Goal: Task Accomplishment & Management: Use online tool/utility

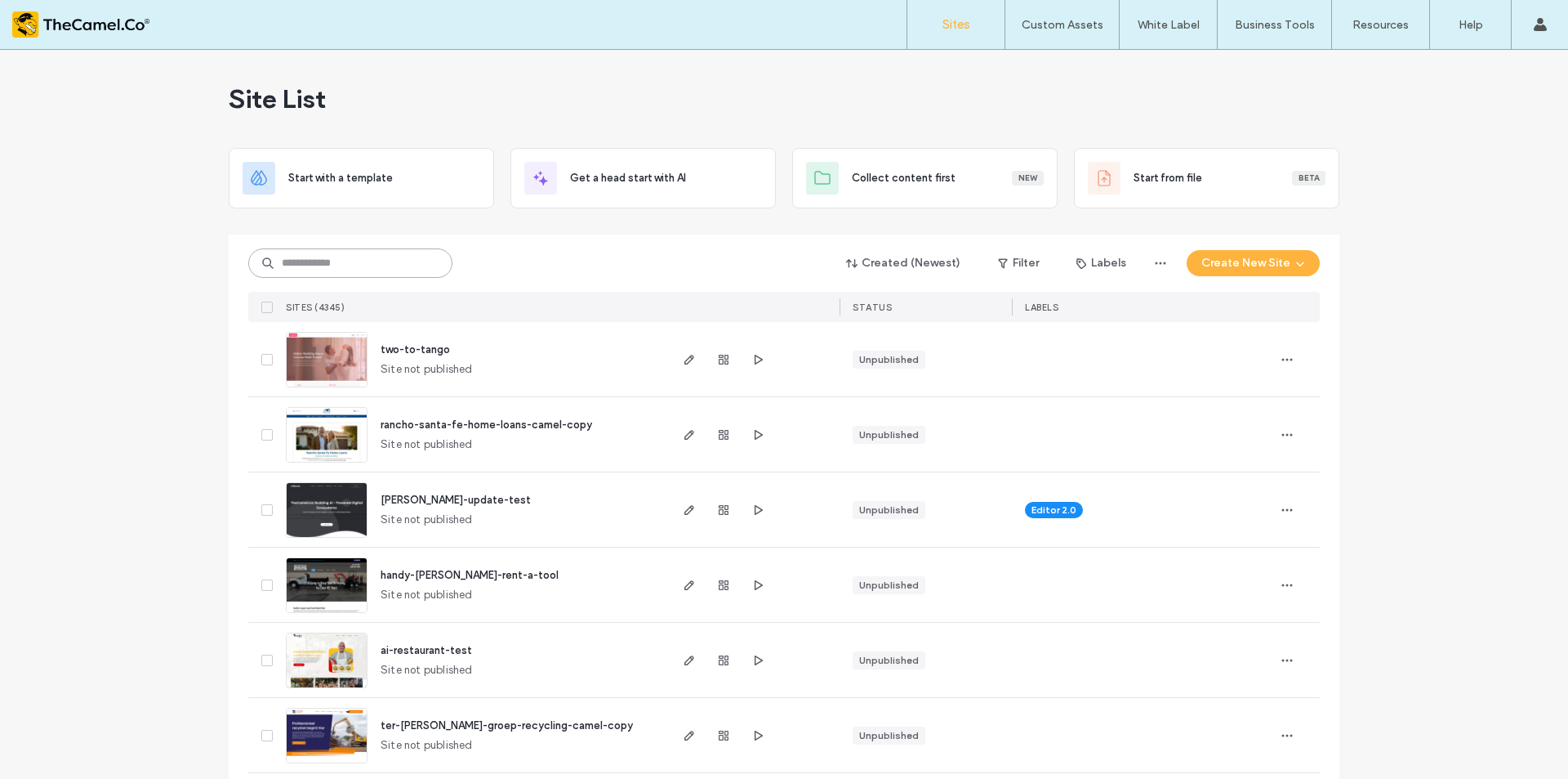
click at [354, 273] on input at bounding box center [350, 262] width 204 height 29
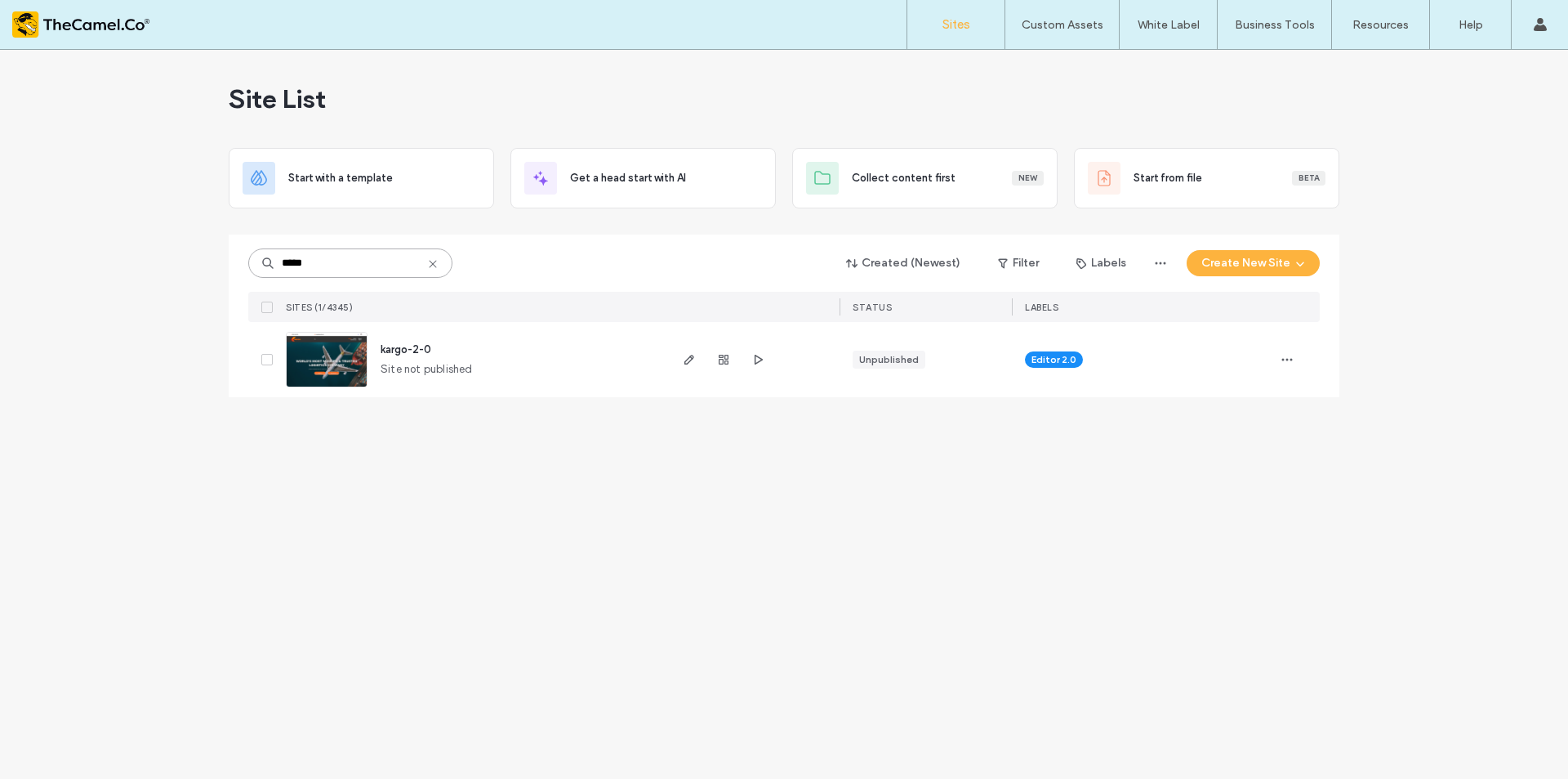
type input "*****"
click at [398, 351] on span "kargo-2-0" at bounding box center [406, 349] width 51 height 12
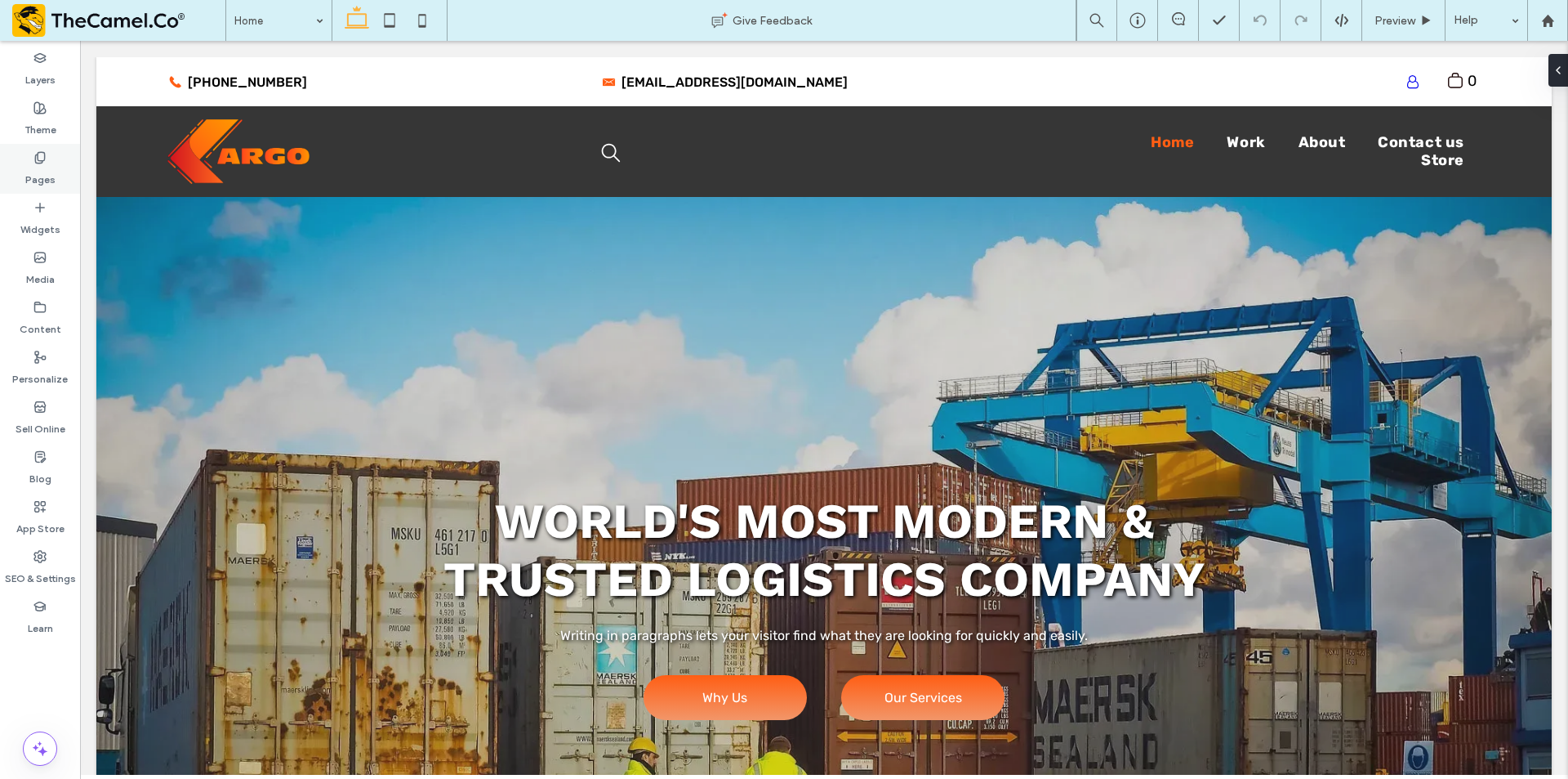
click at [42, 154] on icon at bounding box center [39, 157] width 13 height 13
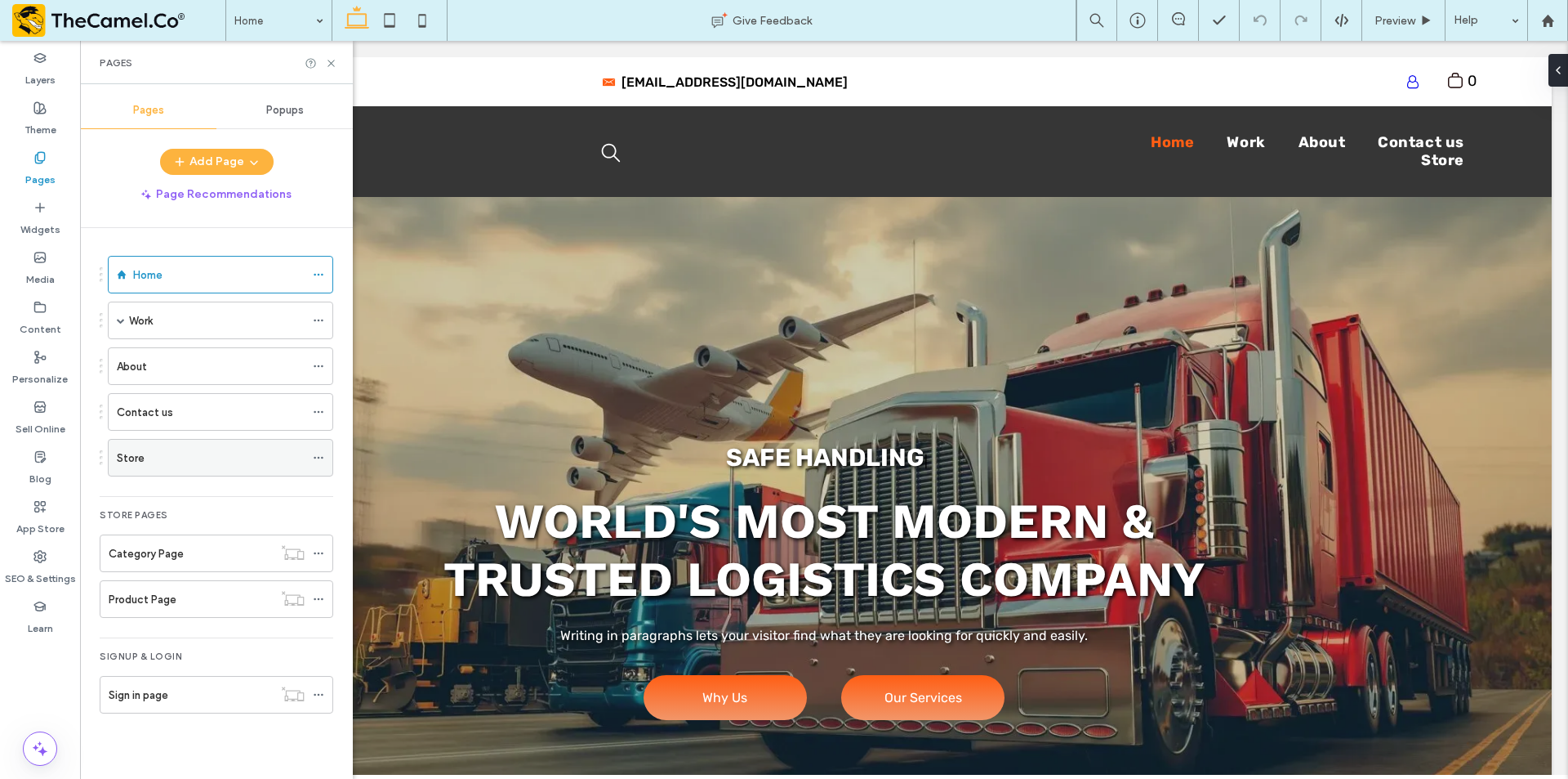
click at [196, 464] on div "Store" at bounding box center [211, 457] width 188 height 17
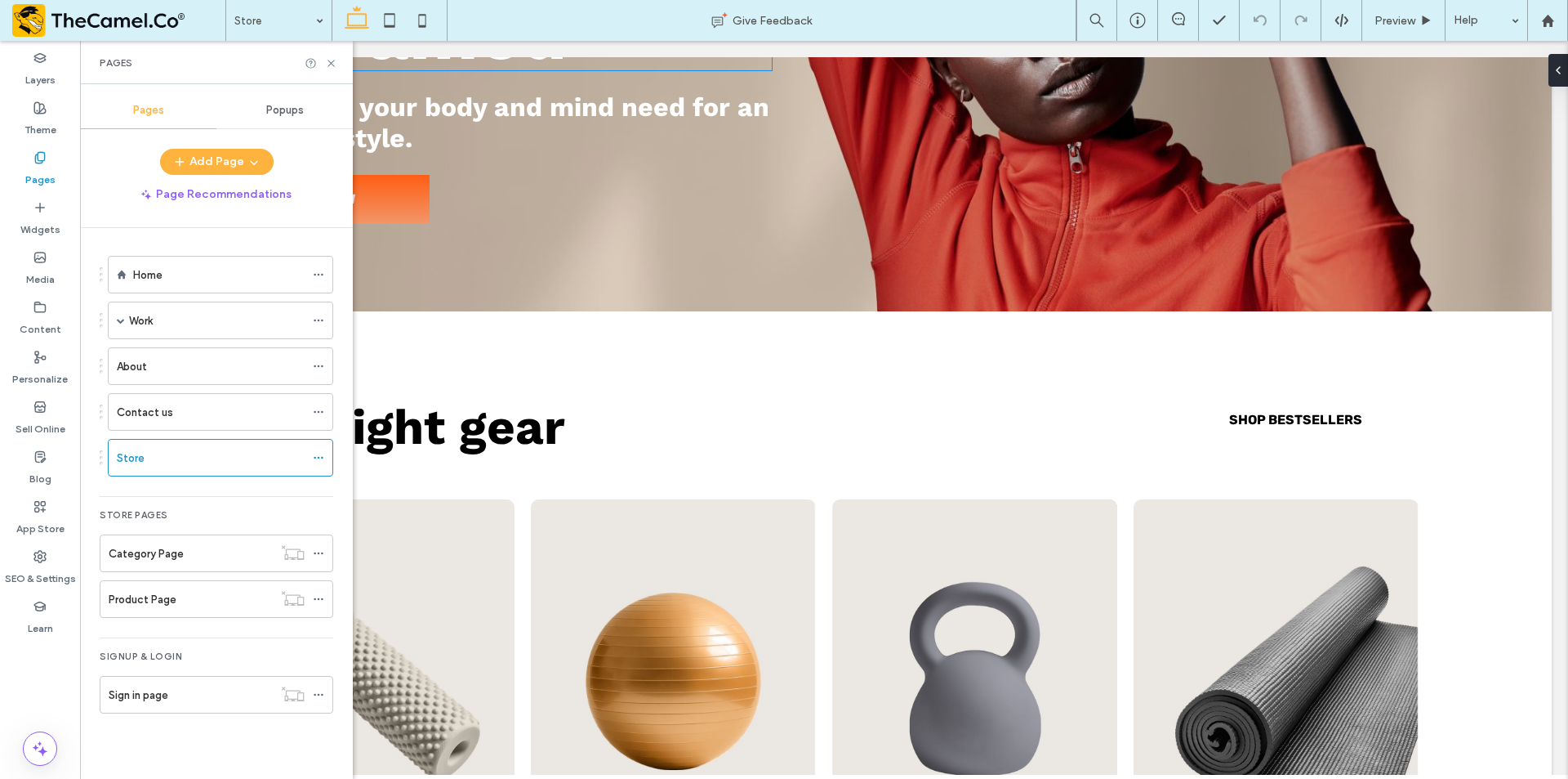
scroll to position [735, 0]
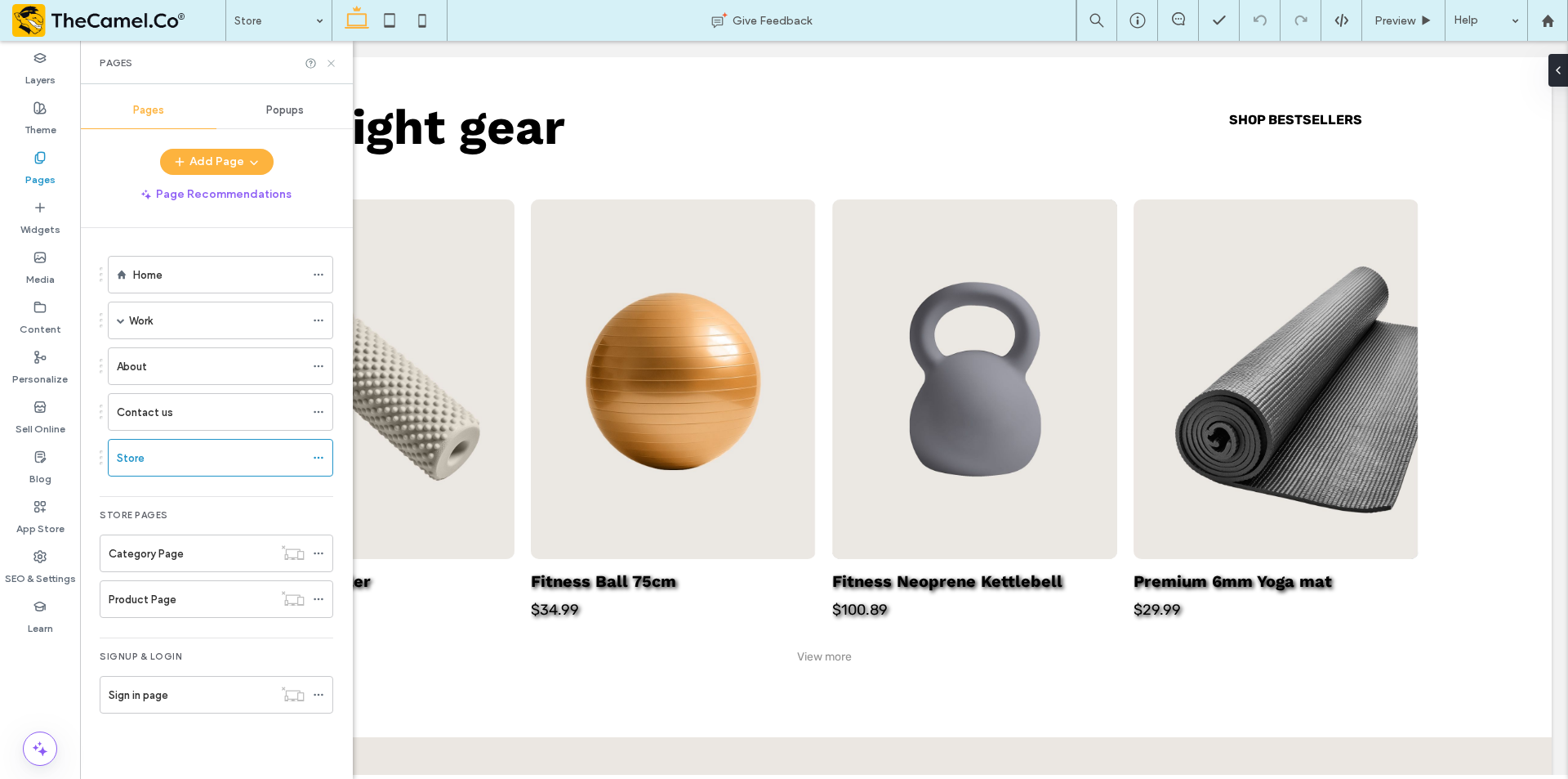
click at [336, 57] on icon at bounding box center [331, 63] width 12 height 12
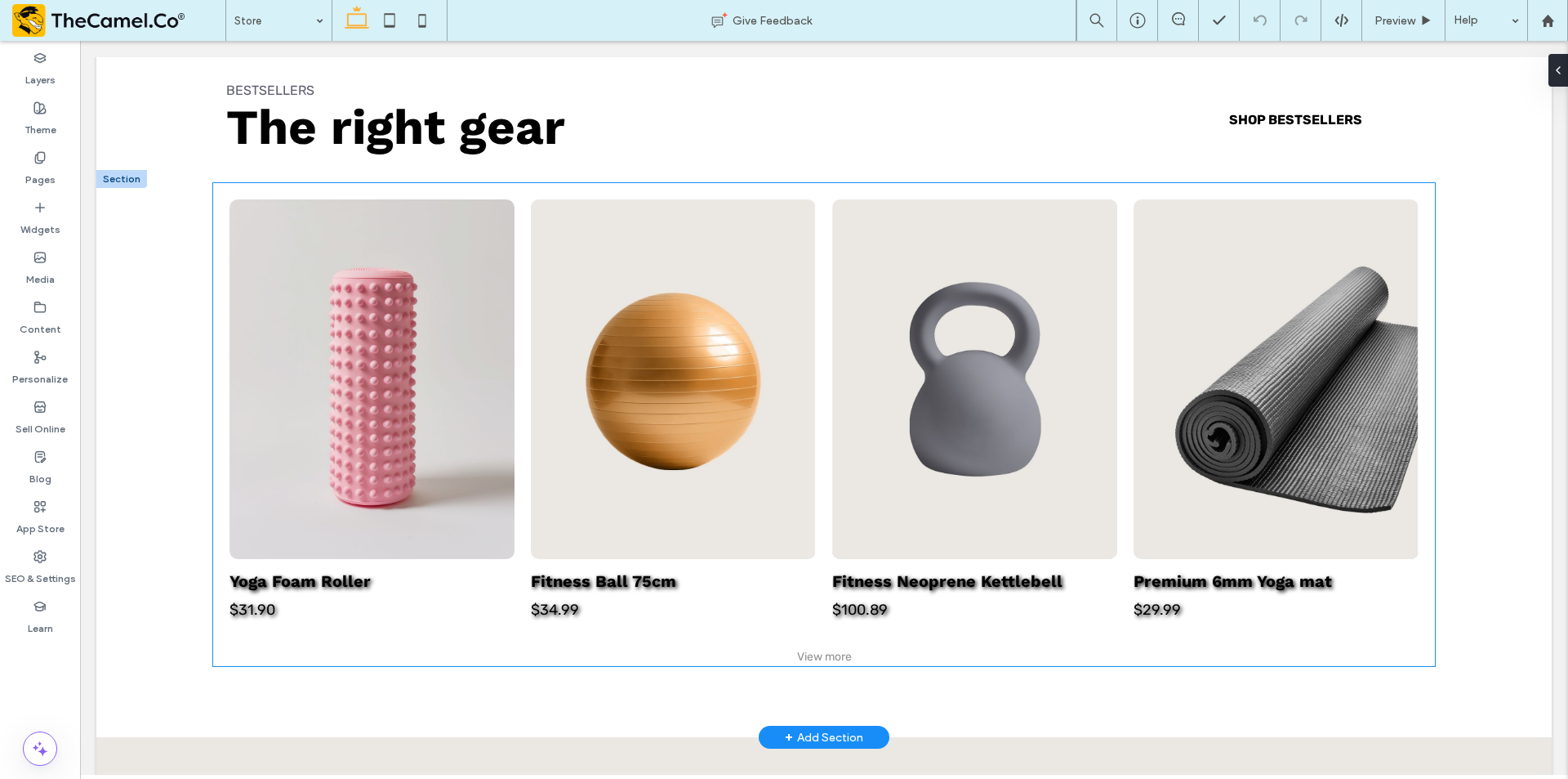
click at [425, 340] on link at bounding box center [372, 378] width 285 height 359
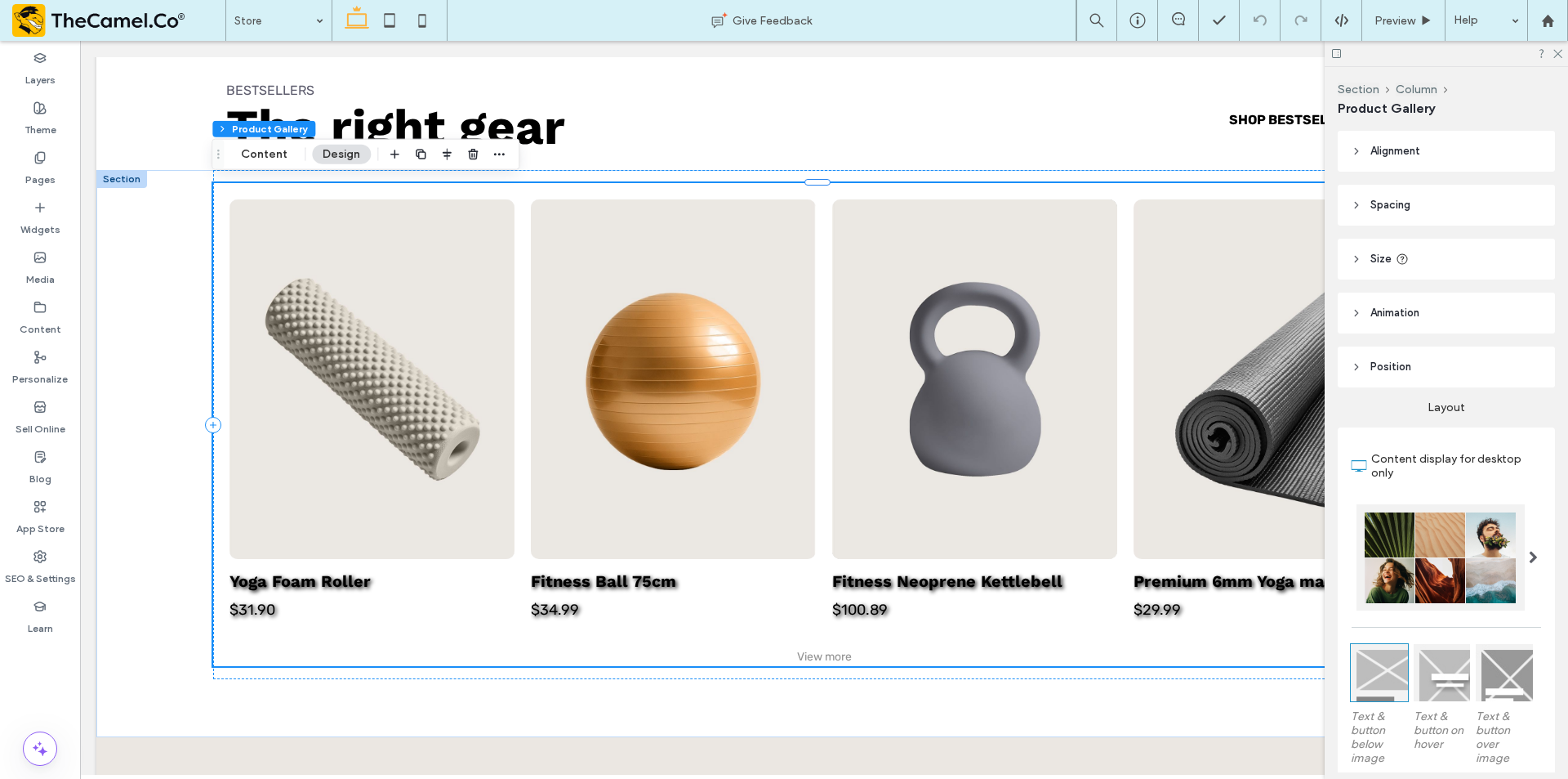
click at [1434, 154] on header "Alignment" at bounding box center [1445, 151] width 217 height 41
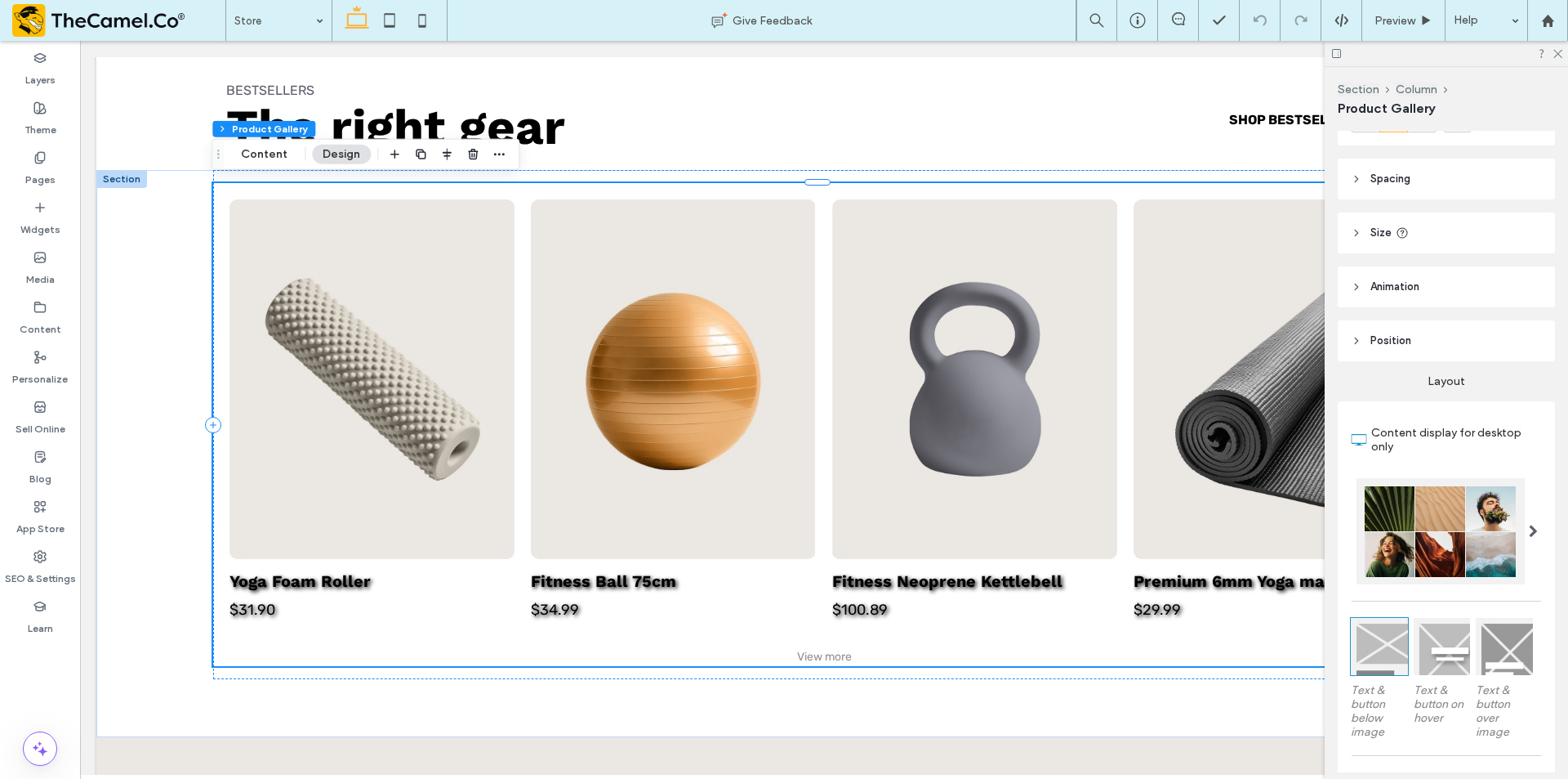
scroll to position [408, 0]
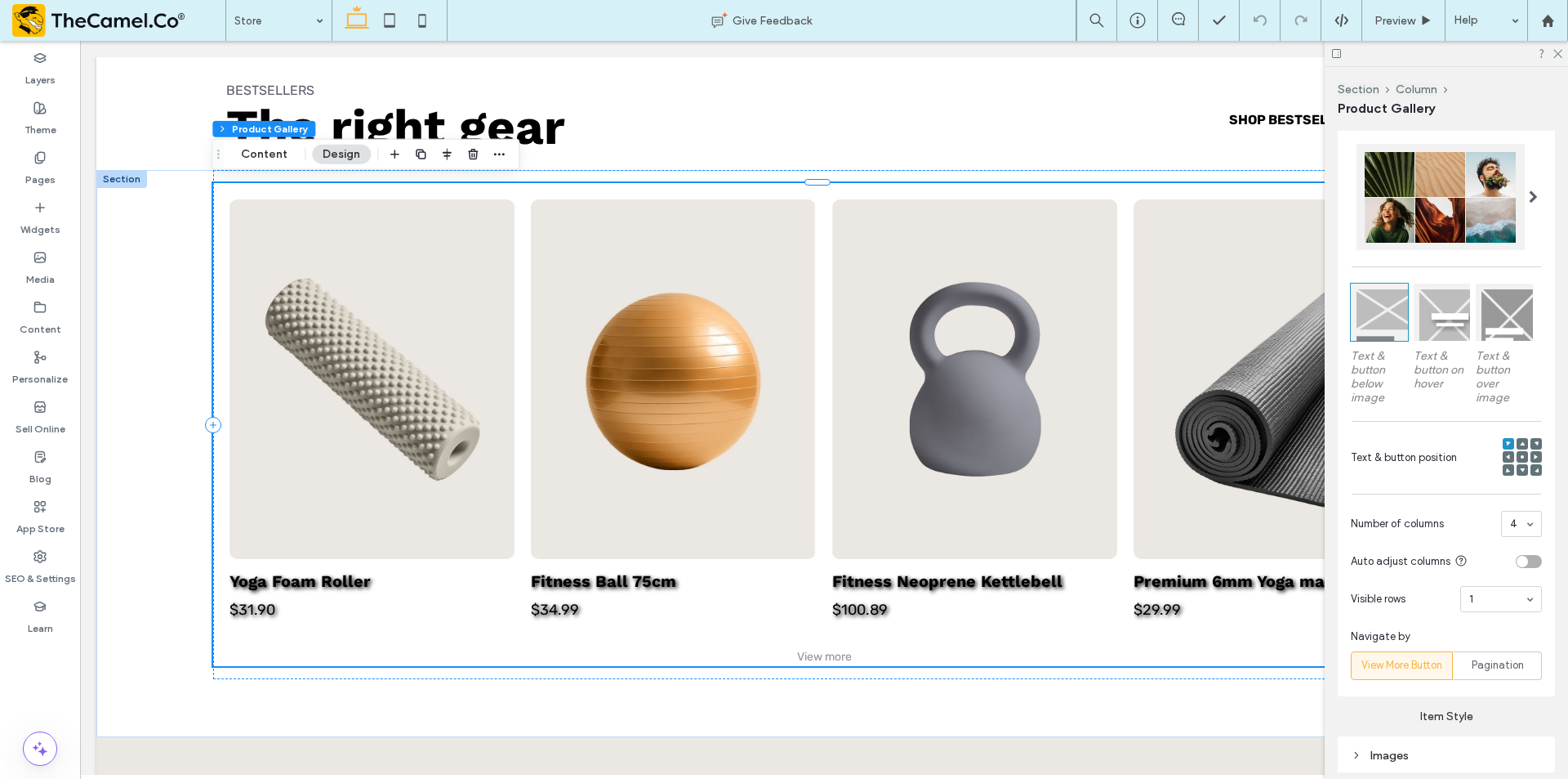
click at [1441, 230] on div at bounding box center [1440, 197] width 168 height 106
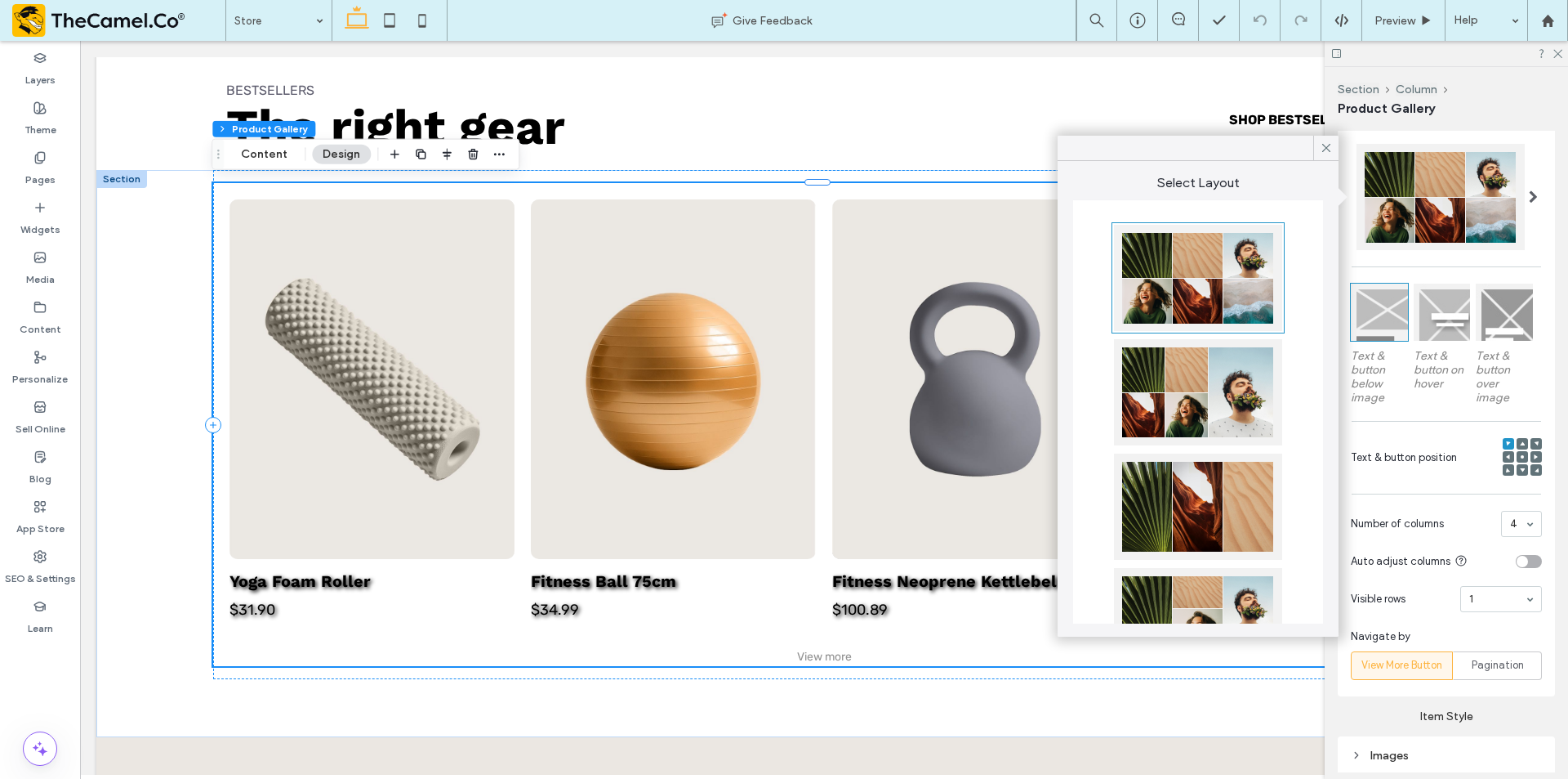
click at [1201, 411] on div at bounding box center [1197, 392] width 168 height 106
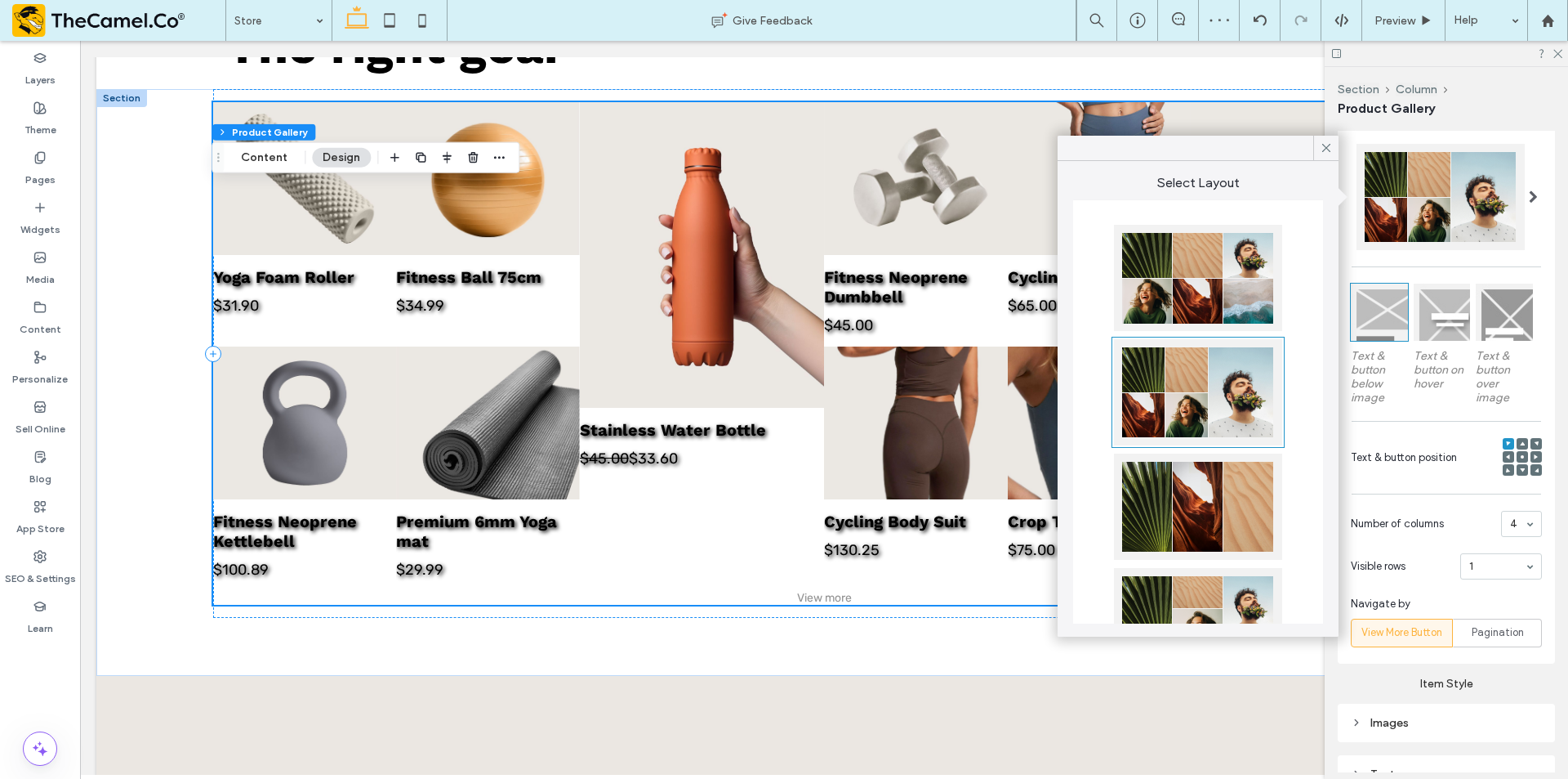
scroll to position [817, 0]
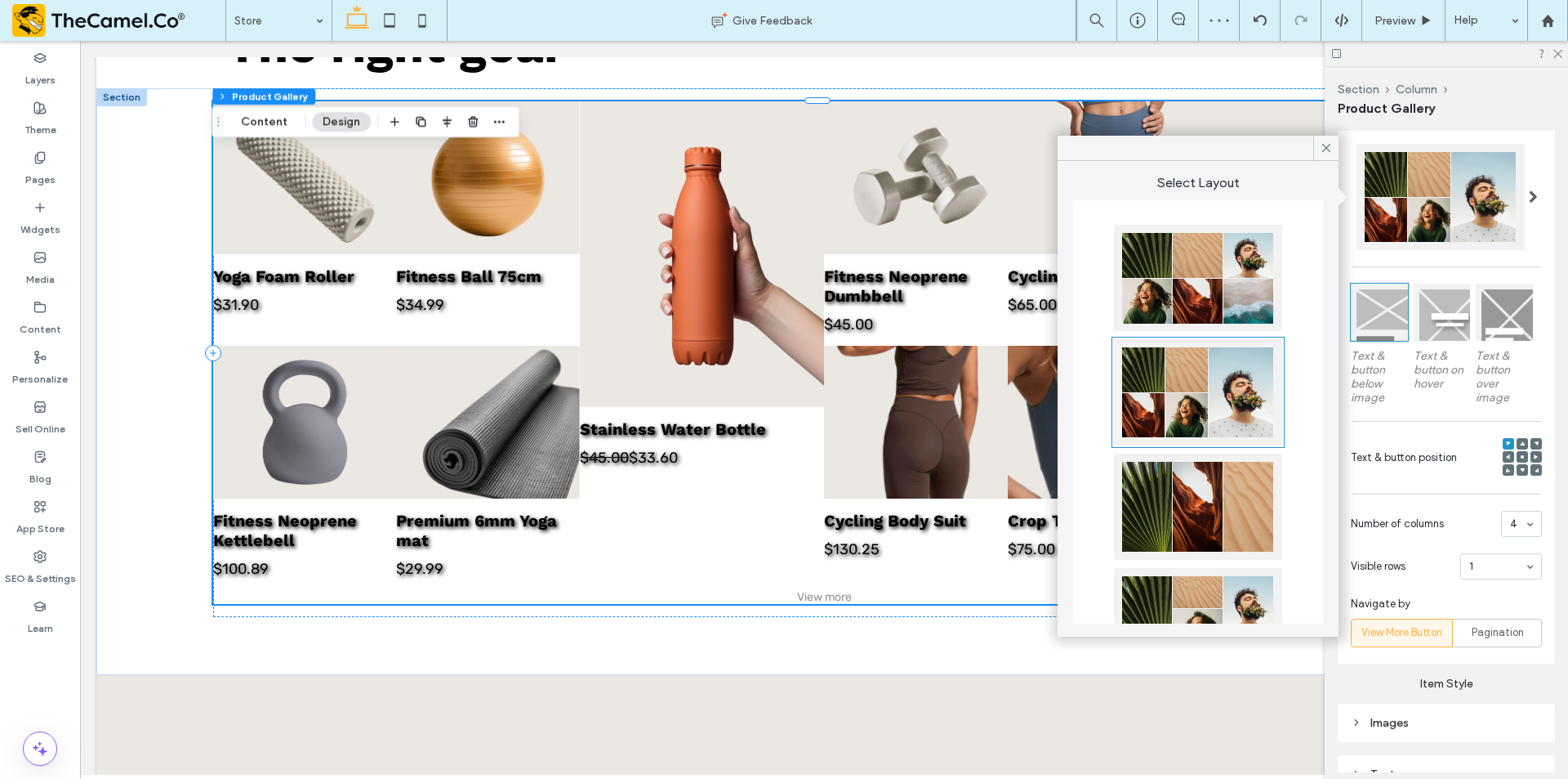
click at [1166, 485] on div at bounding box center [1197, 506] width 168 height 106
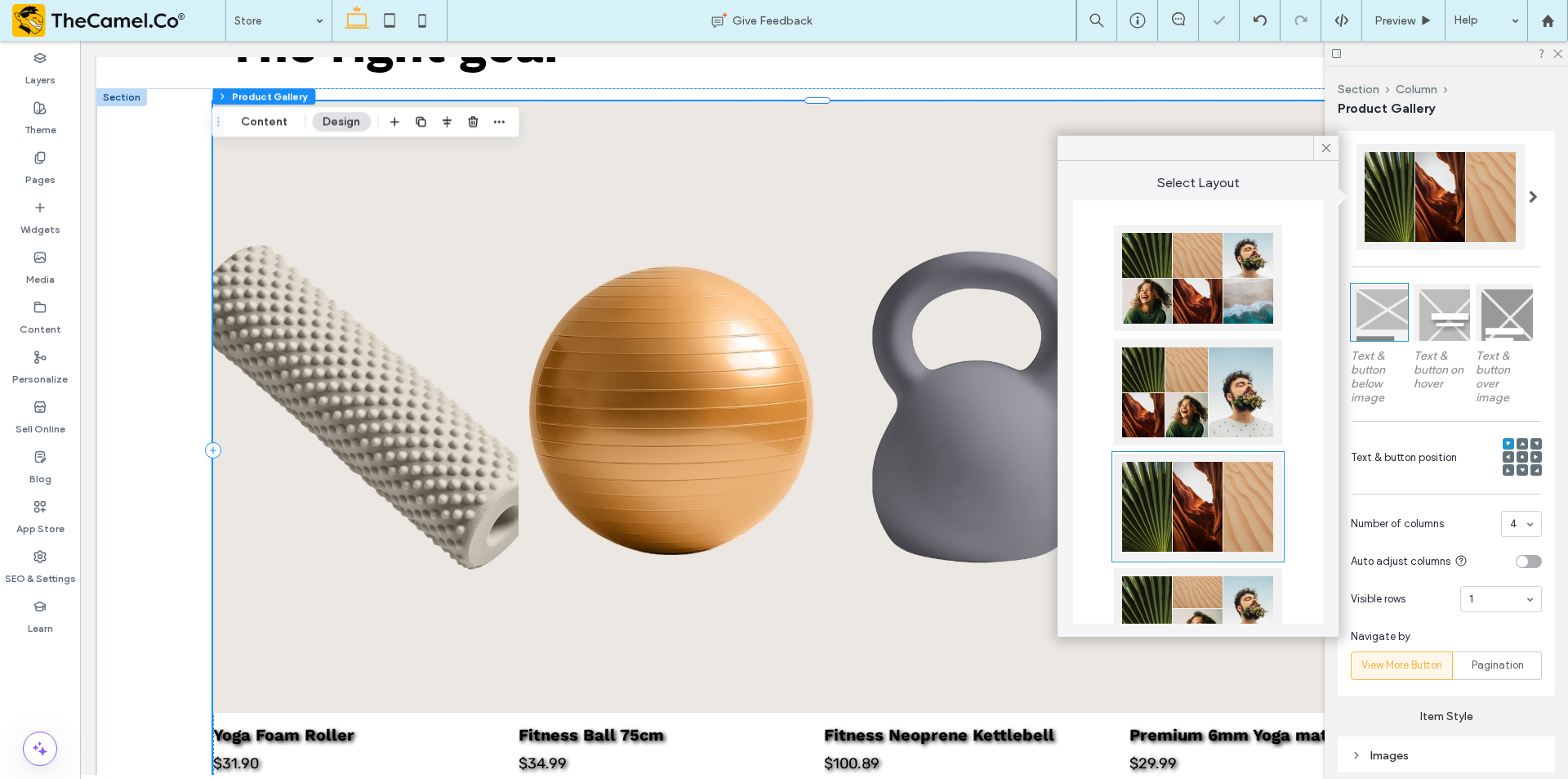
click at [1205, 597] on div at bounding box center [1197, 621] width 168 height 106
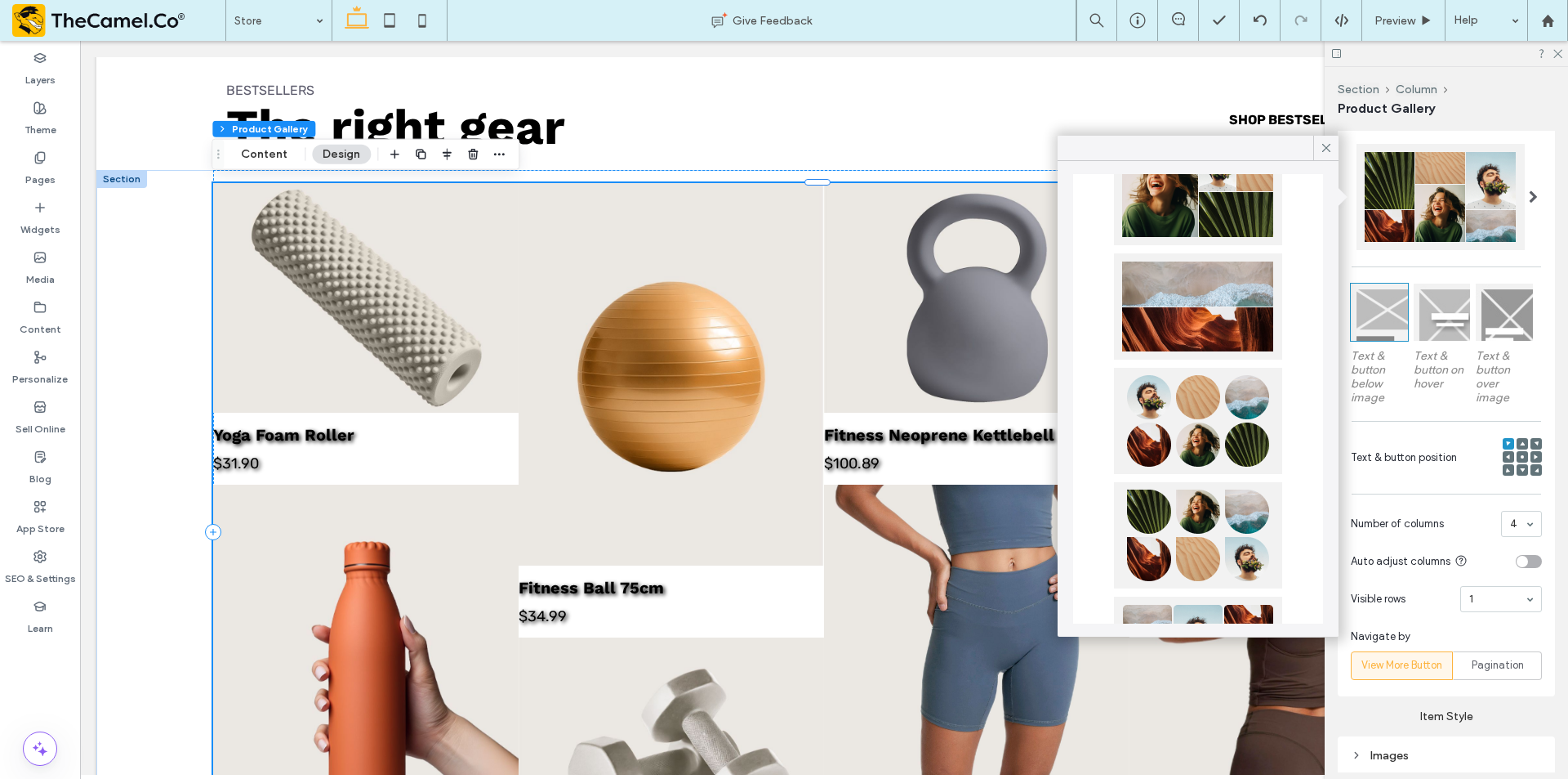
scroll to position [572, 0]
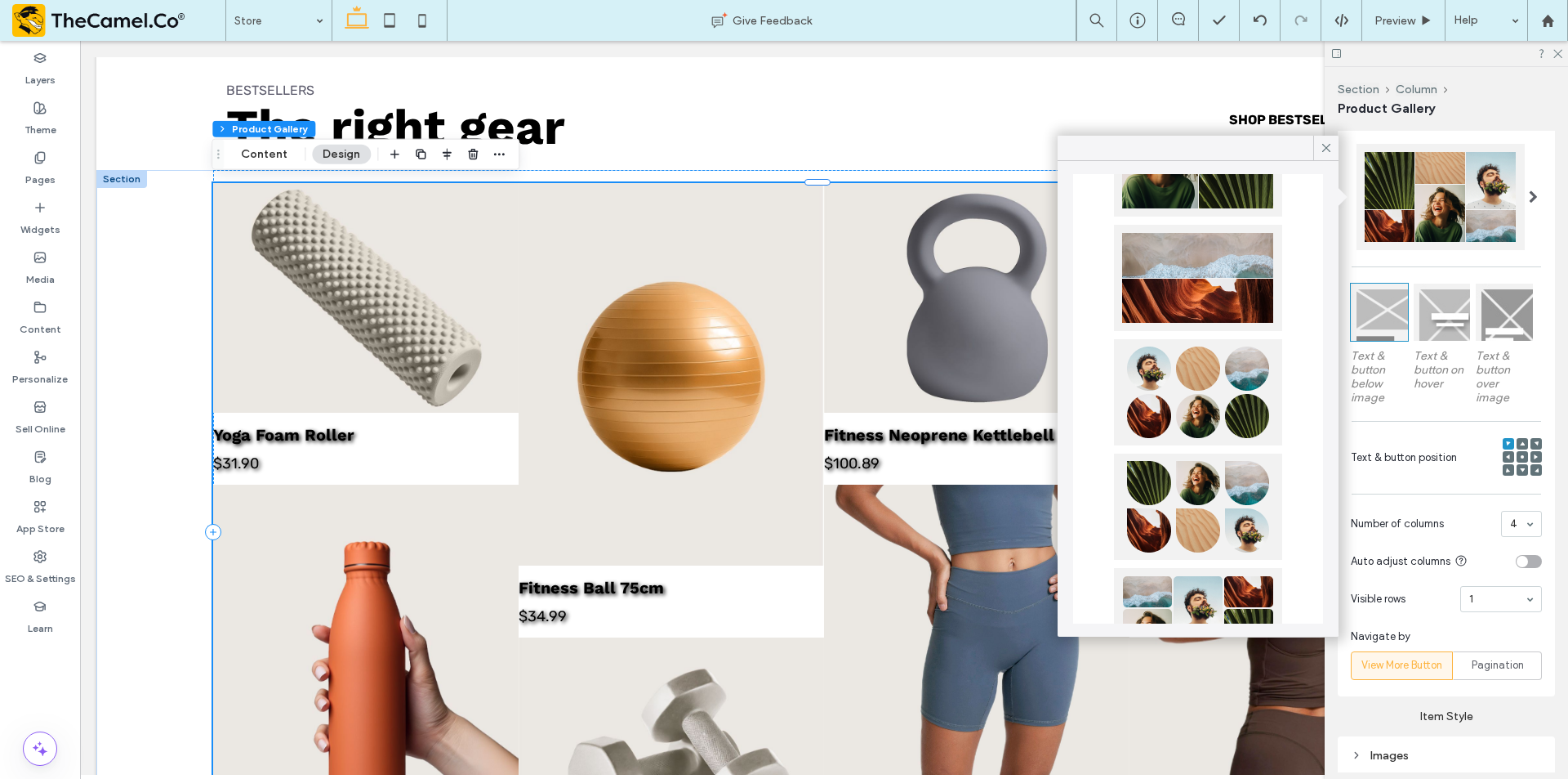
click at [1211, 468] on div at bounding box center [1197, 506] width 168 height 106
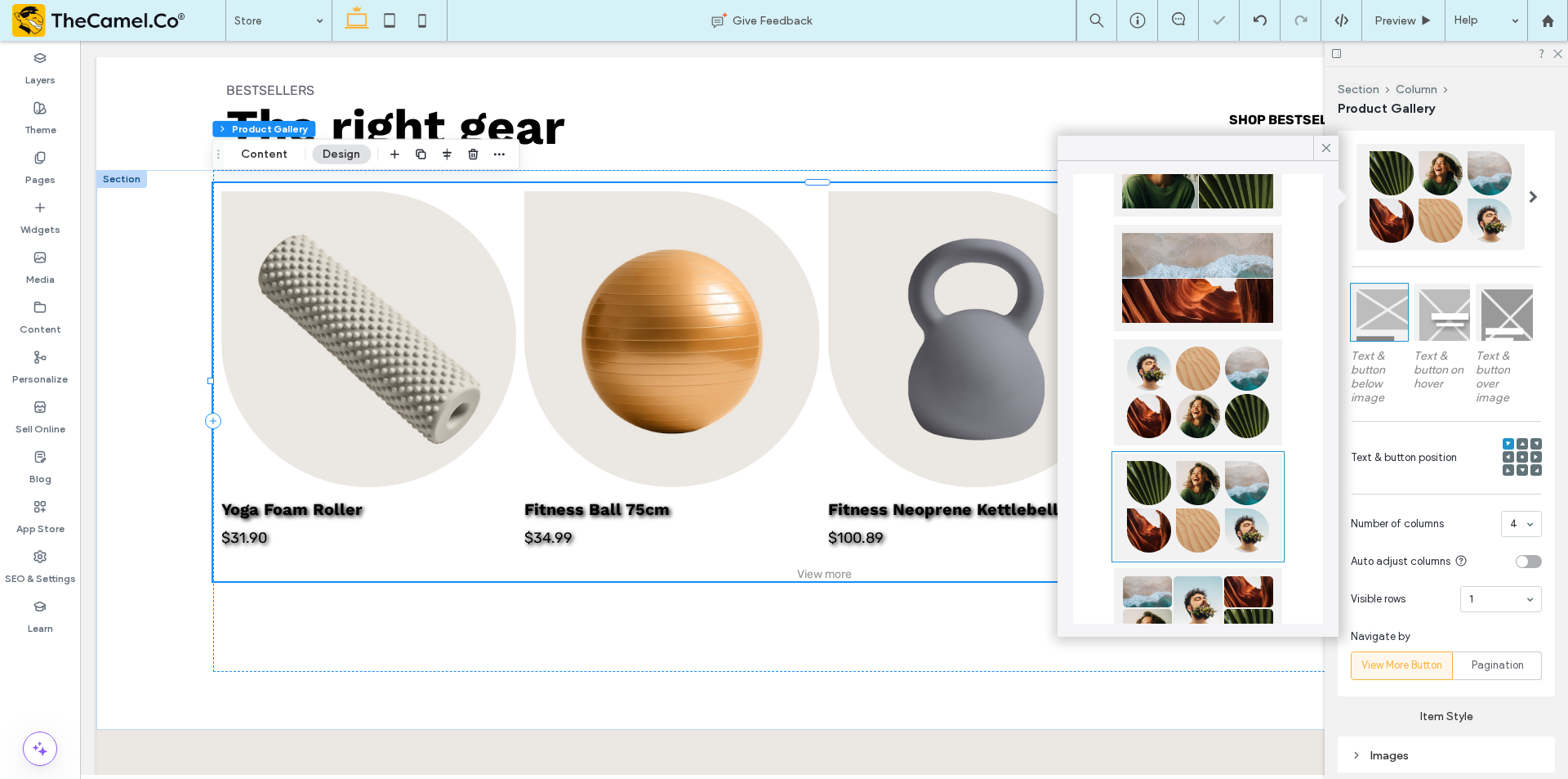
click at [1190, 404] on div at bounding box center [1197, 392] width 168 height 106
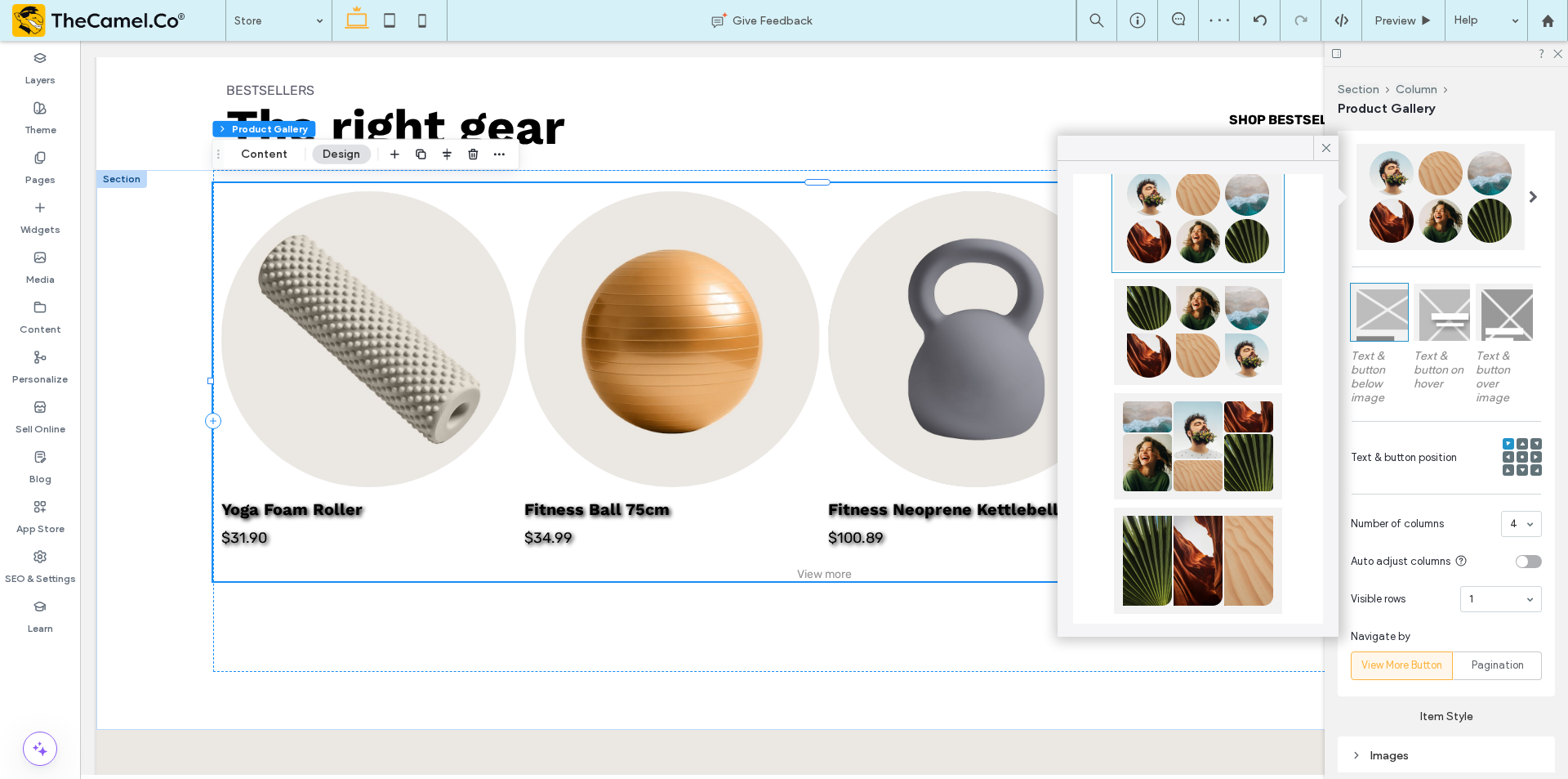
scroll to position [765, 0]
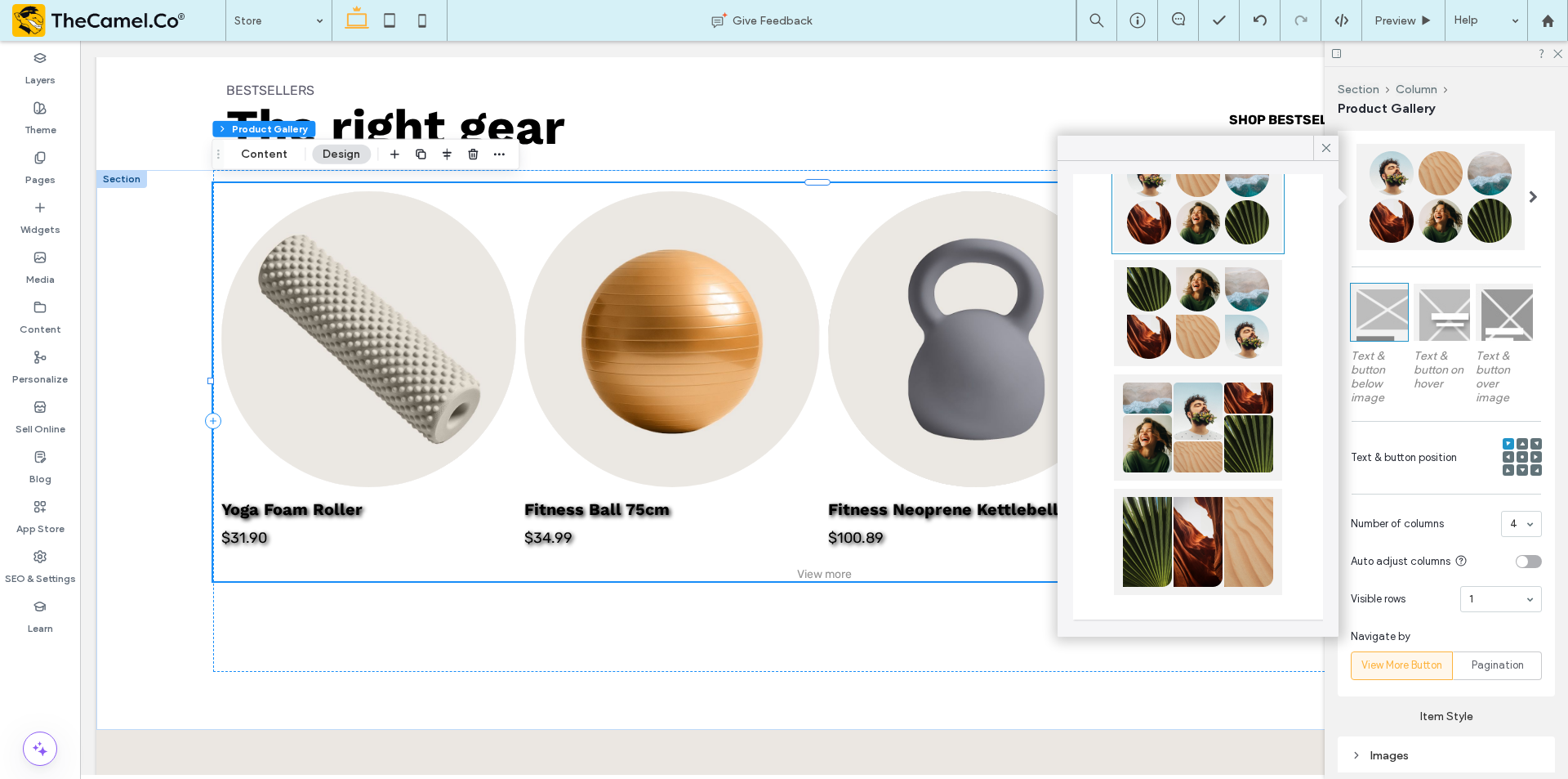
click at [1507, 449] on div at bounding box center [1521, 457] width 39 height 39
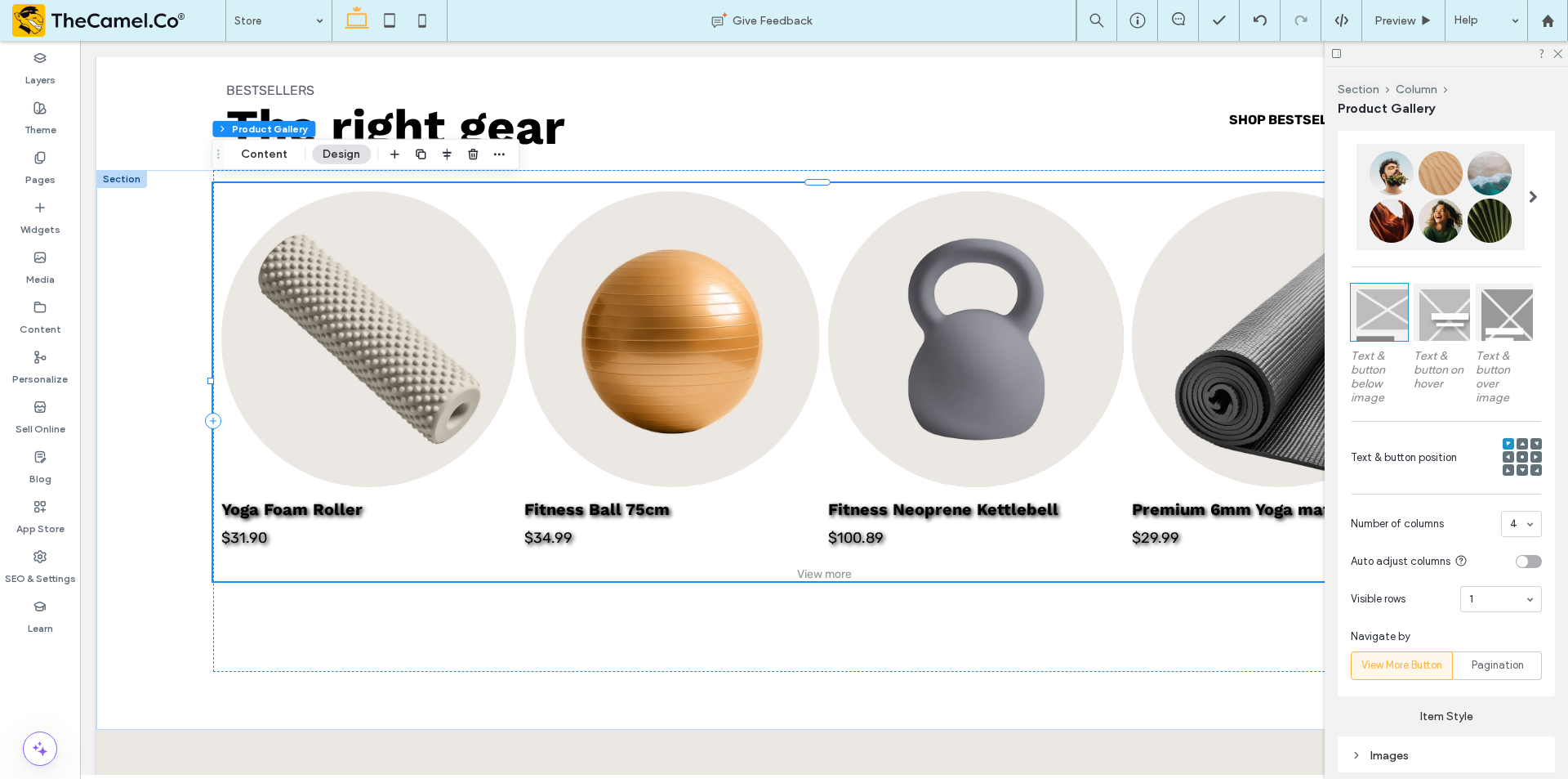
click at [1519, 454] on icon at bounding box center [1521, 456] width 5 height 5
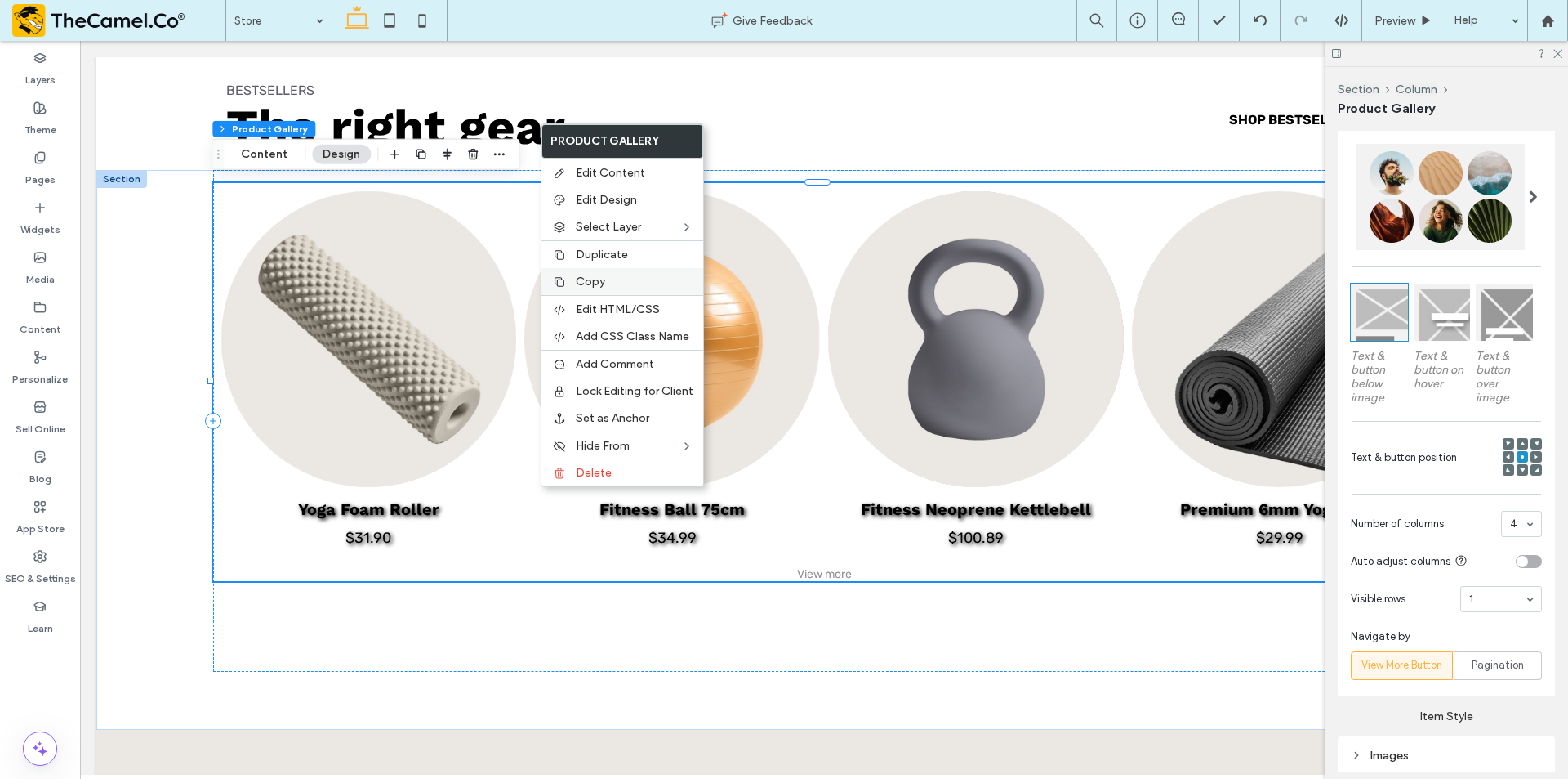
click at [589, 276] on span "Copy" at bounding box center [590, 281] width 29 height 14
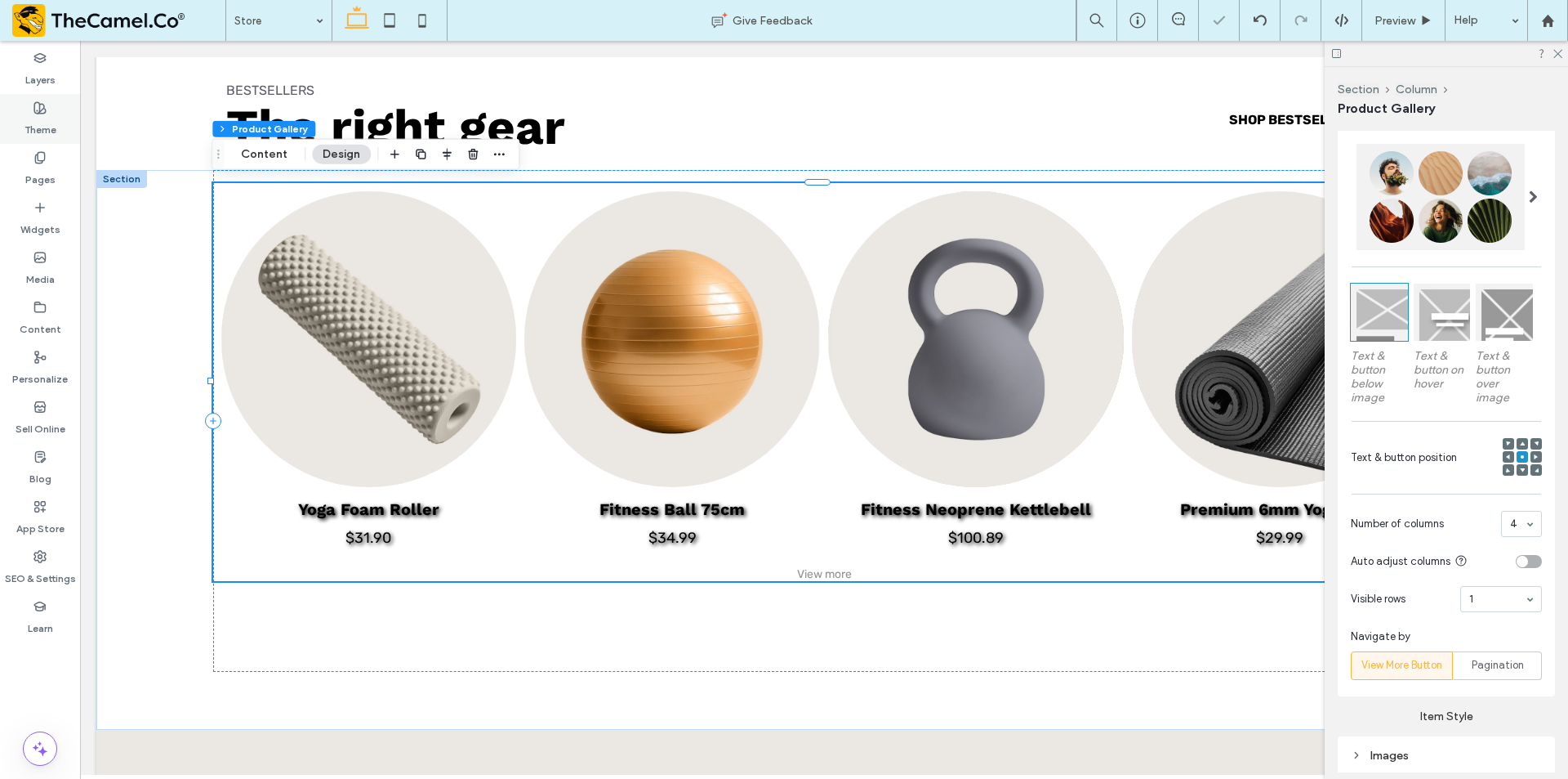
click at [38, 120] on label "Theme" at bounding box center [41, 125] width 32 height 23
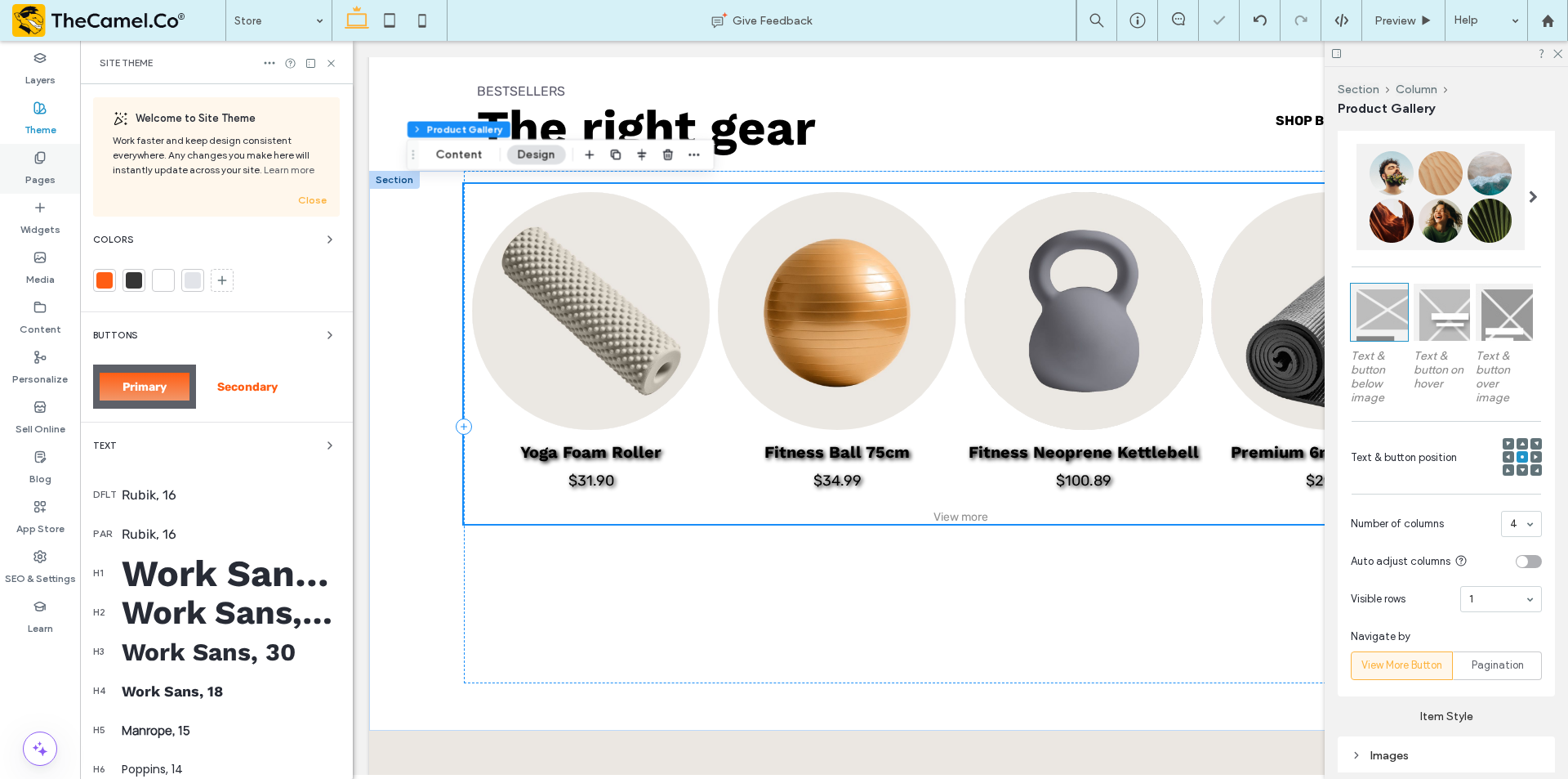
click at [29, 170] on label "Pages" at bounding box center [40, 175] width 30 height 23
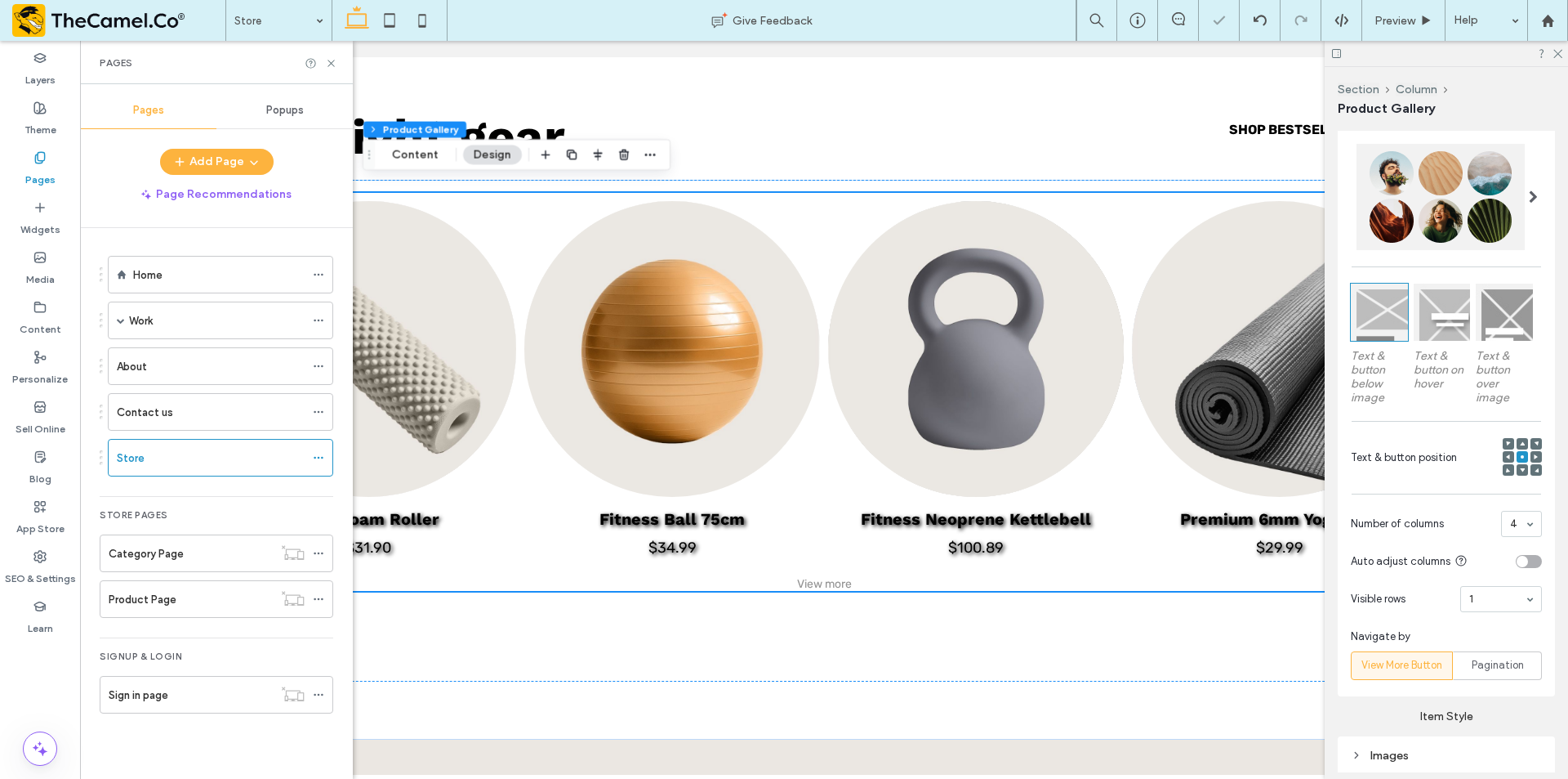
scroll to position [735, 0]
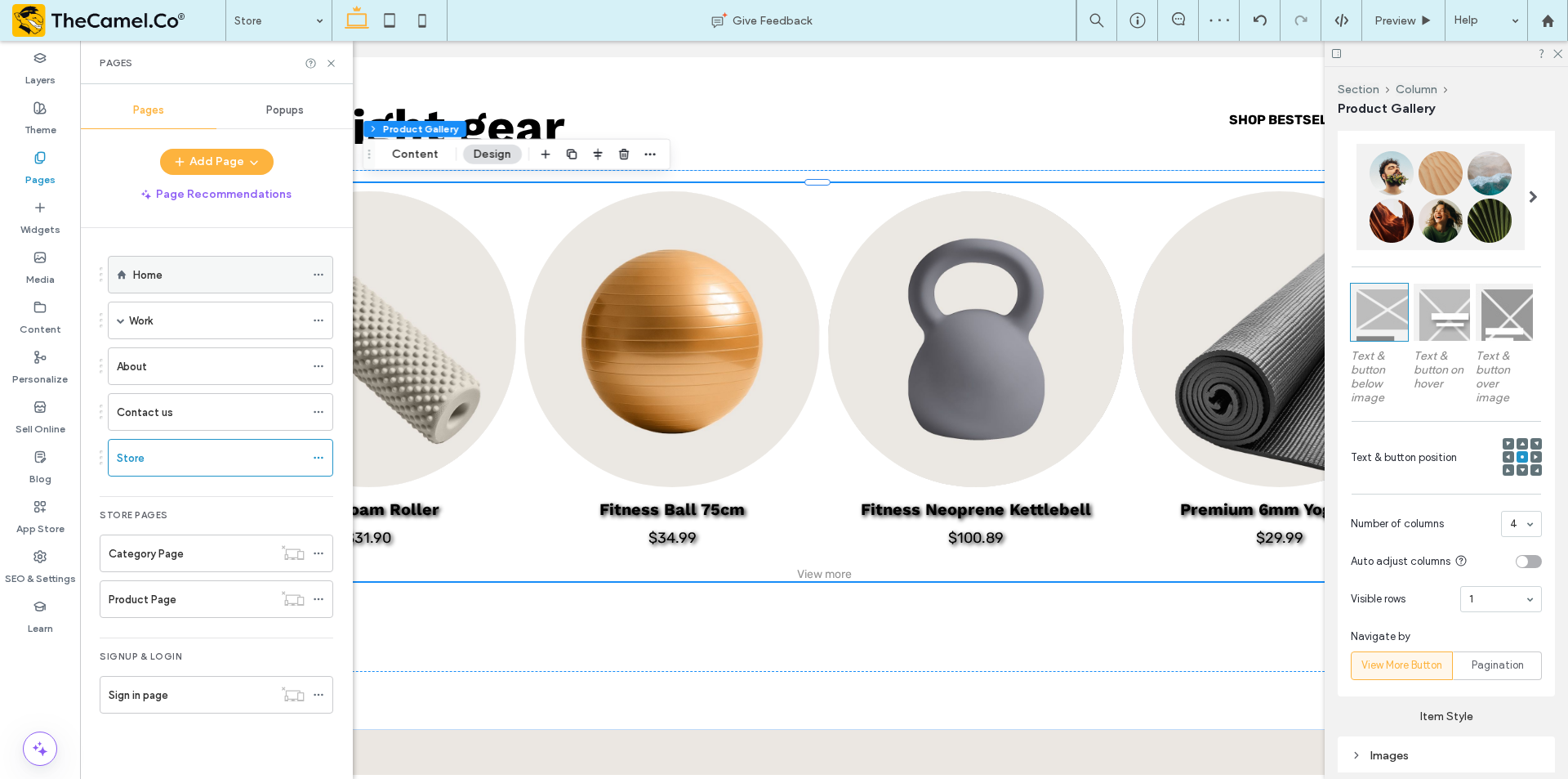
click at [204, 263] on div "Home" at bounding box center [219, 275] width 172 height 36
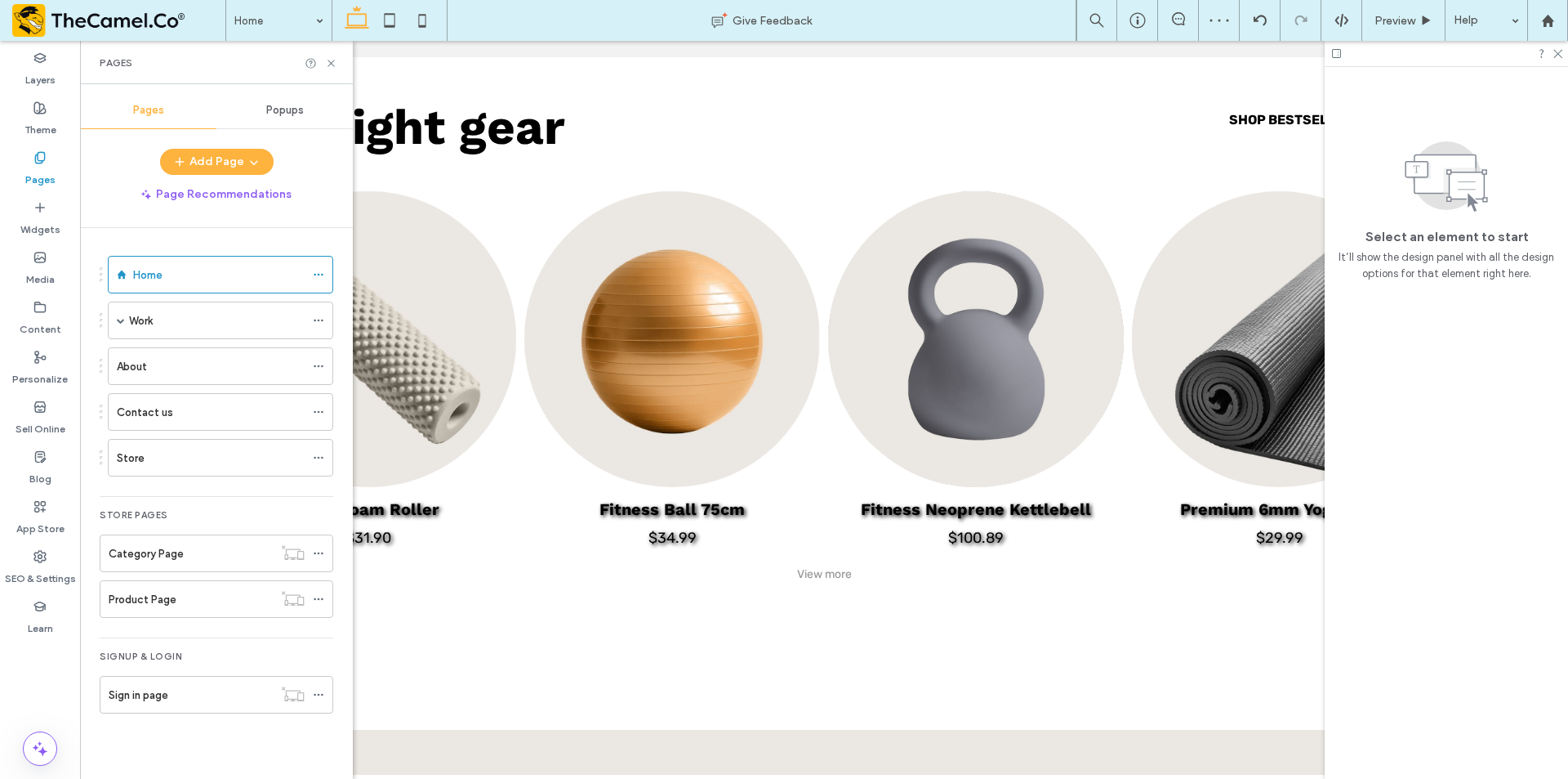
click at [333, 65] on use at bounding box center [331, 63] width 7 height 7
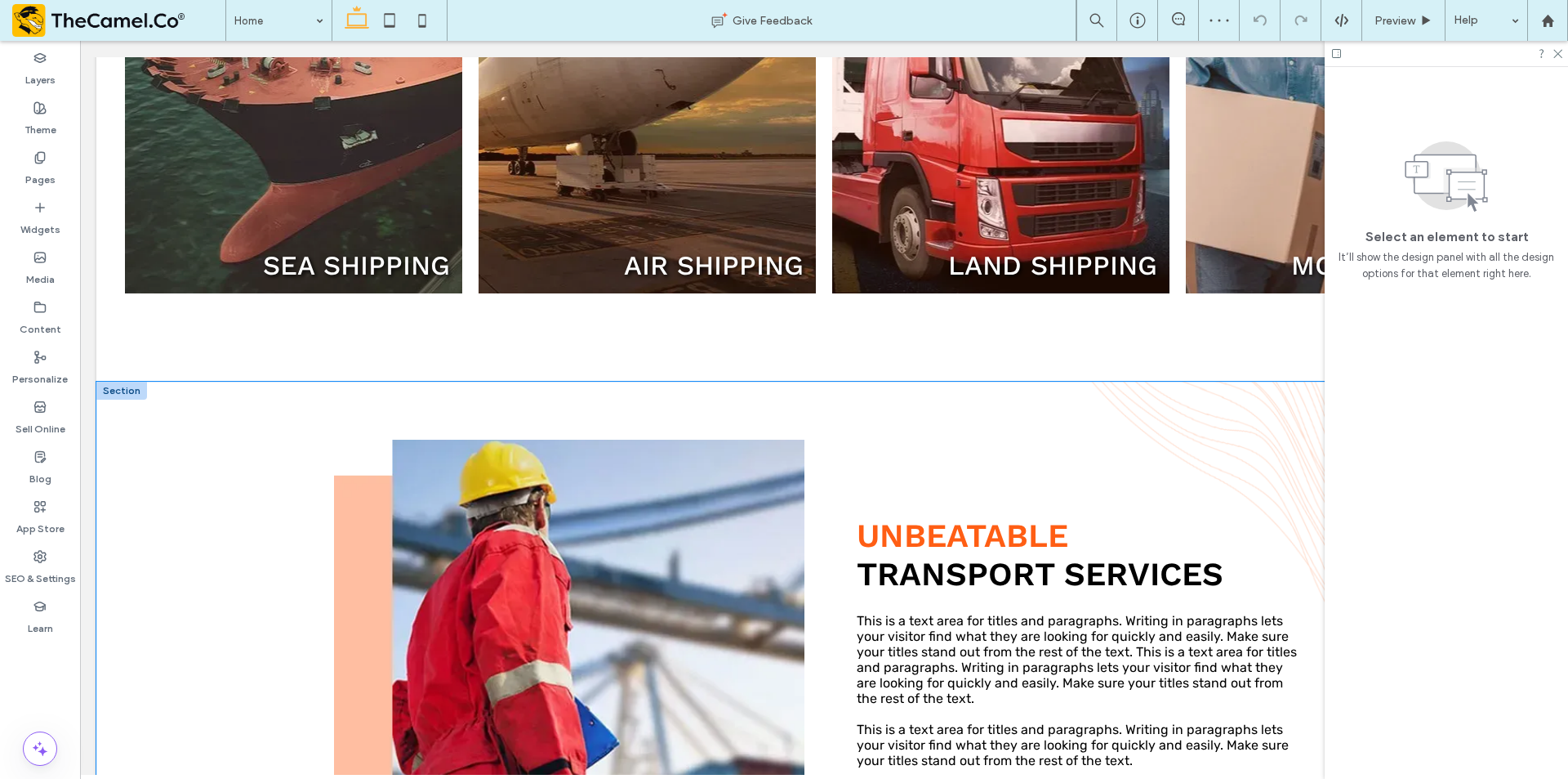
scroll to position [1144, 0]
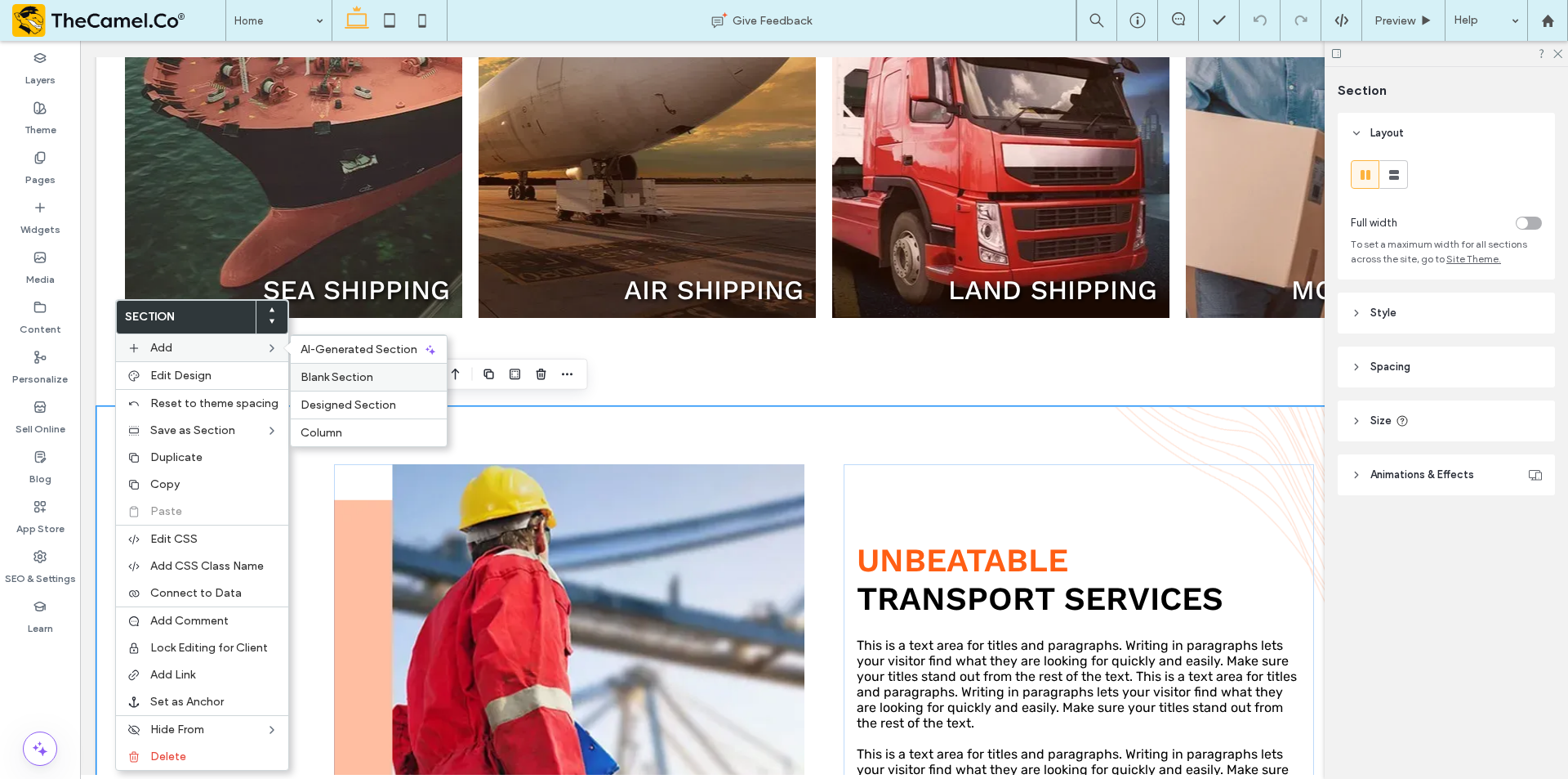
click at [326, 377] on span "Blank Section" at bounding box center [337, 377] width 73 height 14
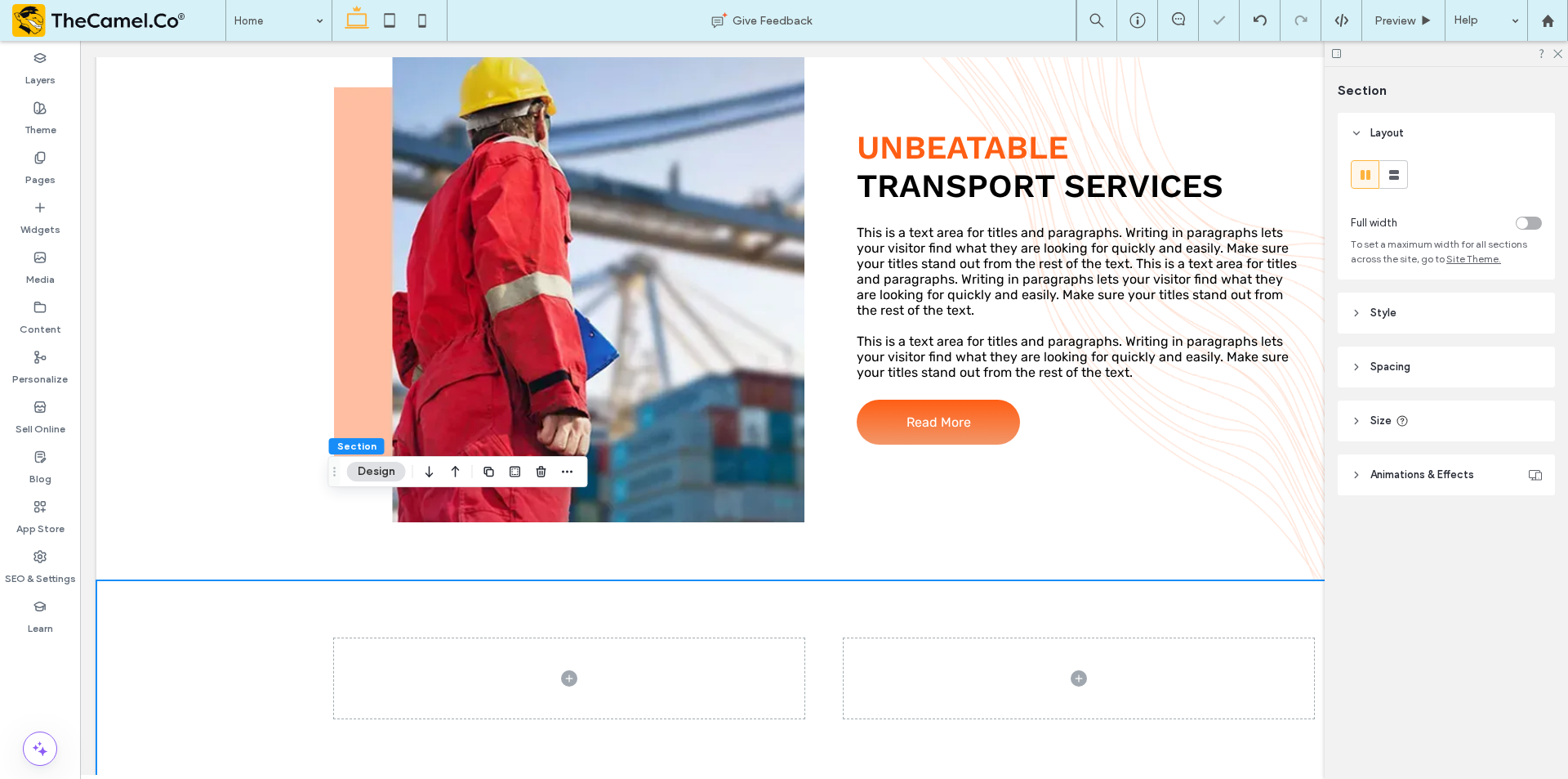
scroll to position [1879, 0]
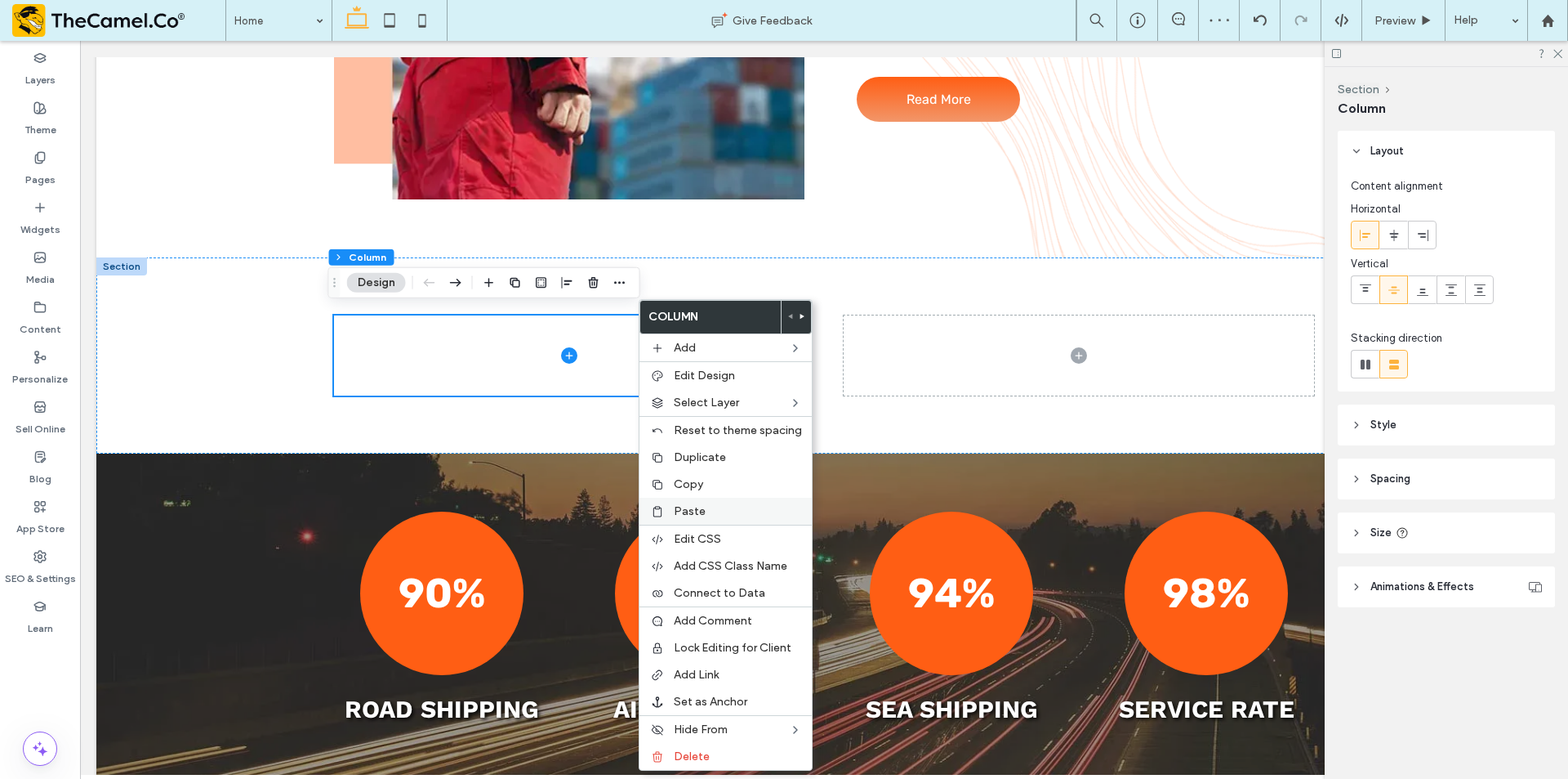
click at [707, 509] on label "Paste" at bounding box center [738, 511] width 128 height 14
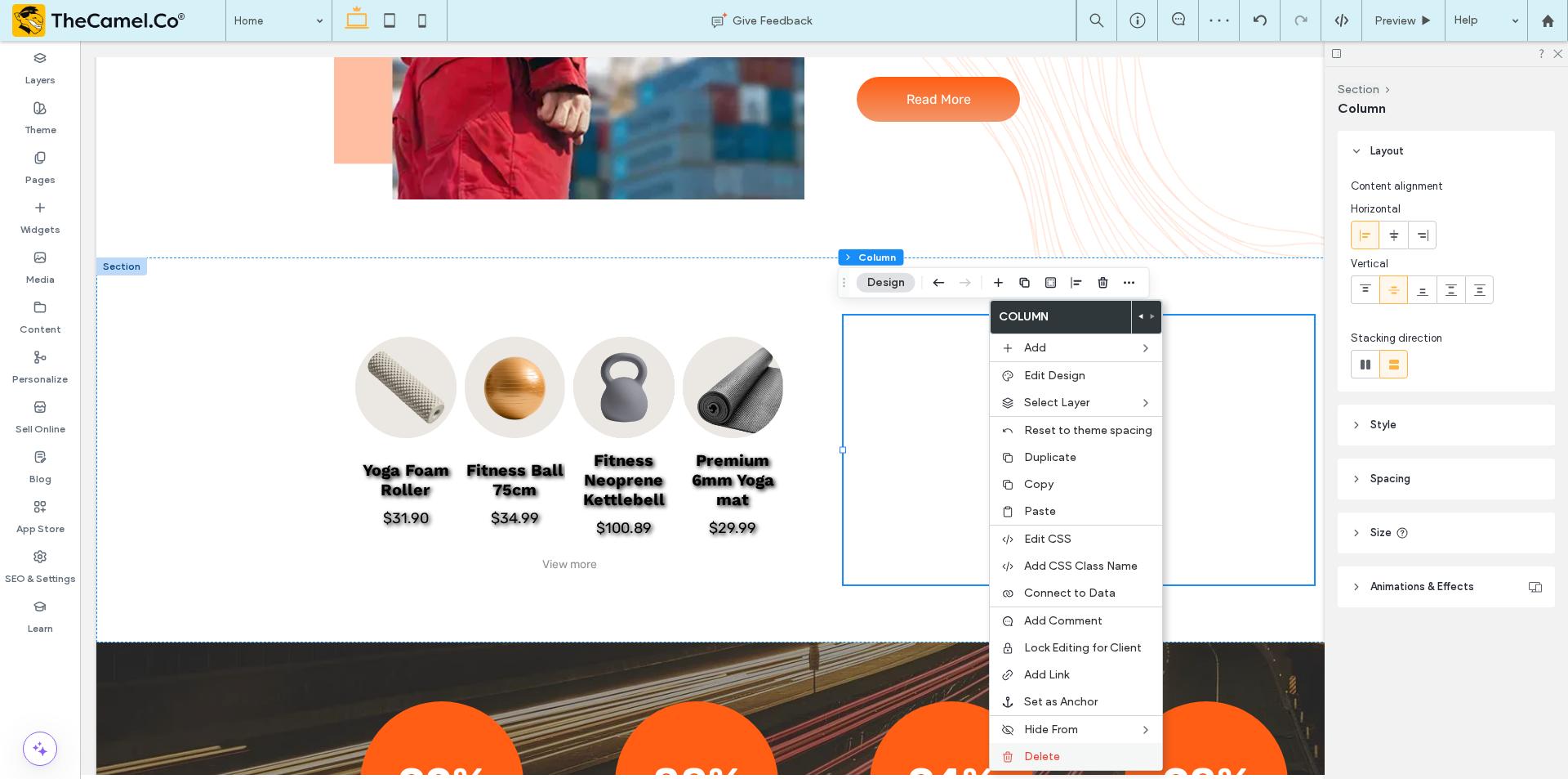
click at [1041, 762] on span "Delete" at bounding box center [1041, 756] width 36 height 14
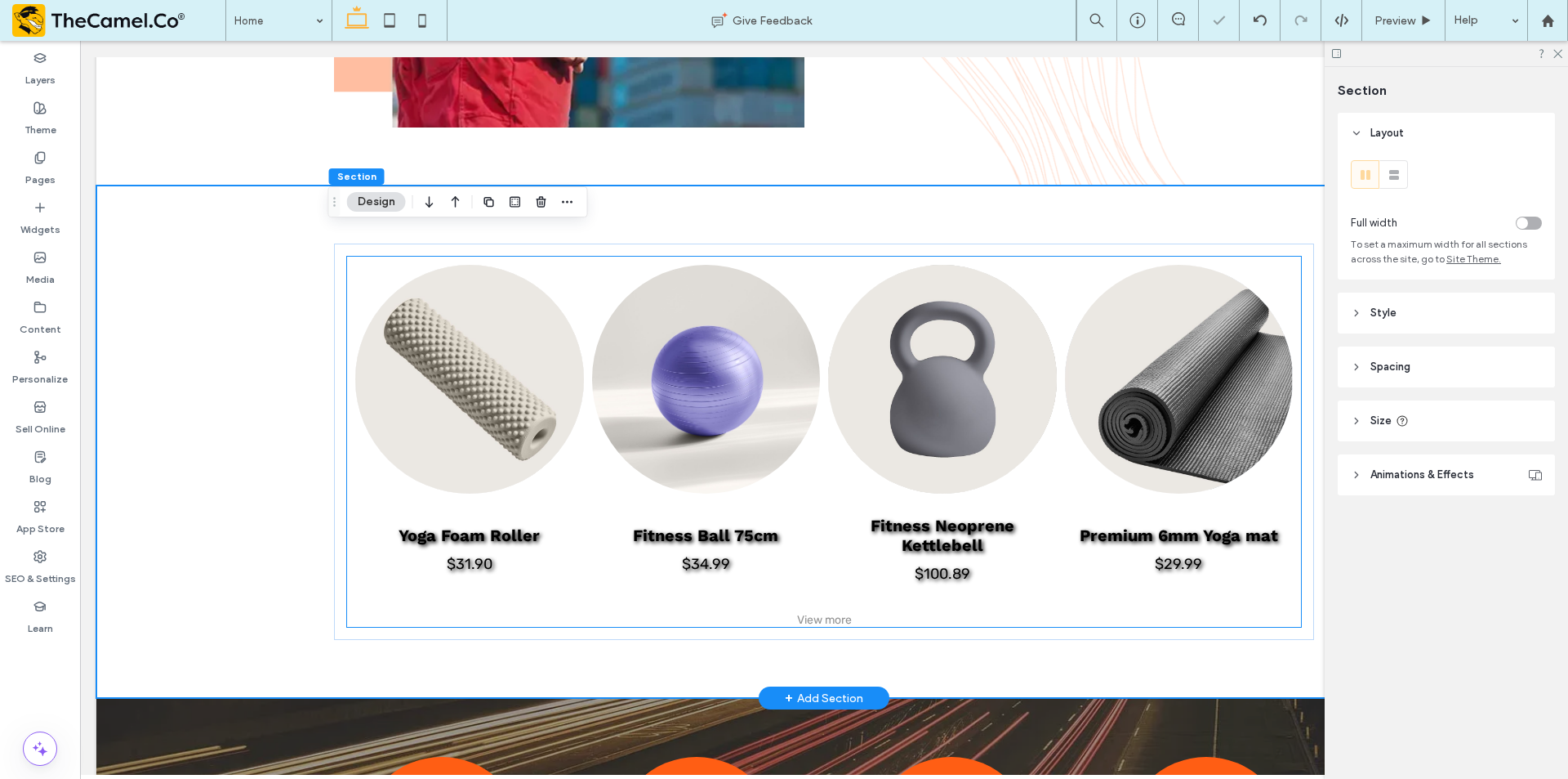
scroll to position [1961, 0]
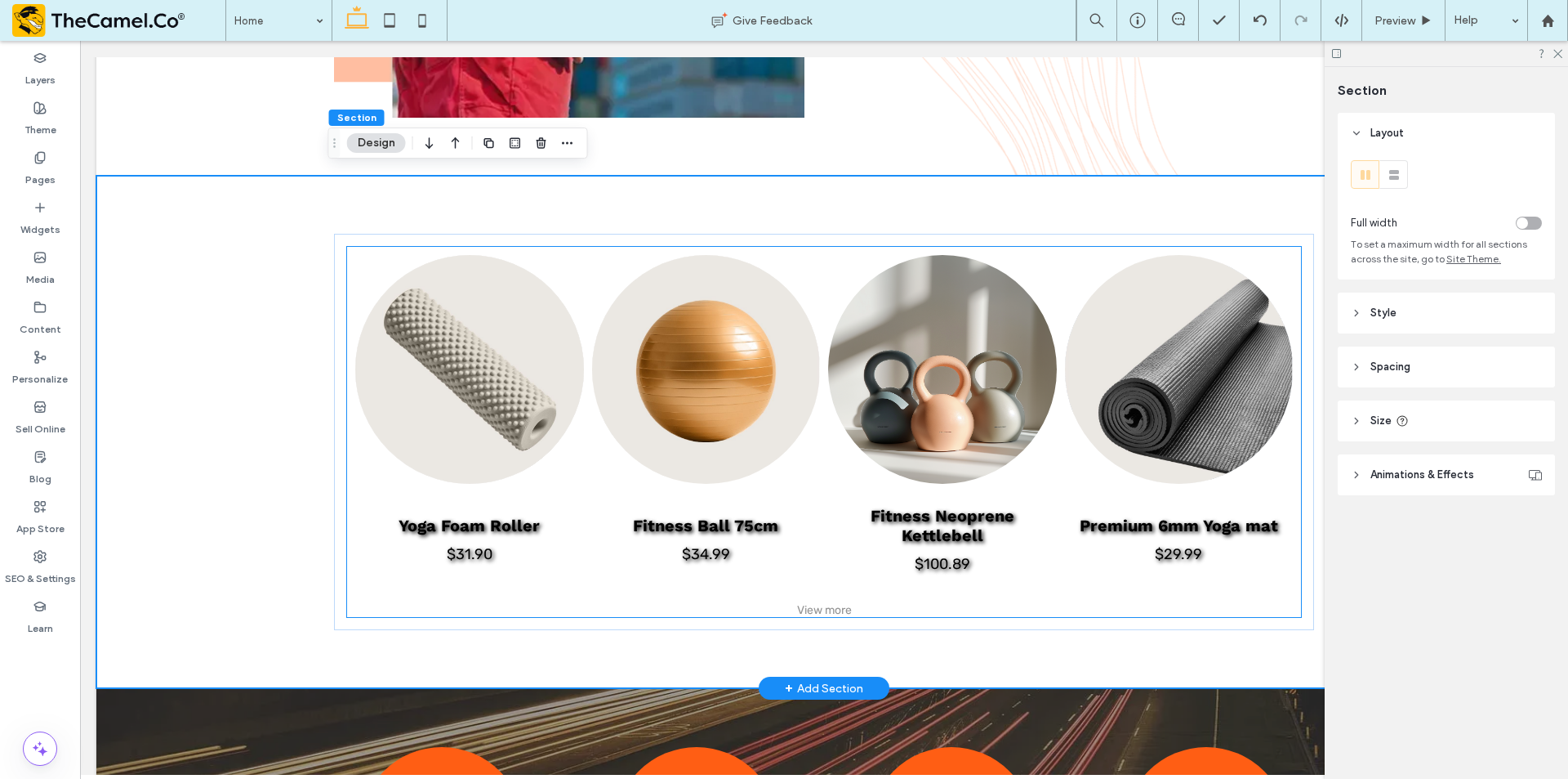
click at [960, 422] on link at bounding box center [941, 369] width 229 height 229
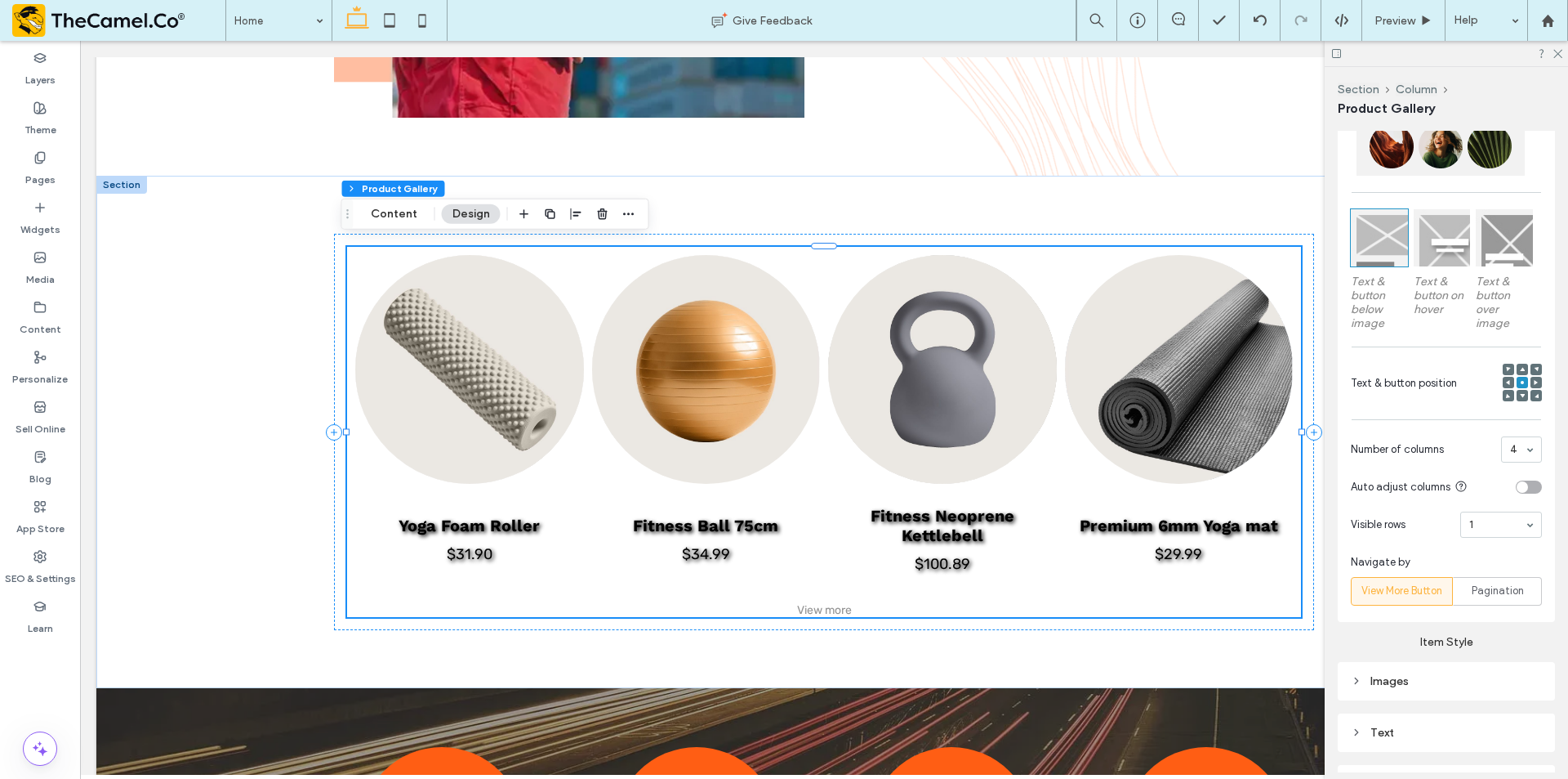
scroll to position [572, 0]
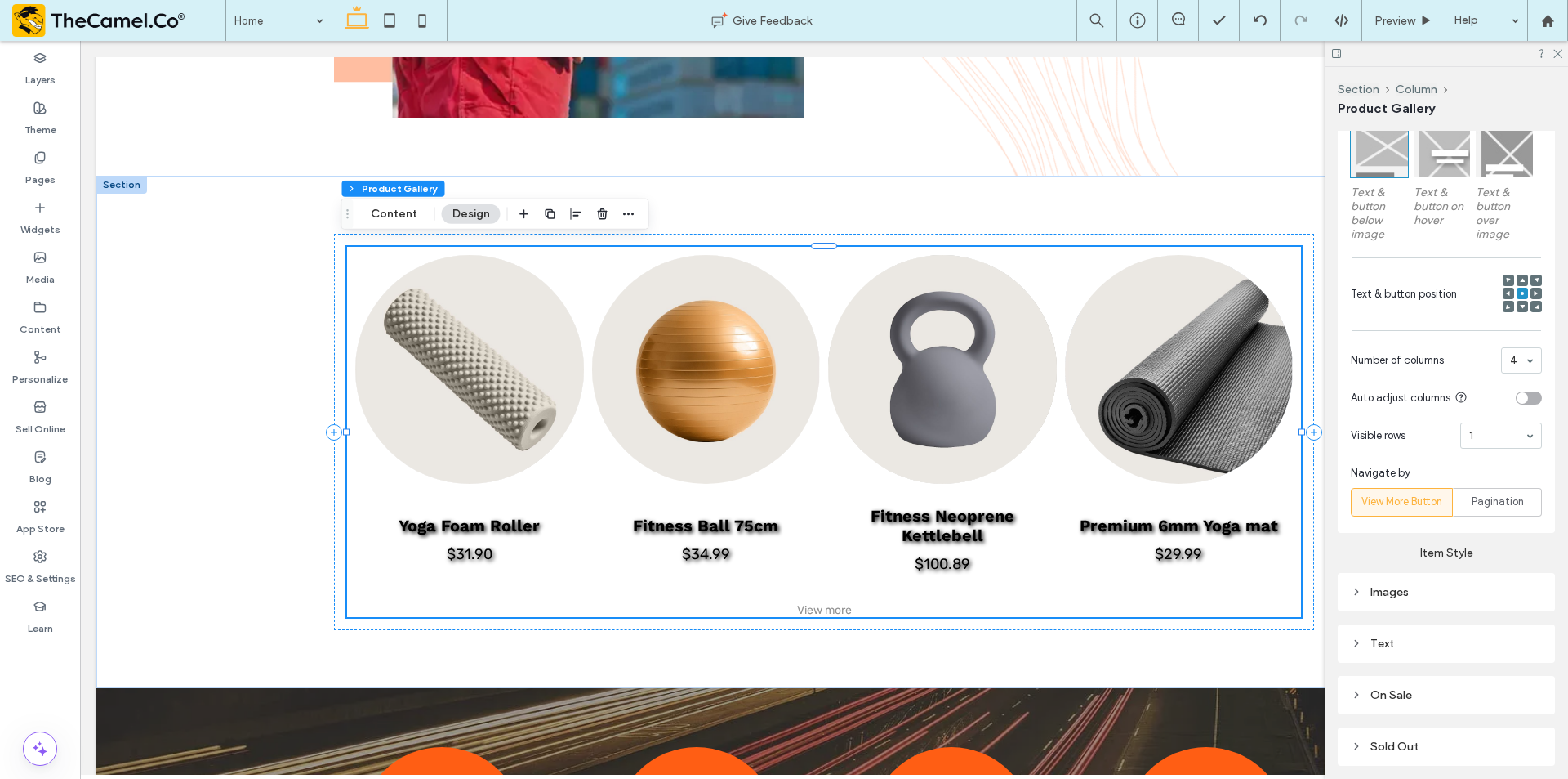
click at [1447, 587] on div "Images" at bounding box center [1445, 592] width 191 height 14
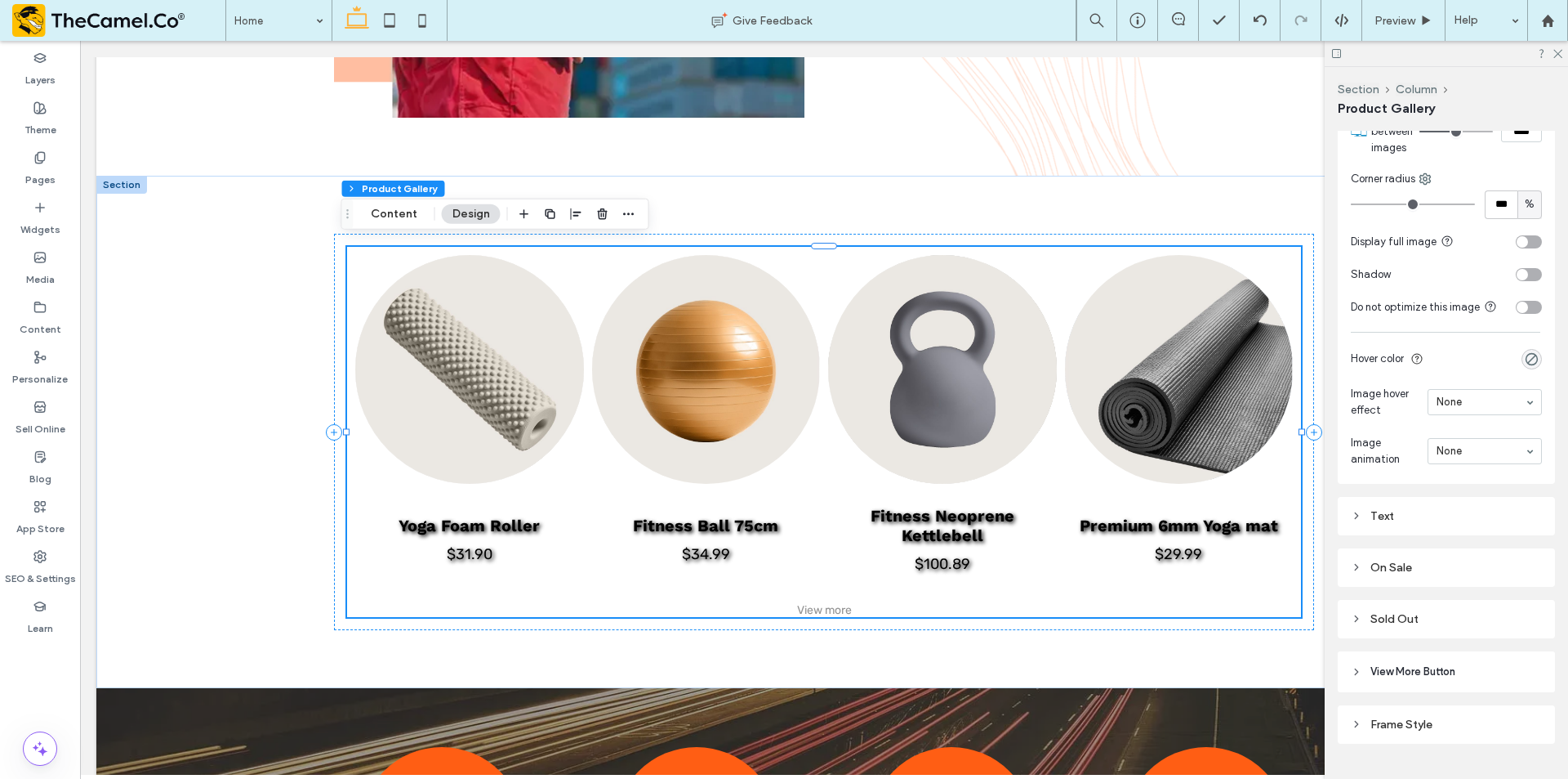
scroll to position [1144, 0]
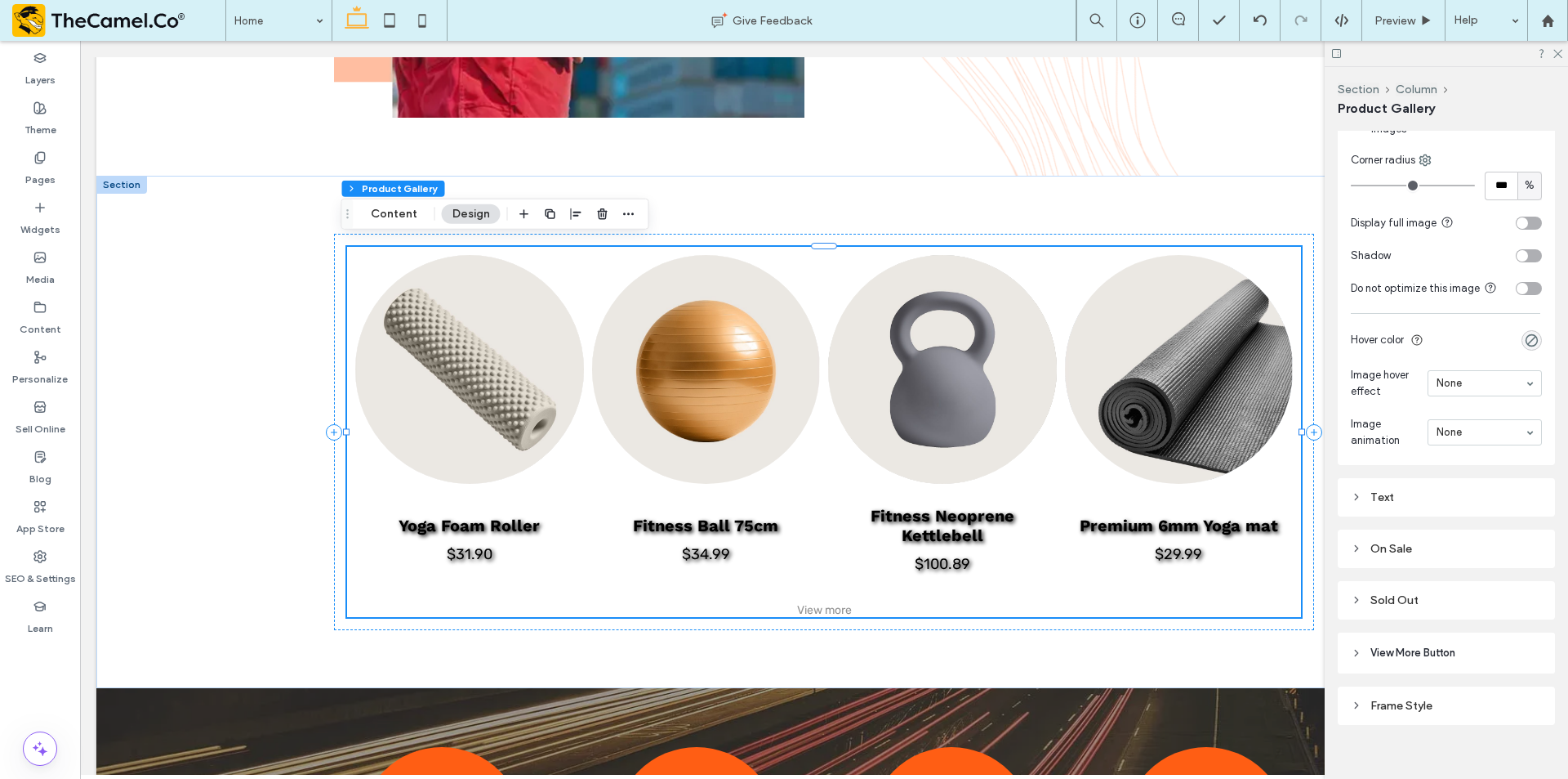
click at [1422, 502] on div "Text" at bounding box center [1445, 497] width 191 height 22
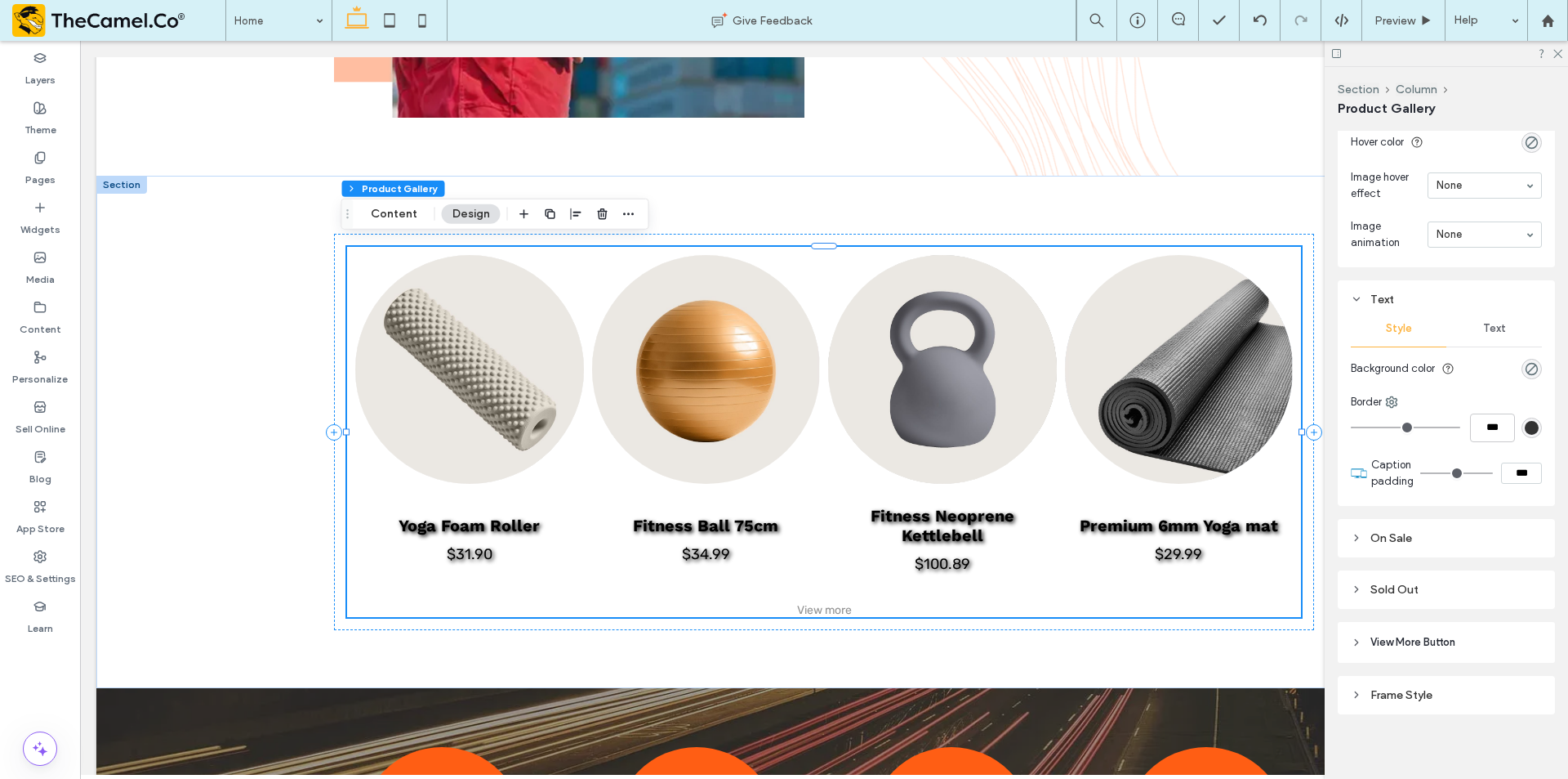
scroll to position [1346, 0]
click at [1420, 532] on div "On Sale" at bounding box center [1445, 533] width 191 height 14
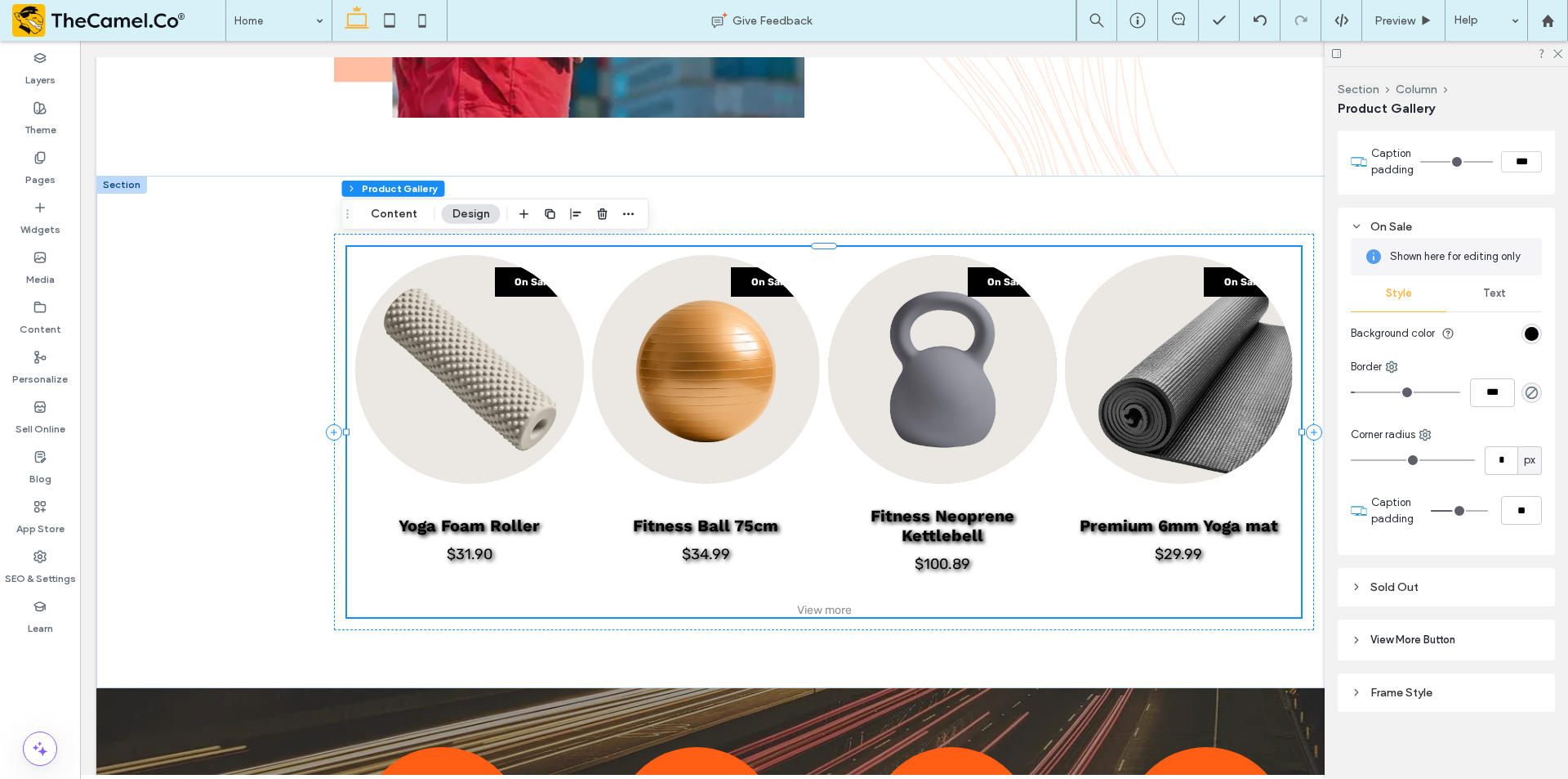
scroll to position [1655, 0]
click at [1483, 288] on span "Text" at bounding box center [1494, 290] width 23 height 13
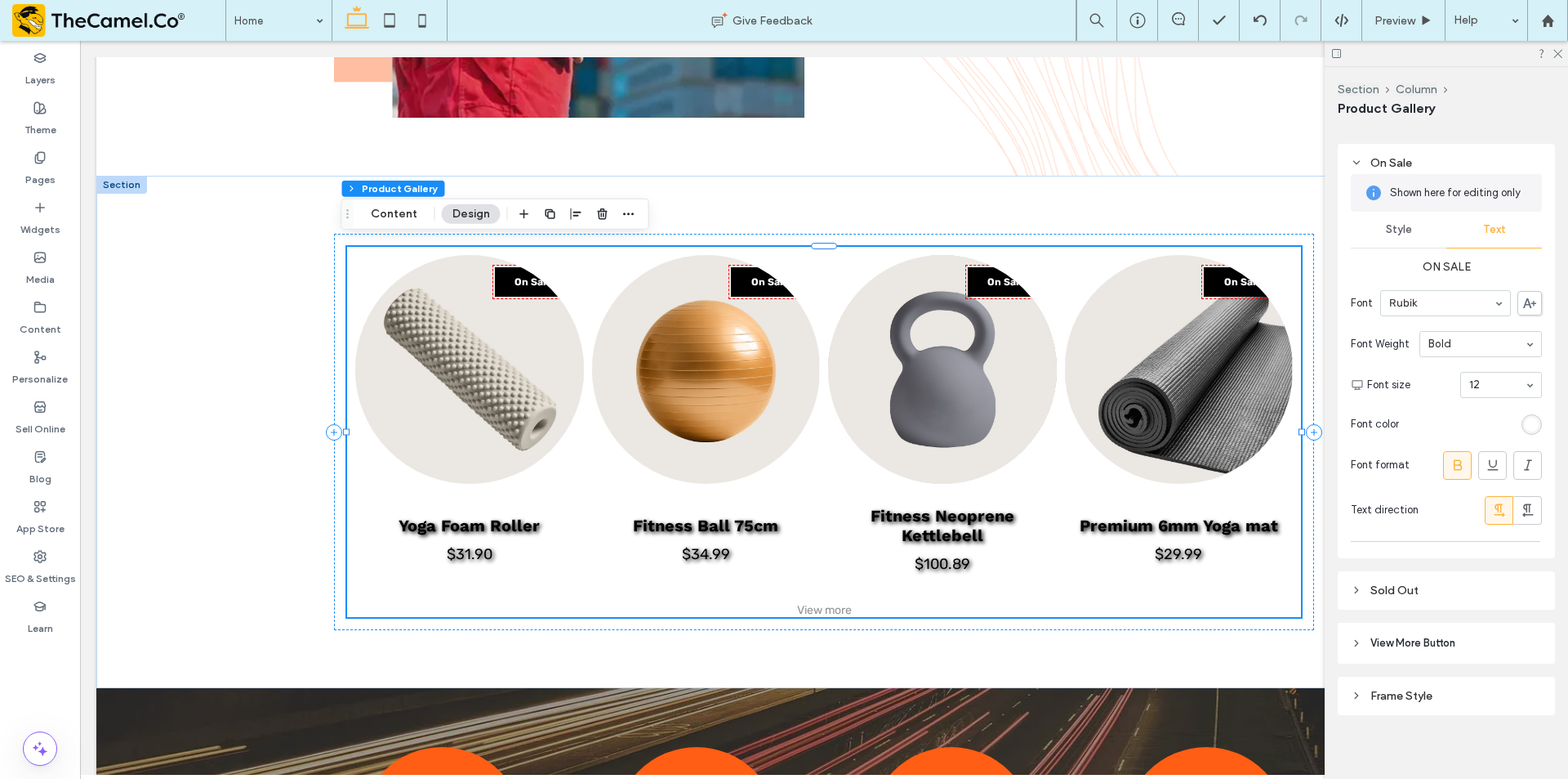
scroll to position [1722, 0]
click at [1519, 502] on icon at bounding box center [1527, 504] width 16 height 16
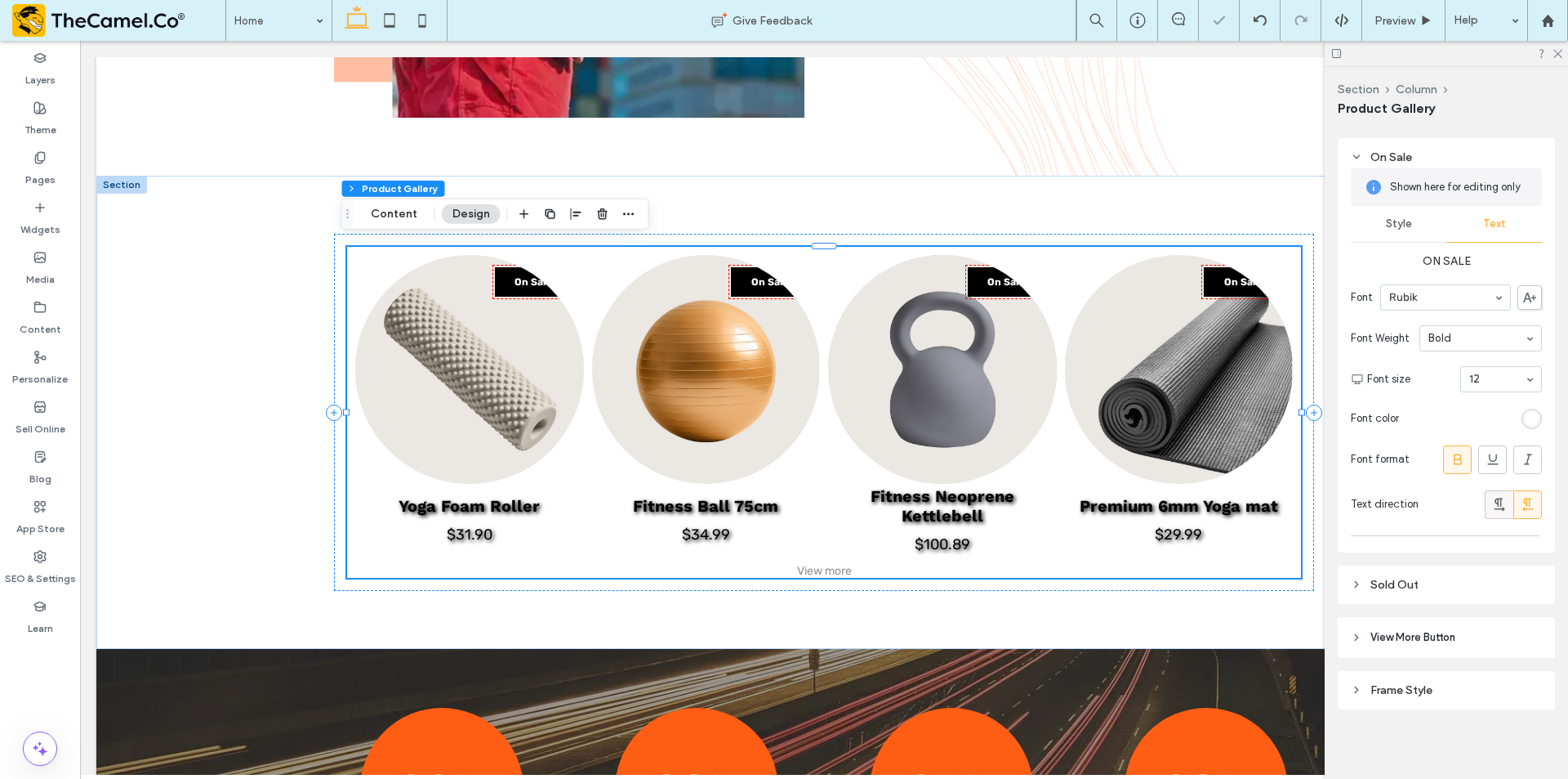
click at [1491, 502] on icon at bounding box center [1499, 504] width 16 height 16
click at [1432, 574] on div "Sold Out" at bounding box center [1445, 585] width 191 height 22
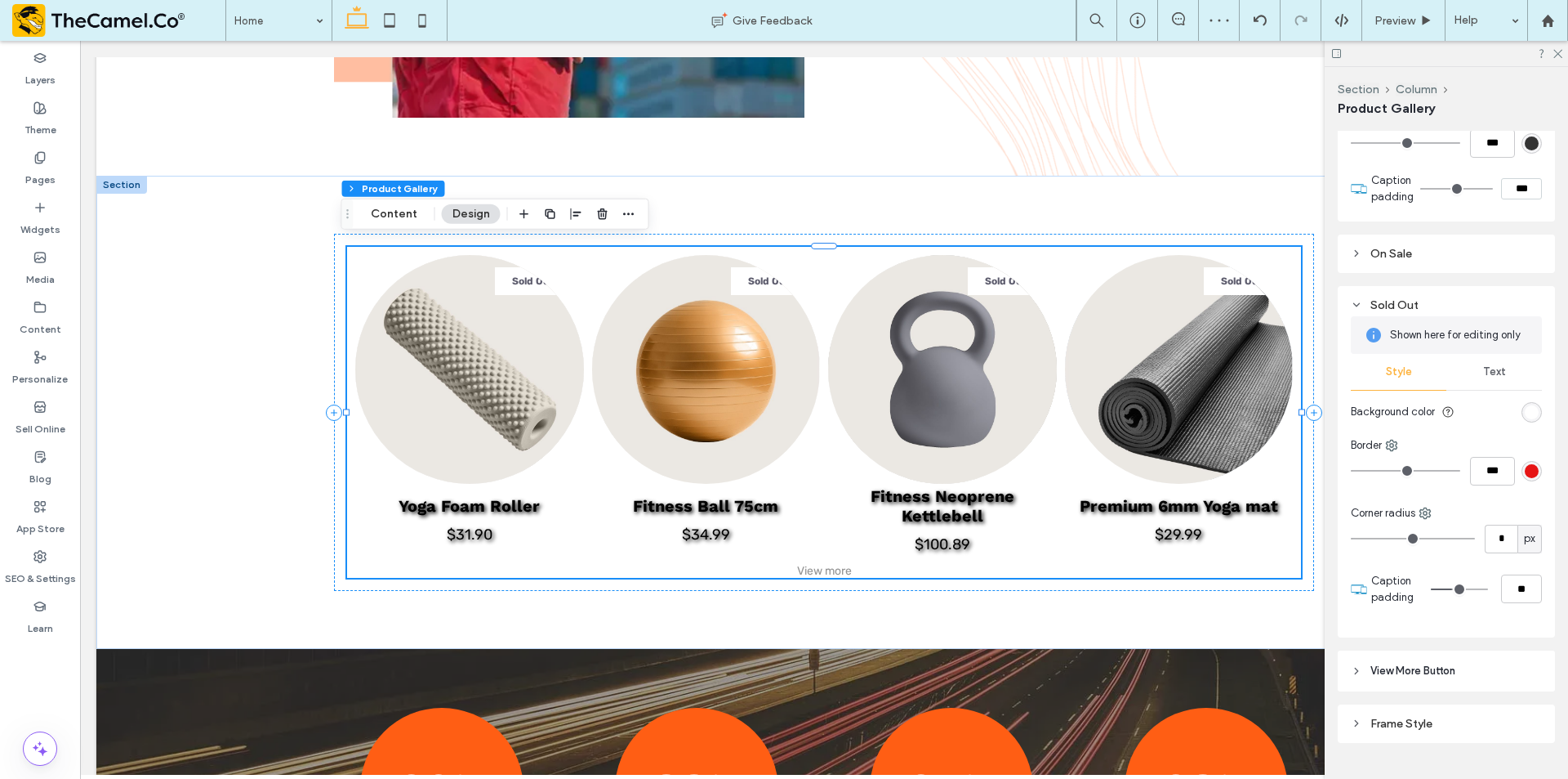
scroll to position [1655, 0]
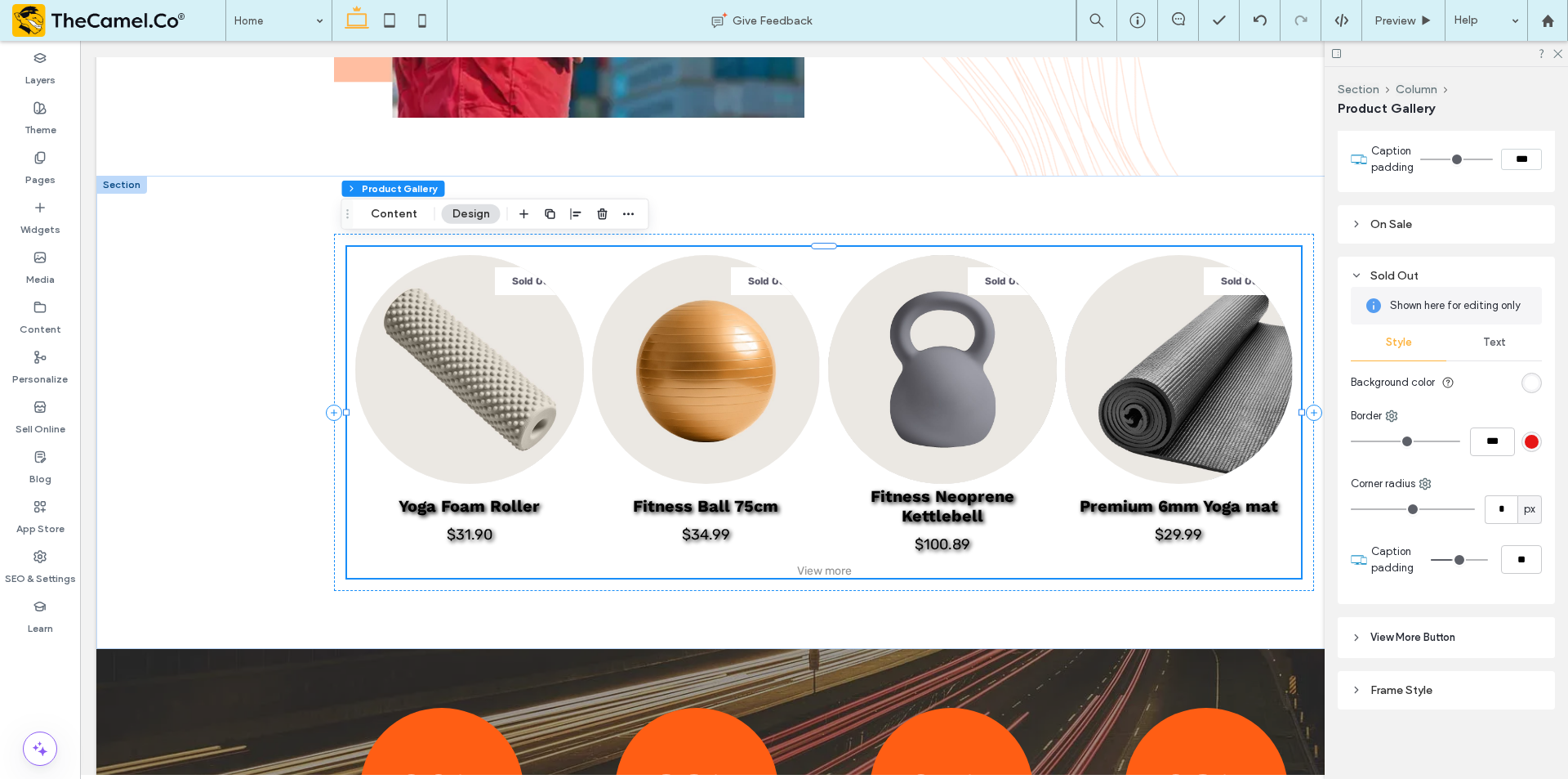
click at [1365, 274] on div "Sold Out" at bounding box center [1445, 276] width 191 height 14
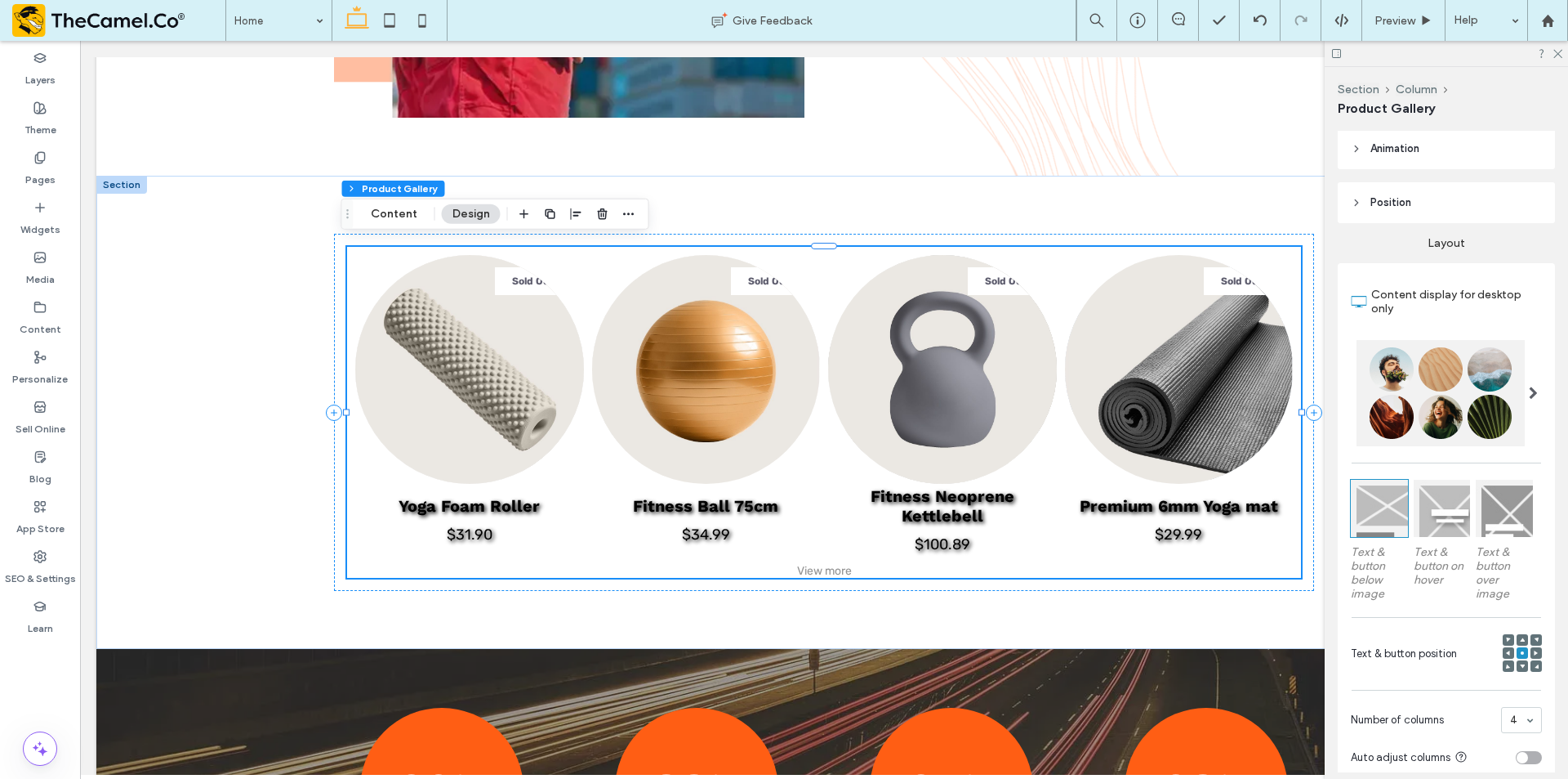
scroll to position [203, 0]
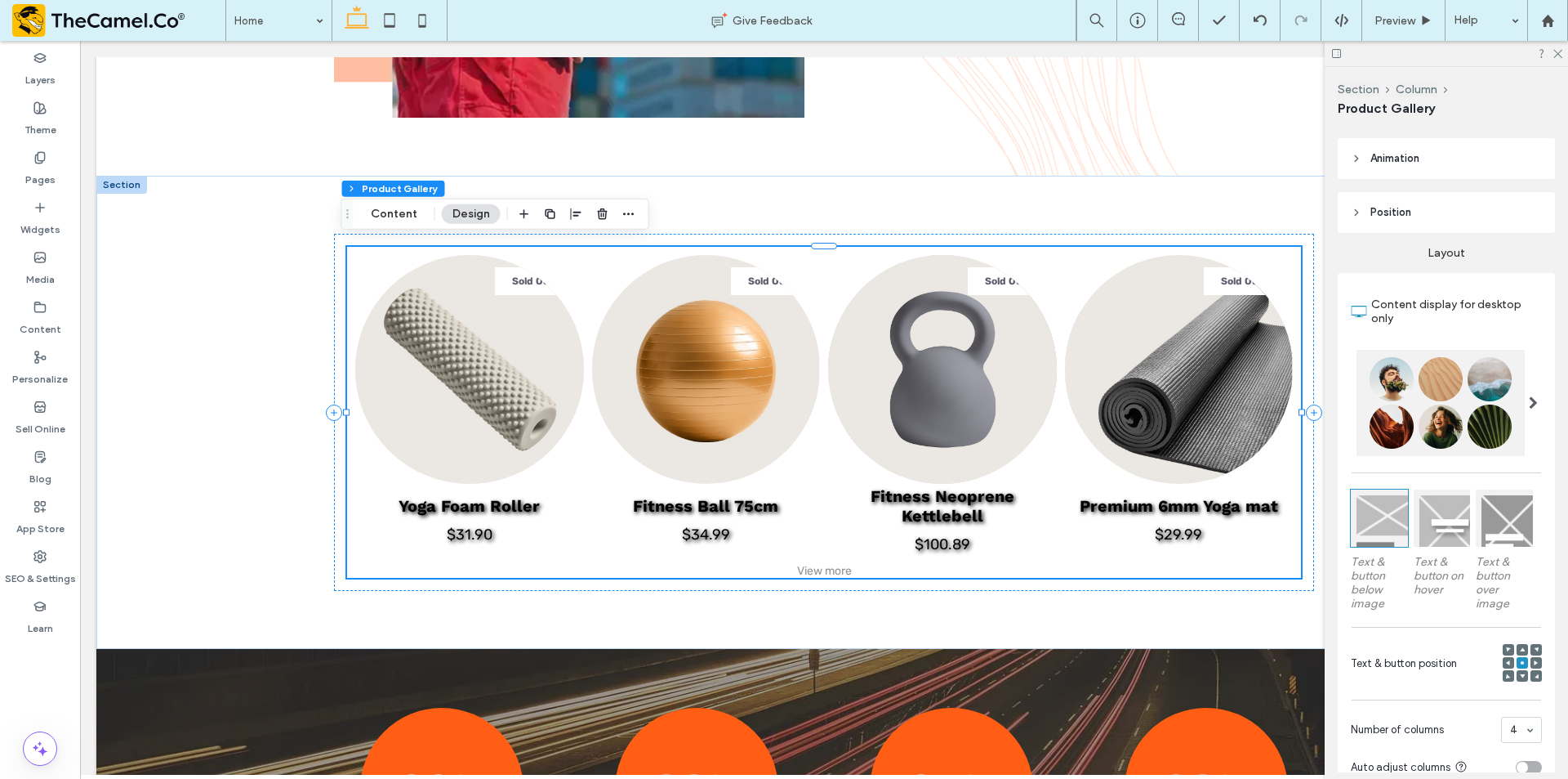
click at [1429, 519] on div at bounding box center [1441, 517] width 57 height 57
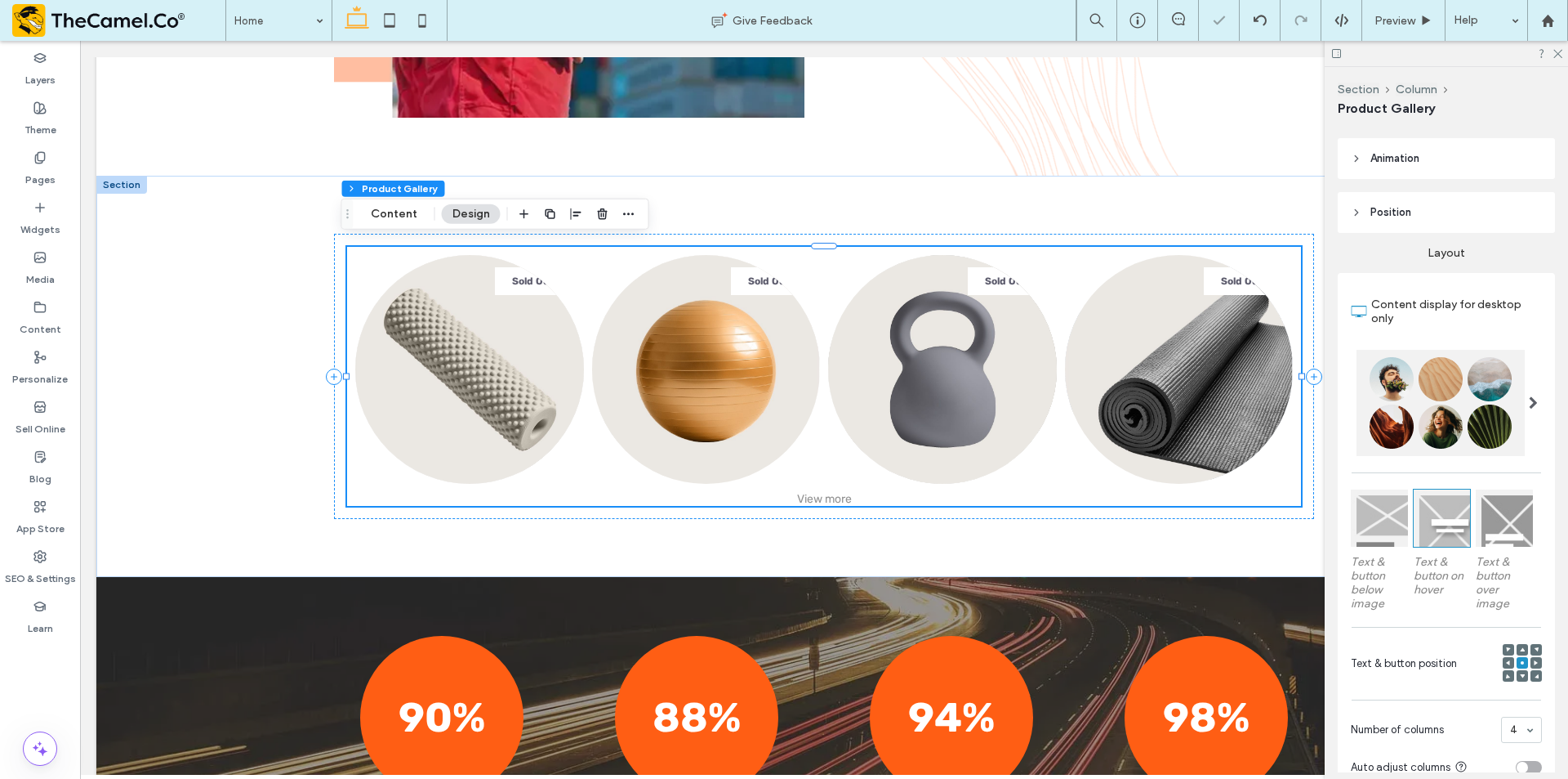
click at [1363, 533] on div at bounding box center [1378, 517] width 57 height 57
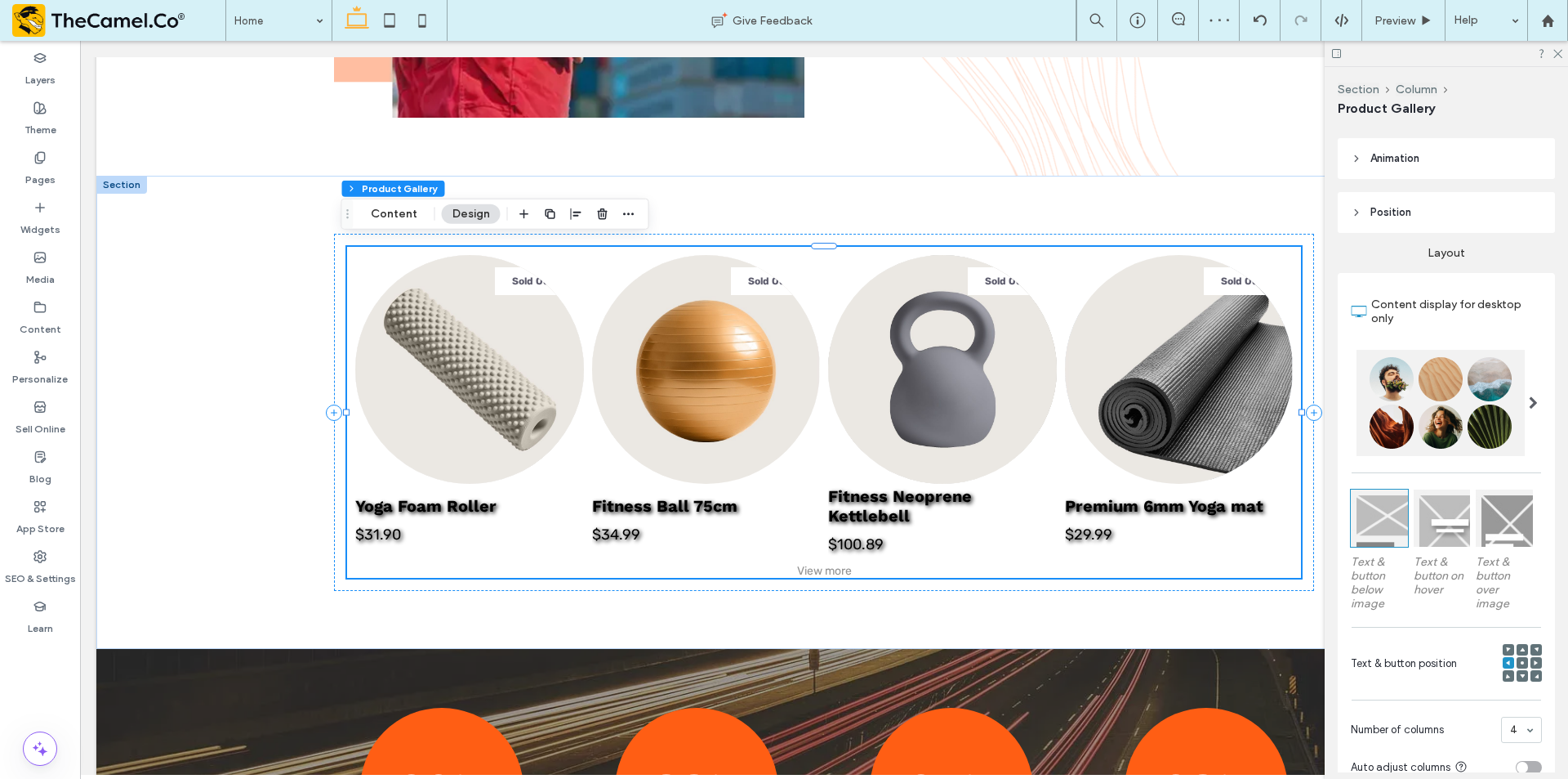
click at [1483, 524] on div at bounding box center [1503, 517] width 57 height 57
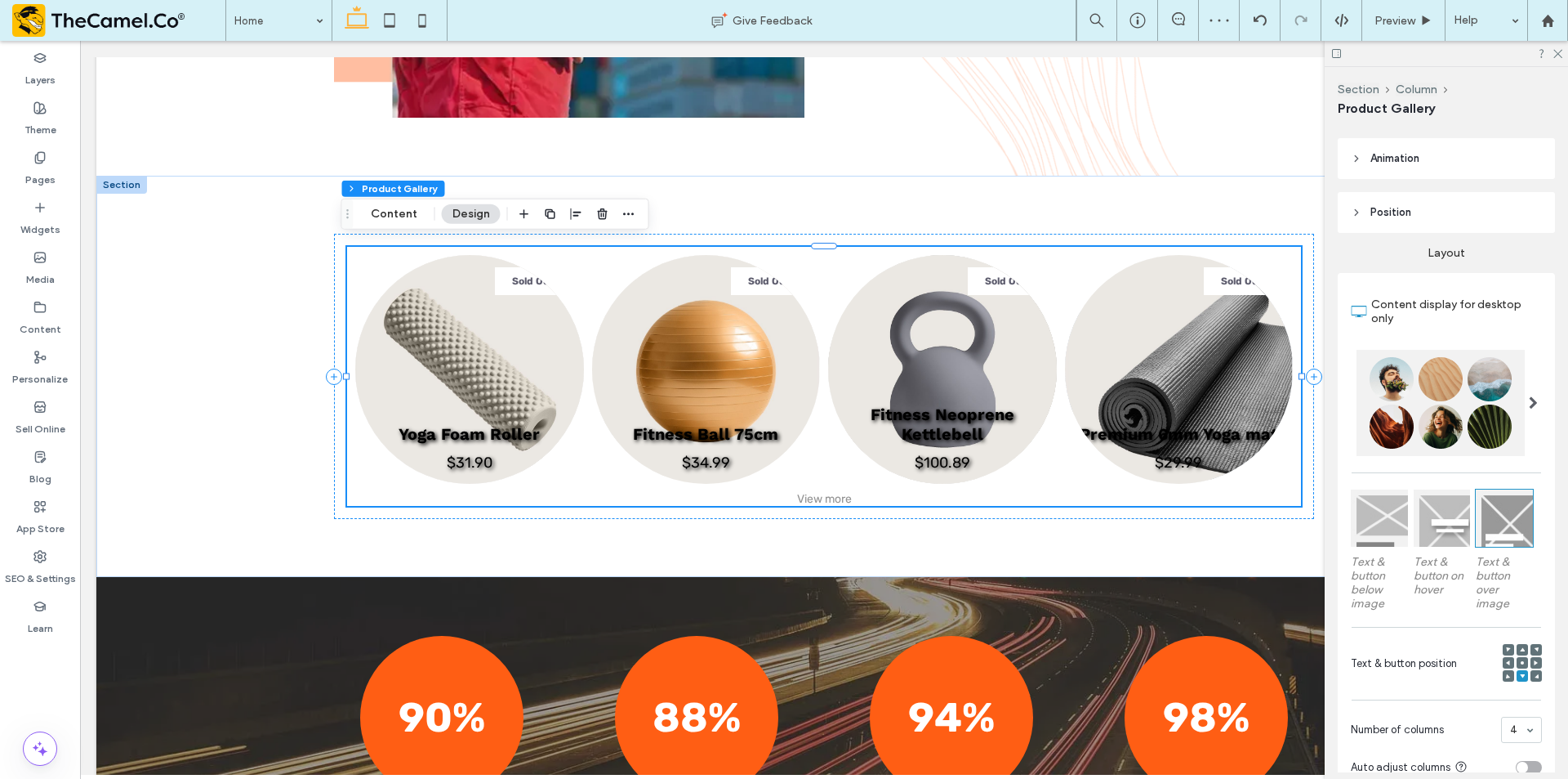
click at [1379, 528] on div at bounding box center [1378, 517] width 57 height 57
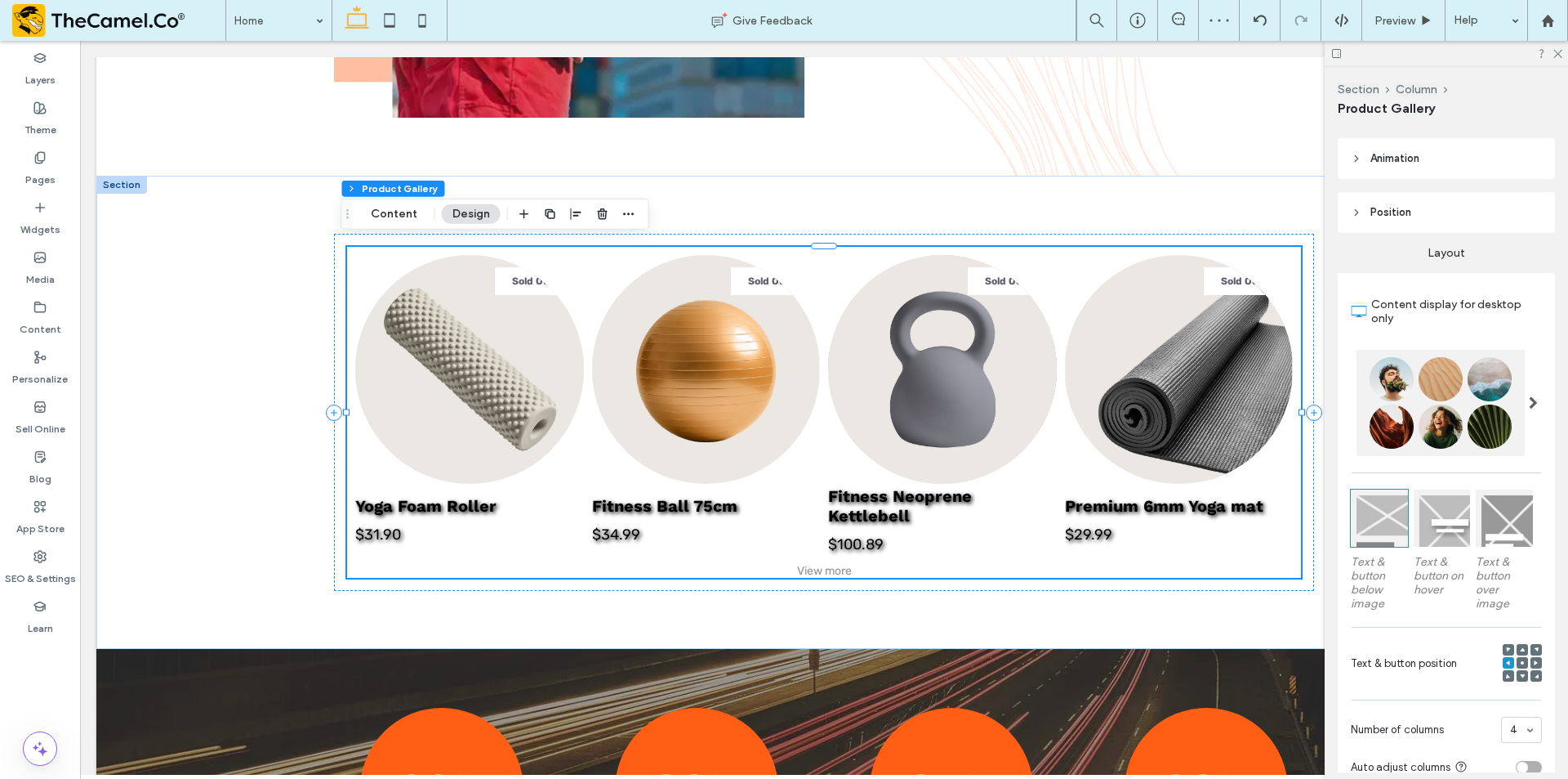
click at [1519, 663] on span at bounding box center [1521, 662] width 5 height 11
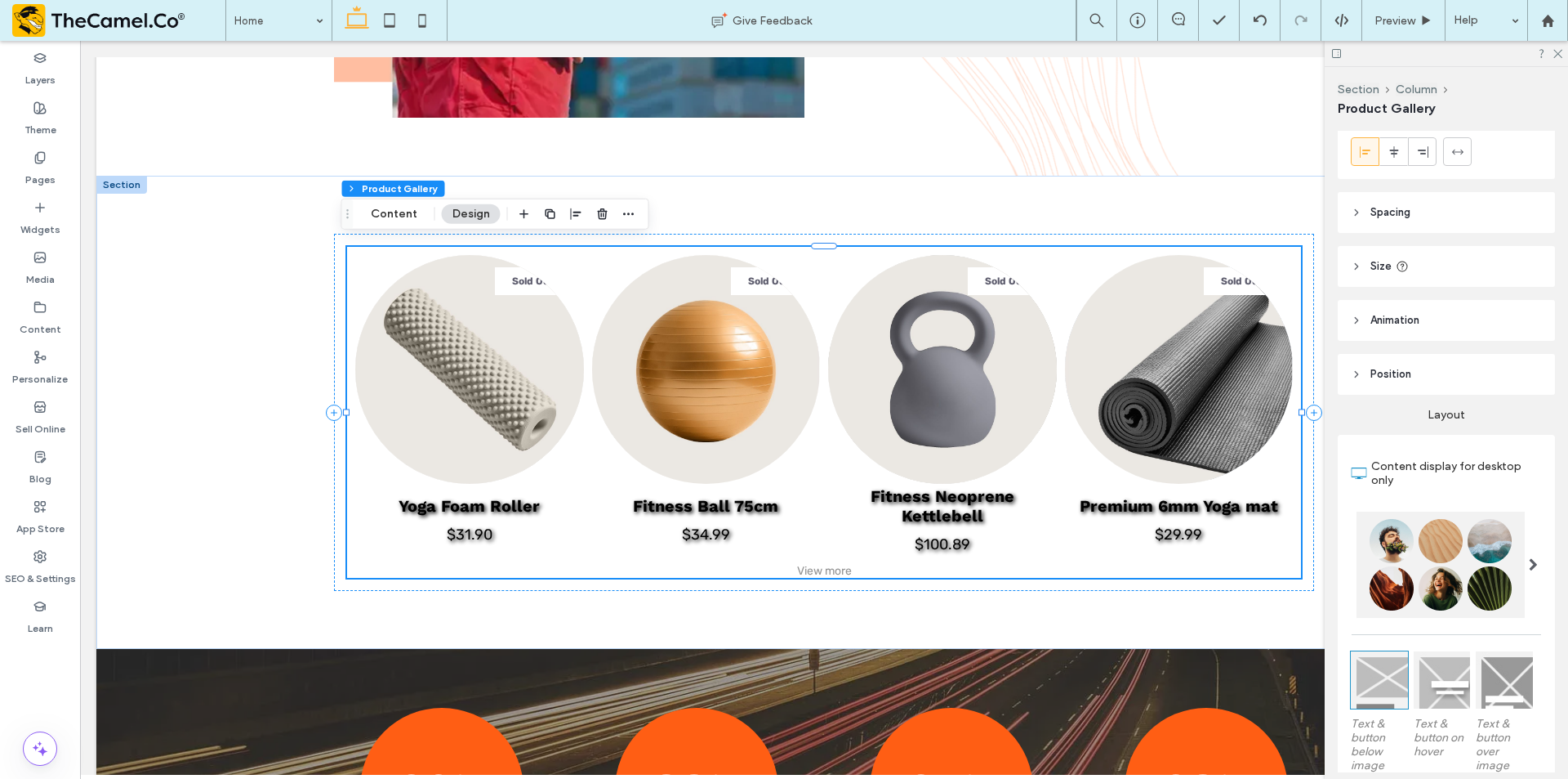
scroll to position [245, 0]
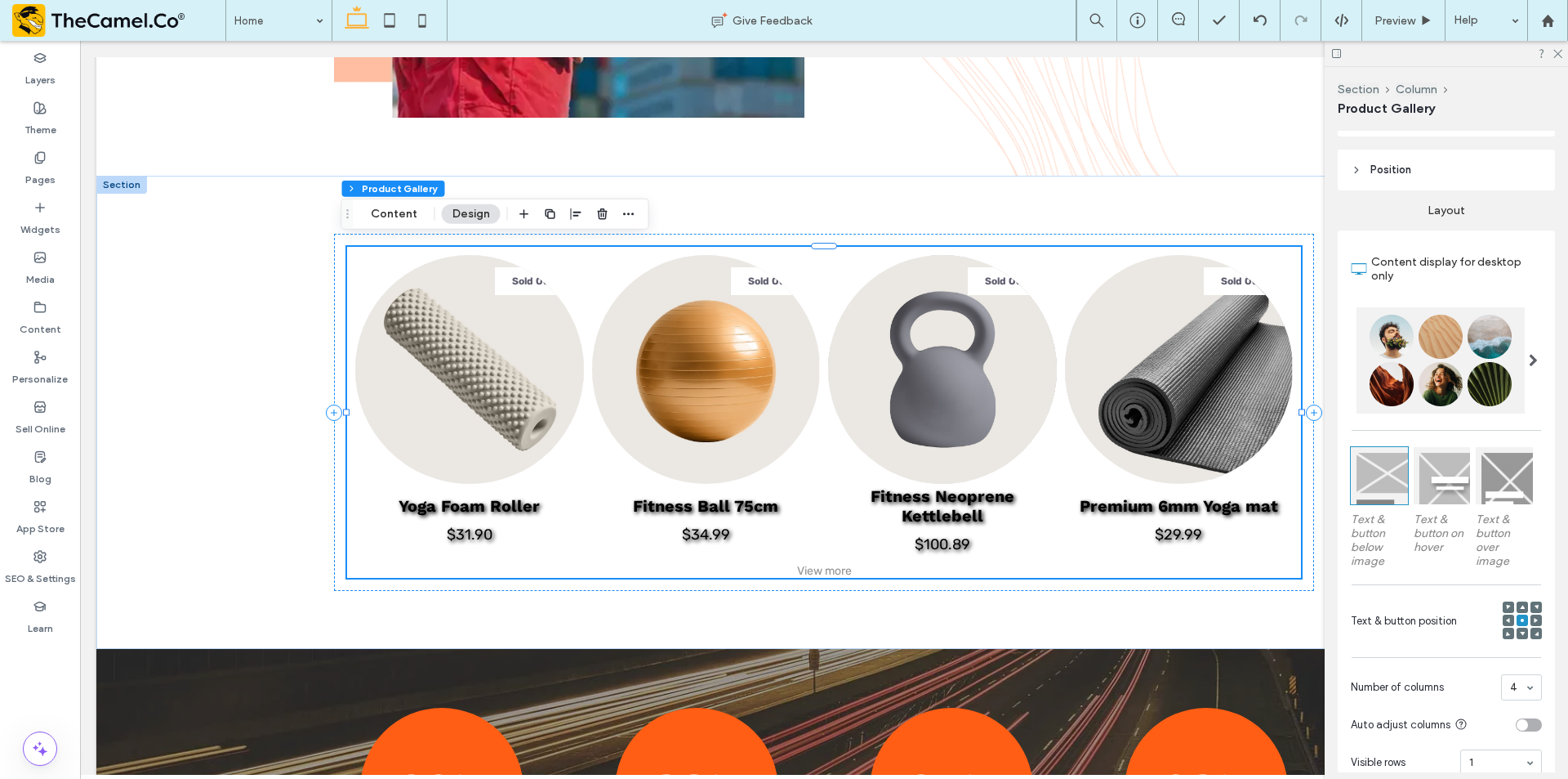
click at [1436, 373] on div at bounding box center [1440, 360] width 168 height 106
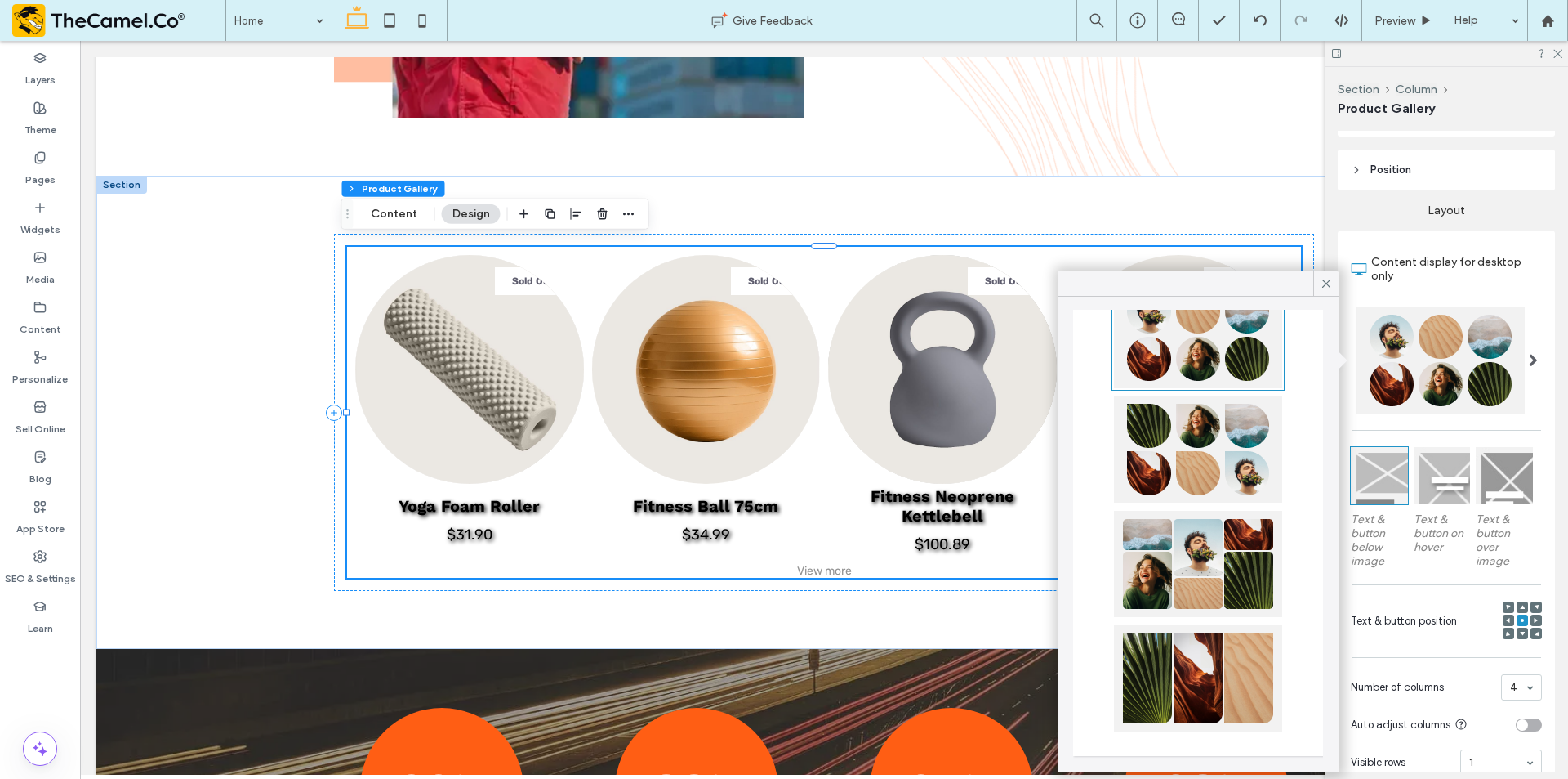
scroll to position [765, 0]
click at [1224, 570] on div at bounding box center [1197, 563] width 168 height 106
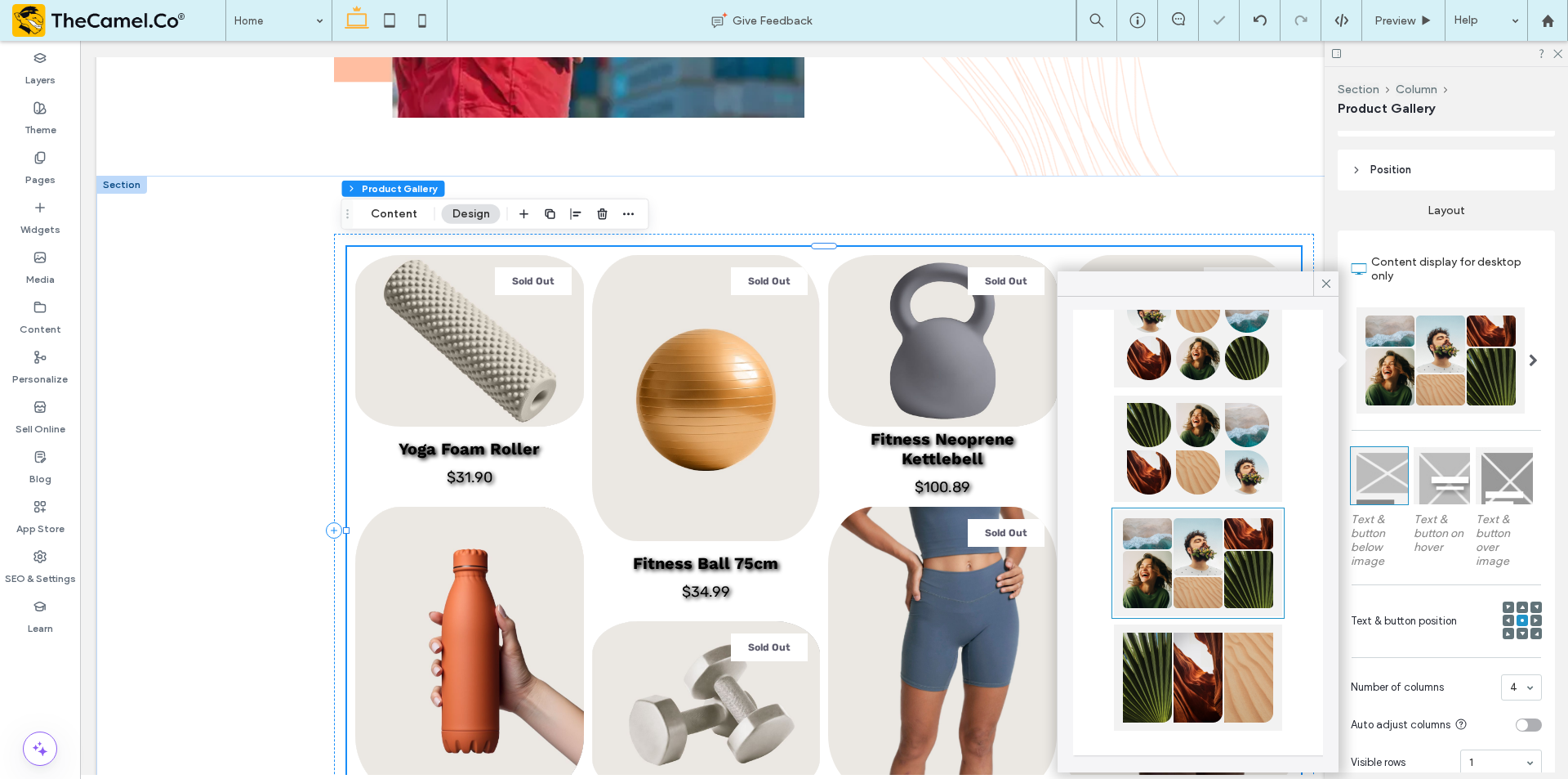
type input "**"
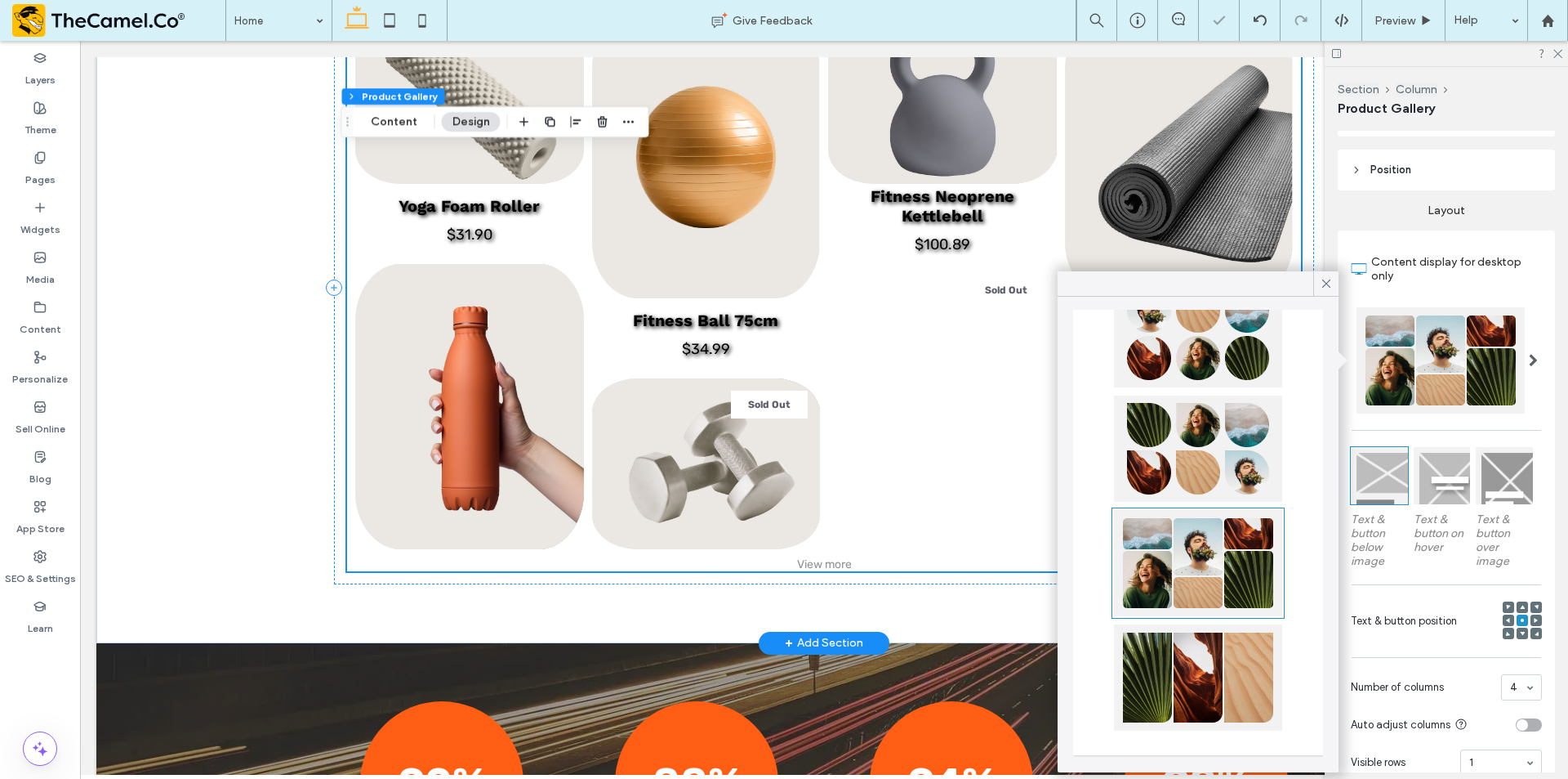
scroll to position [2206, 0]
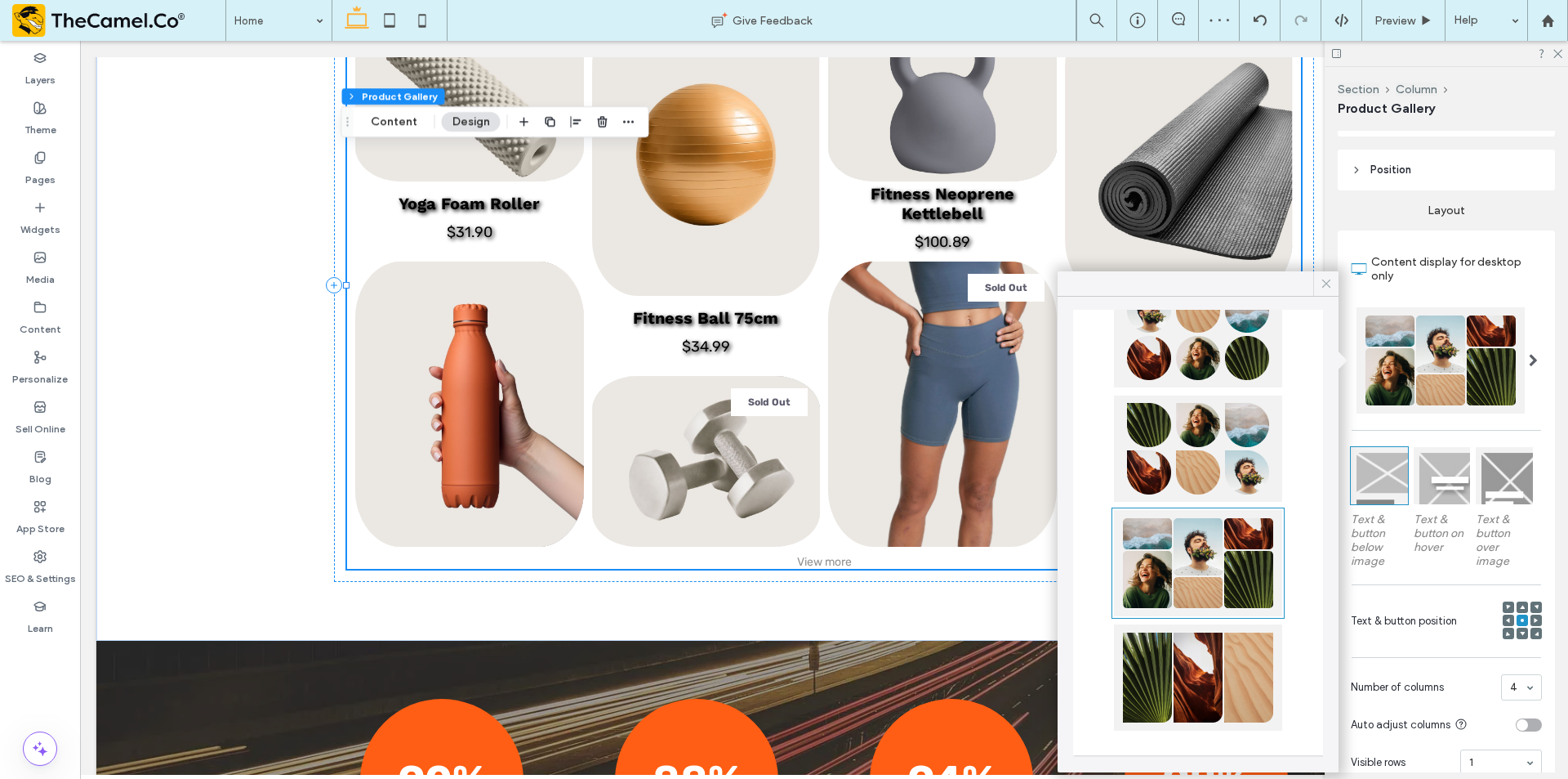
click at [1321, 287] on icon at bounding box center [1325, 283] width 15 height 15
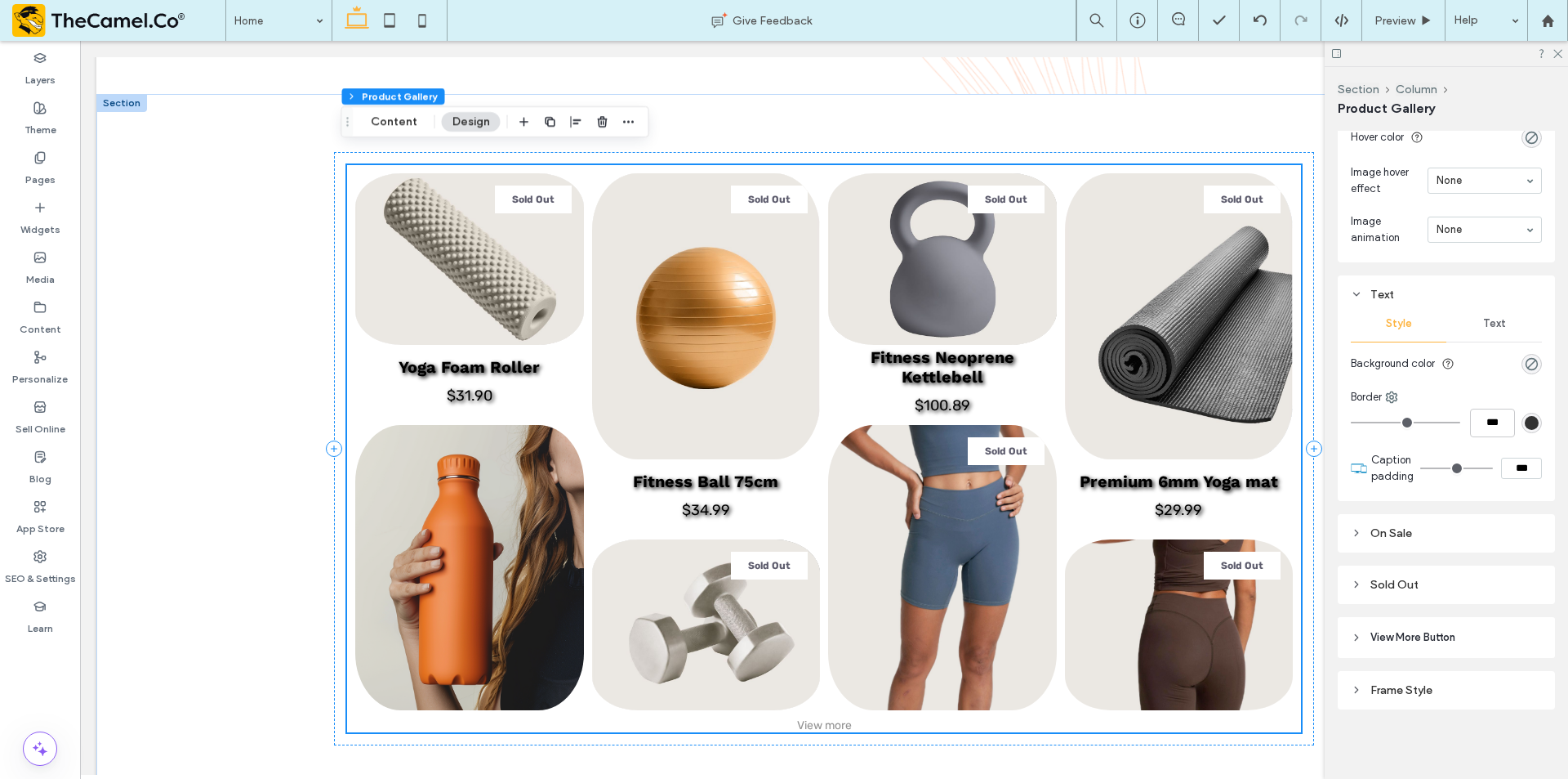
scroll to position [1797, 0]
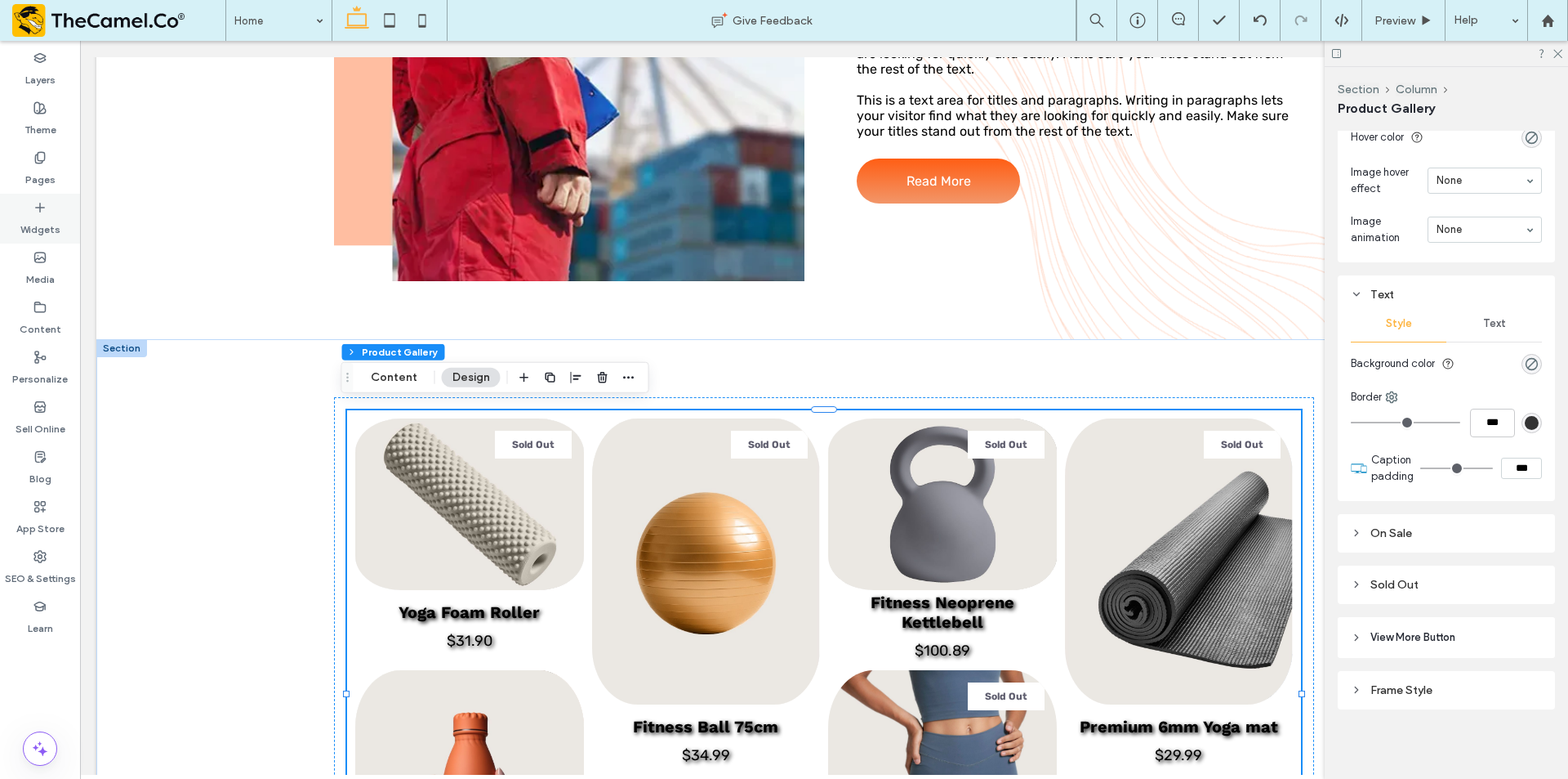
click at [32, 201] on div "Widgets" at bounding box center [40, 219] width 80 height 50
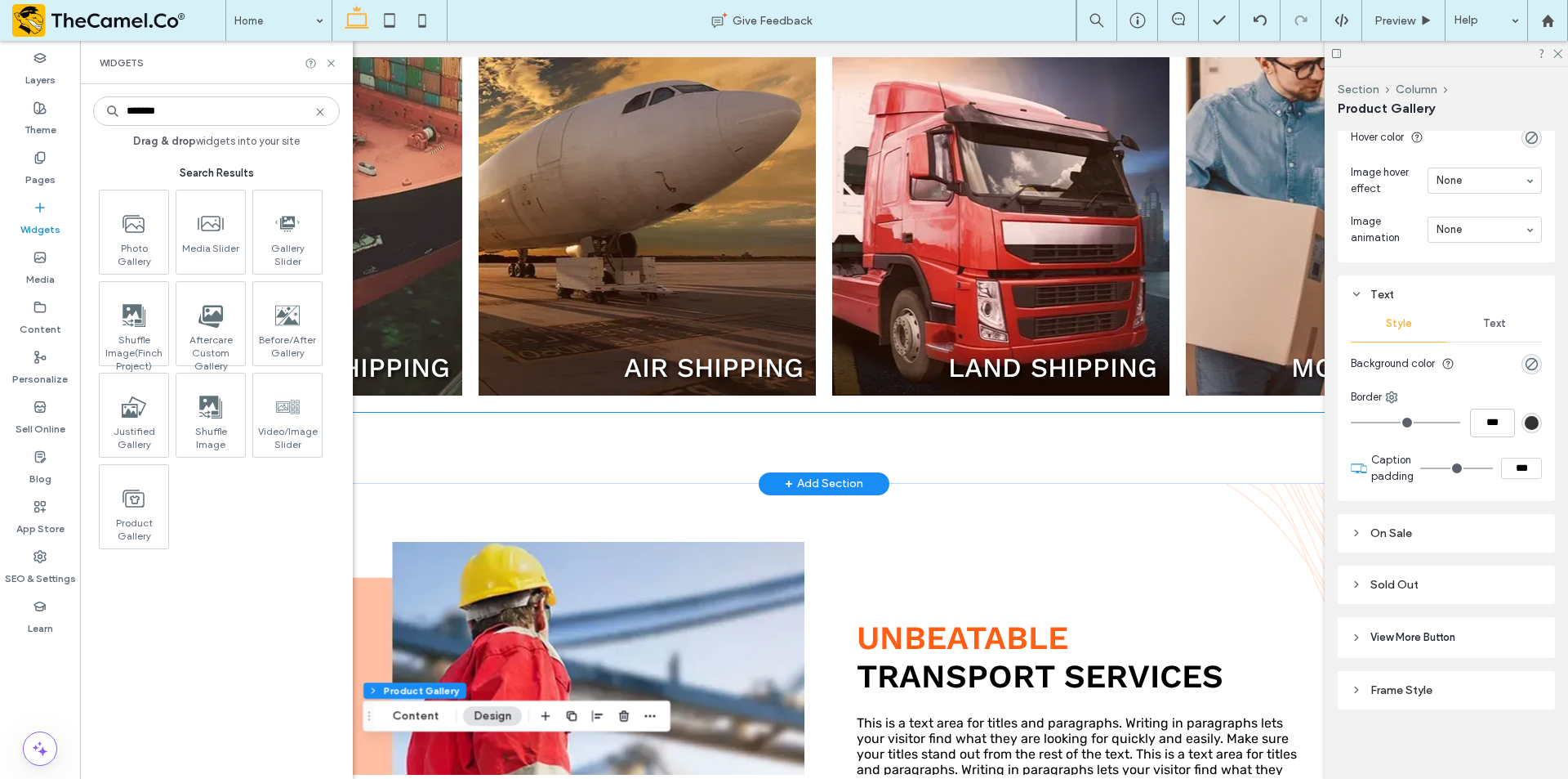
scroll to position [899, 0]
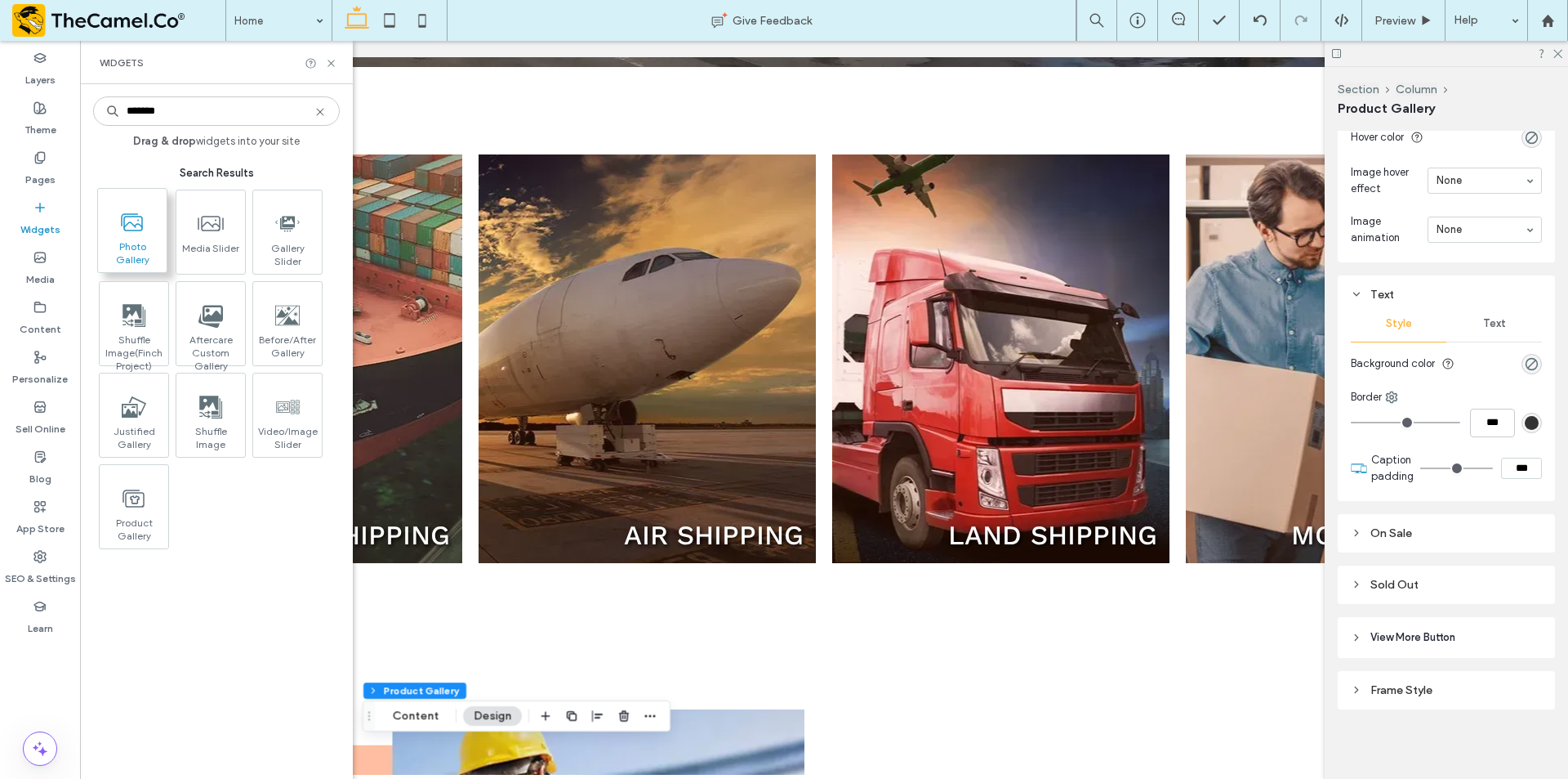
type input "*******"
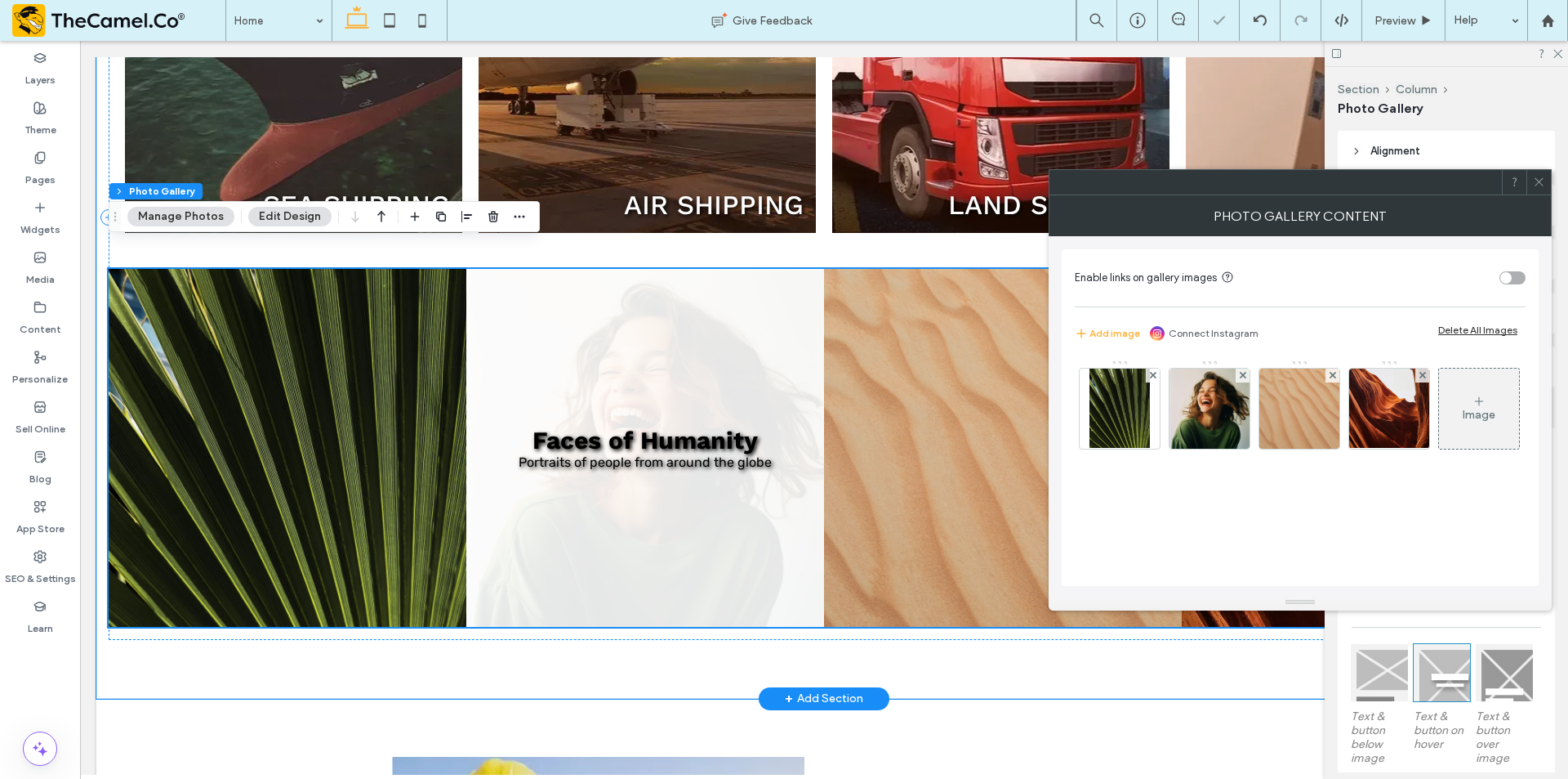
scroll to position [1250, 0]
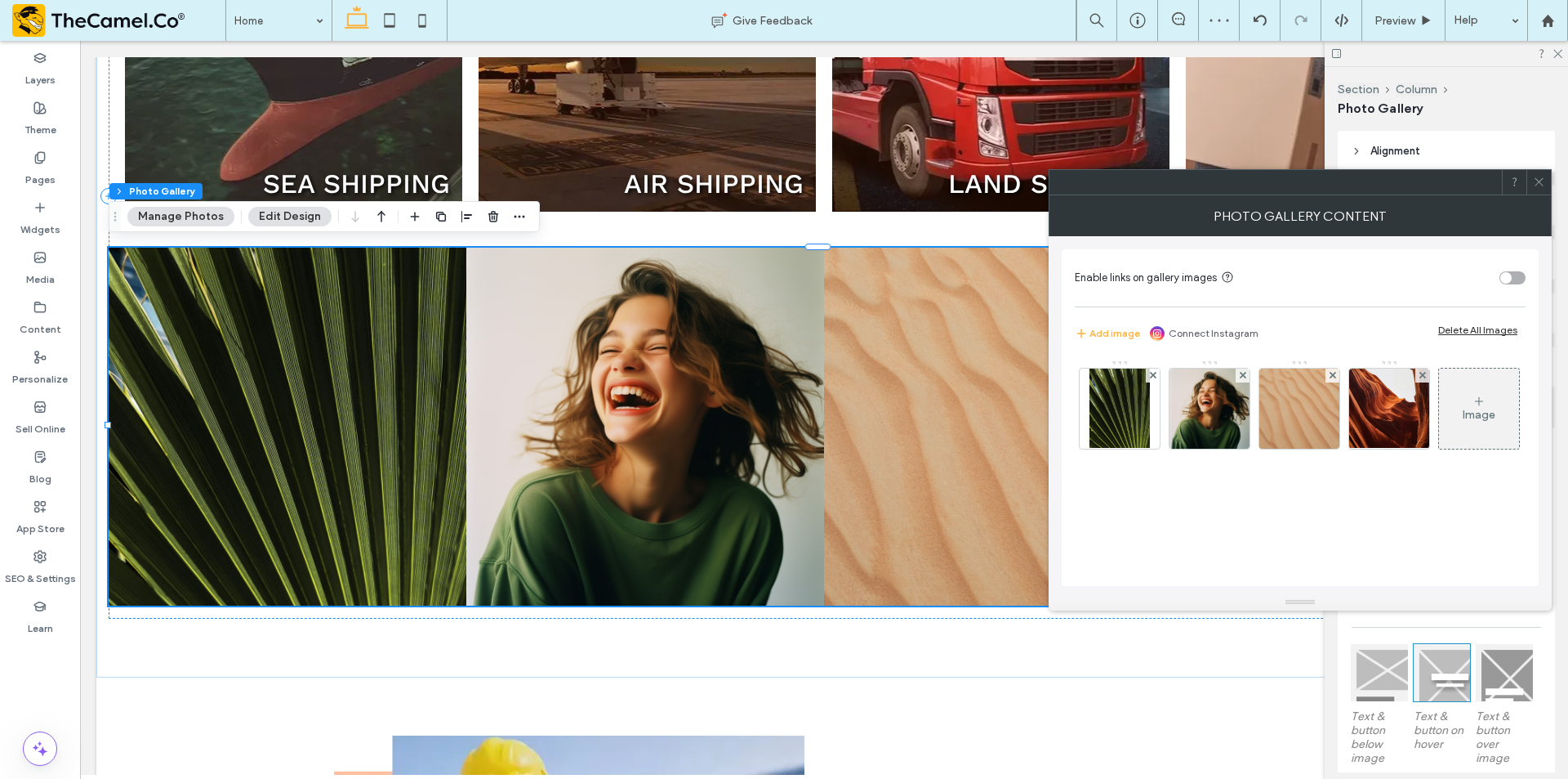
click at [1526, 280] on div "Enable links on gallery images Add image Connect Instagram Delete All Images Im…" at bounding box center [1299, 417] width 477 height 337
click at [1514, 274] on div "toggle" at bounding box center [1512, 277] width 26 height 13
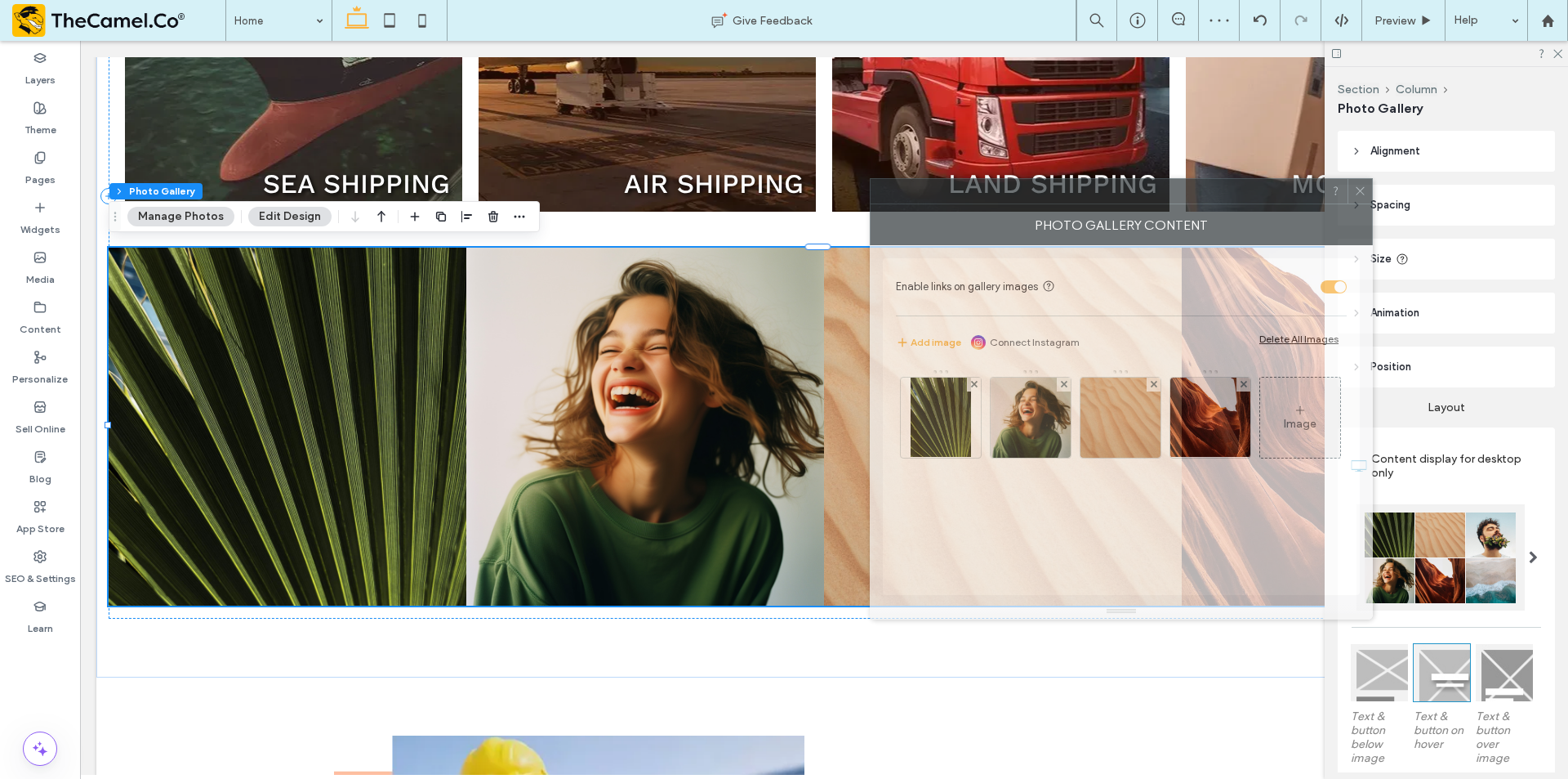
drag, startPoint x: 1351, startPoint y: 188, endPoint x: 1068, endPoint y: 207, distance: 283.6
click at [1046, 179] on div at bounding box center [1096, 191] width 453 height 25
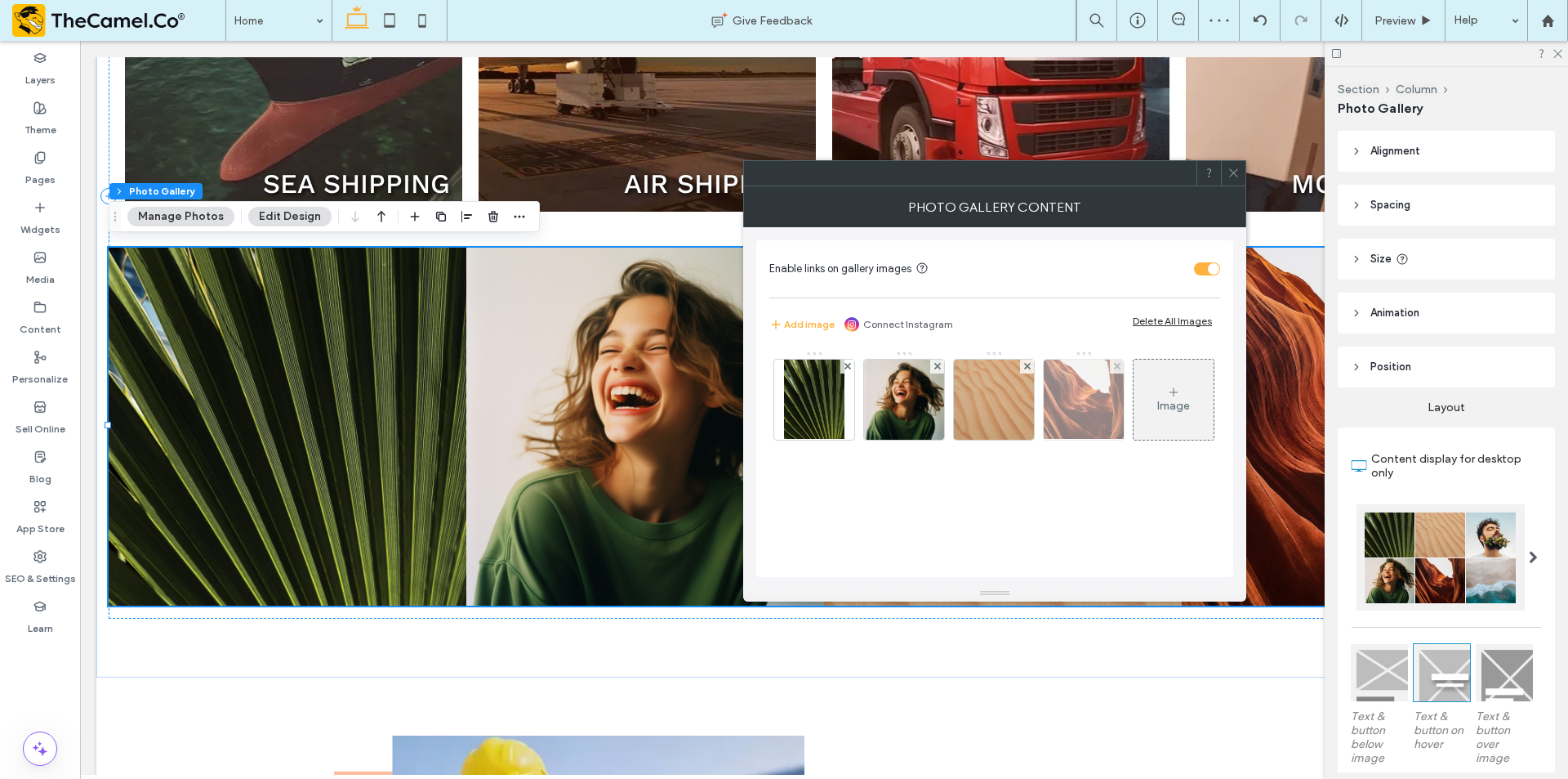
click at [1086, 391] on img at bounding box center [1083, 399] width 103 height 80
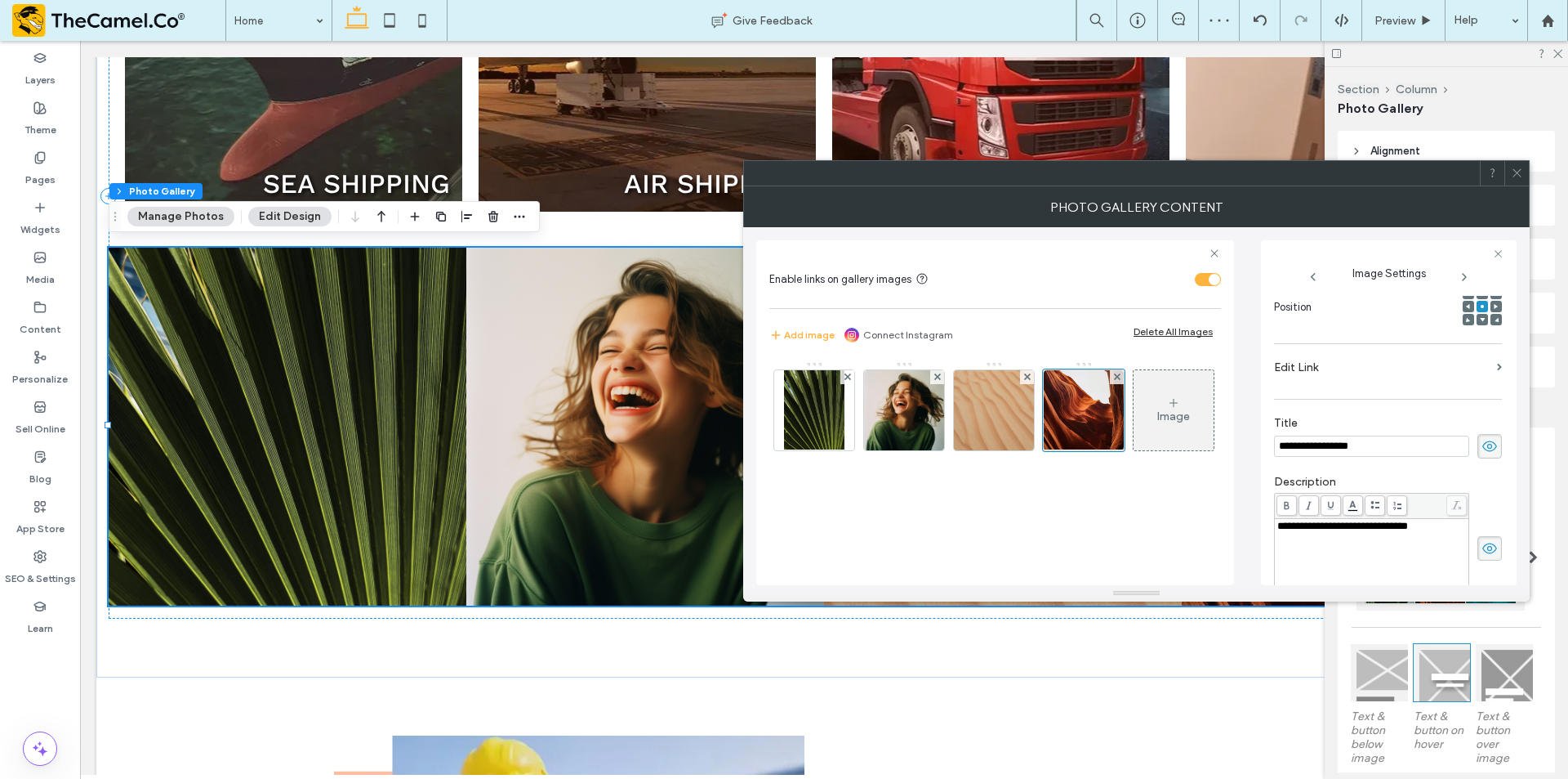
scroll to position [0, 0]
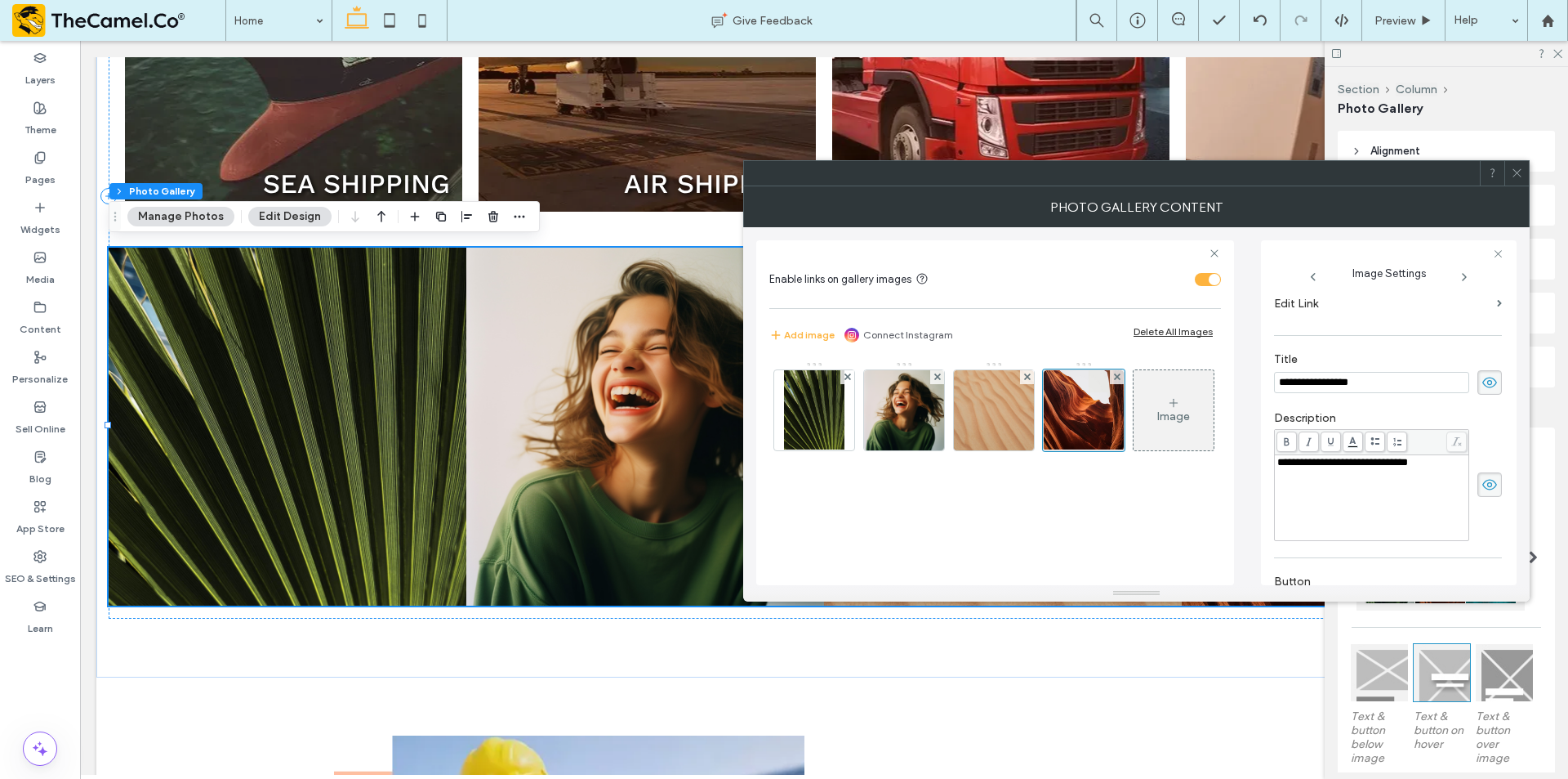
click at [1357, 386] on input "**********" at bounding box center [1370, 382] width 195 height 21
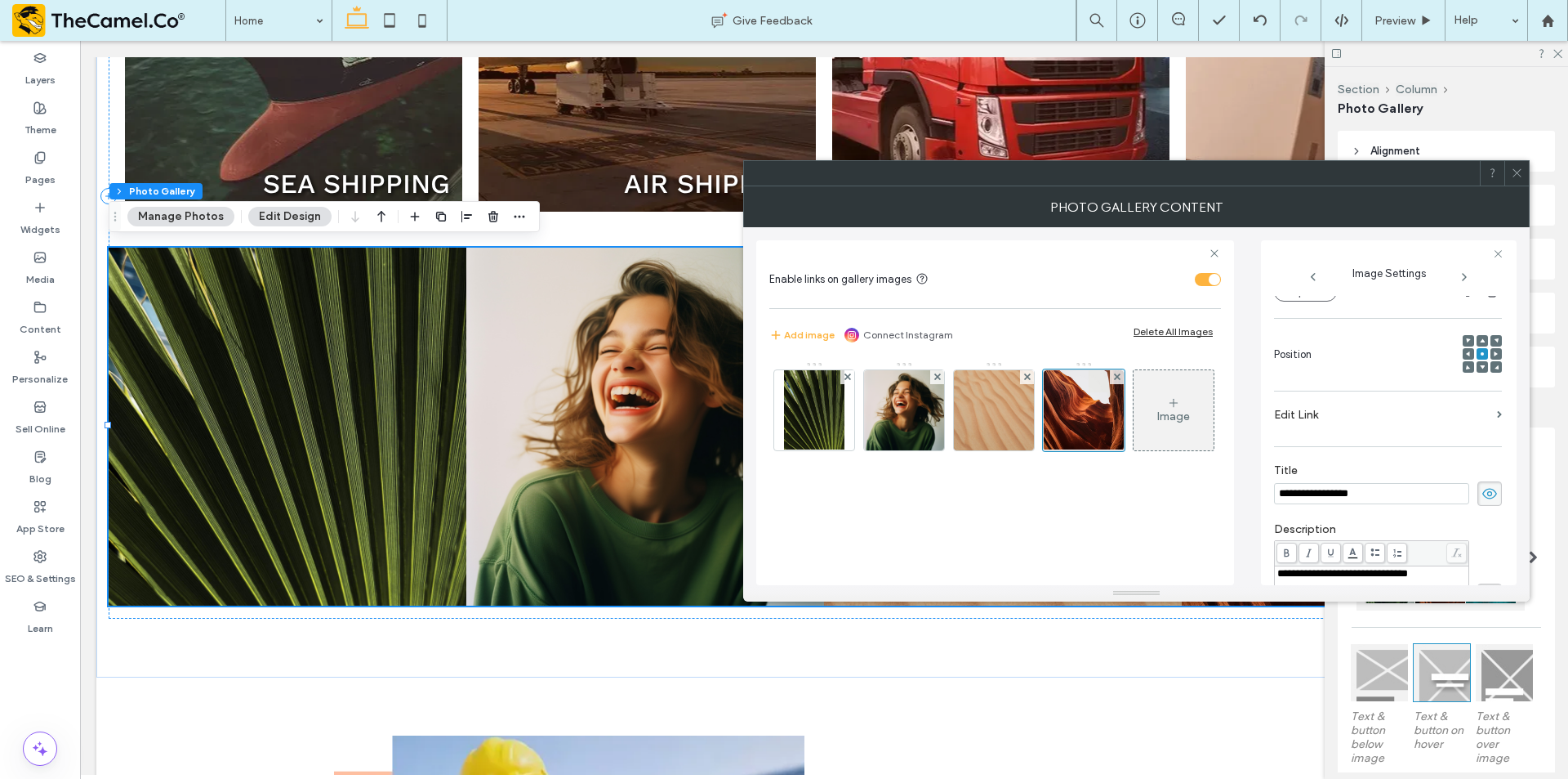
scroll to position [140, 0]
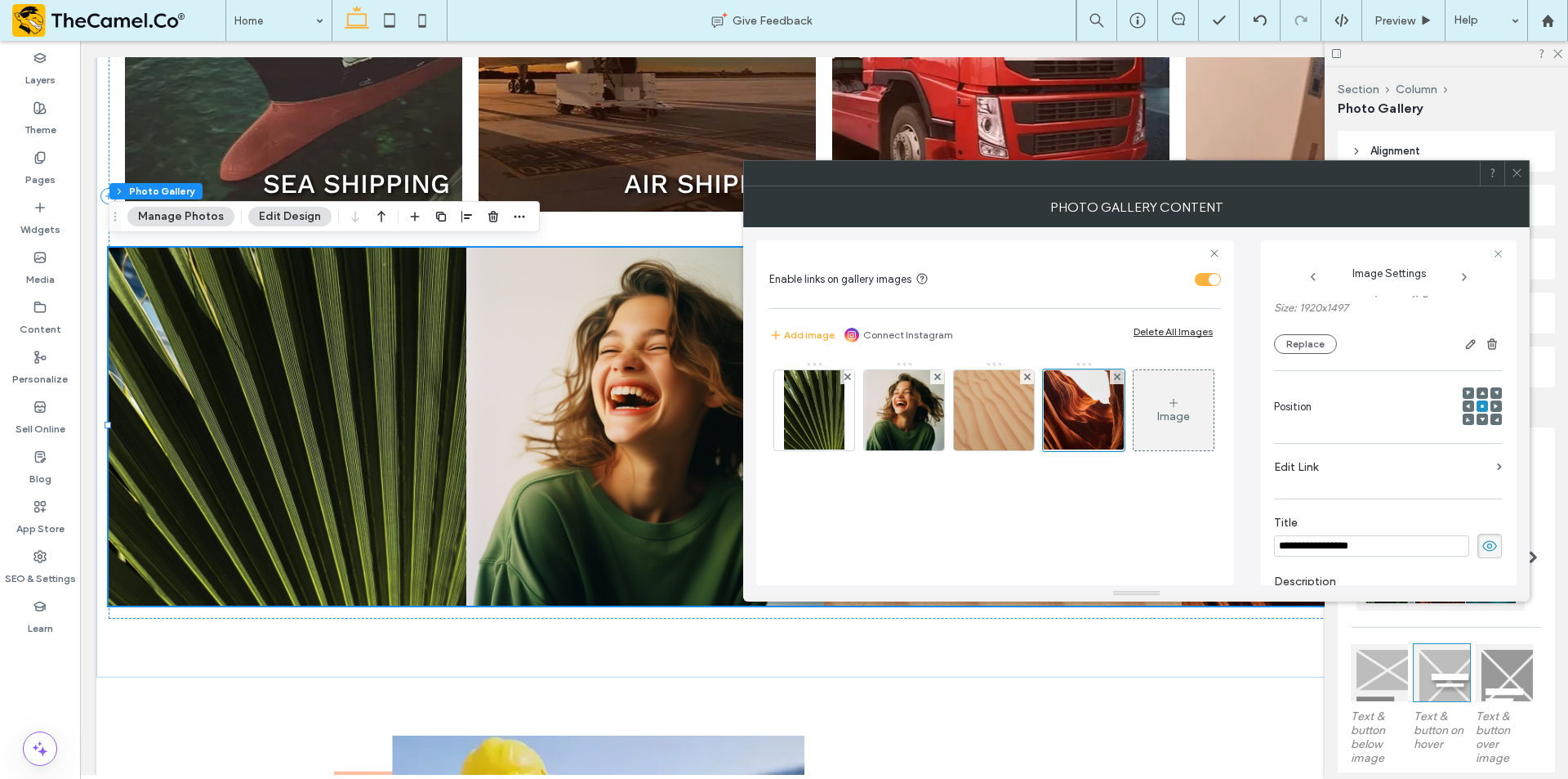
click at [1313, 471] on label "Edit Link" at bounding box center [1381, 467] width 216 height 30
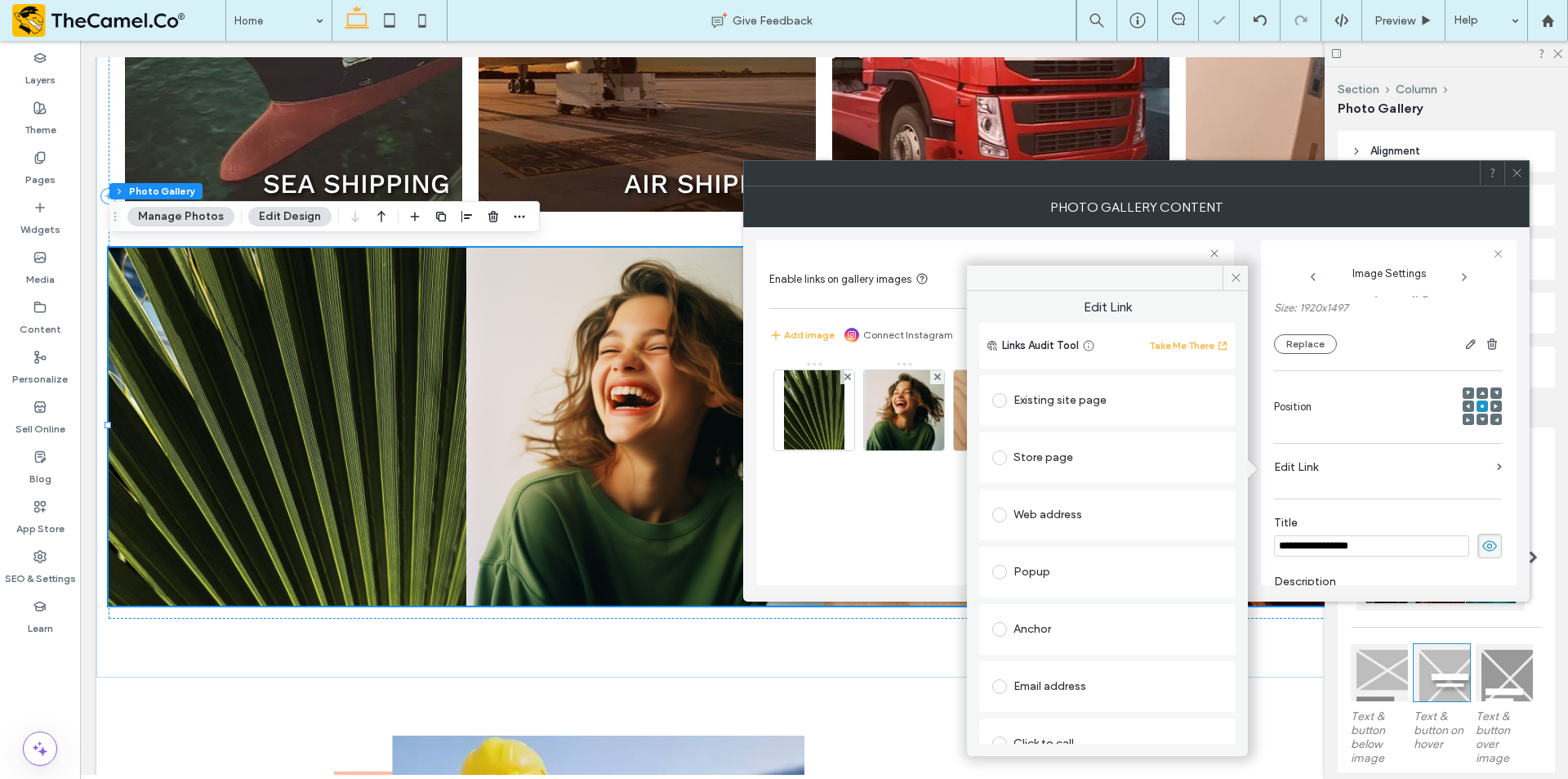
scroll to position [0, 0]
click at [1037, 462] on div "Store page" at bounding box center [1107, 458] width 230 height 26
click at [1142, 478] on section "Clicking will... Go to Page" at bounding box center [1107, 492] width 230 height 42
click at [1139, 517] on section "Which page? Product Page" at bounding box center [1107, 535] width 230 height 42
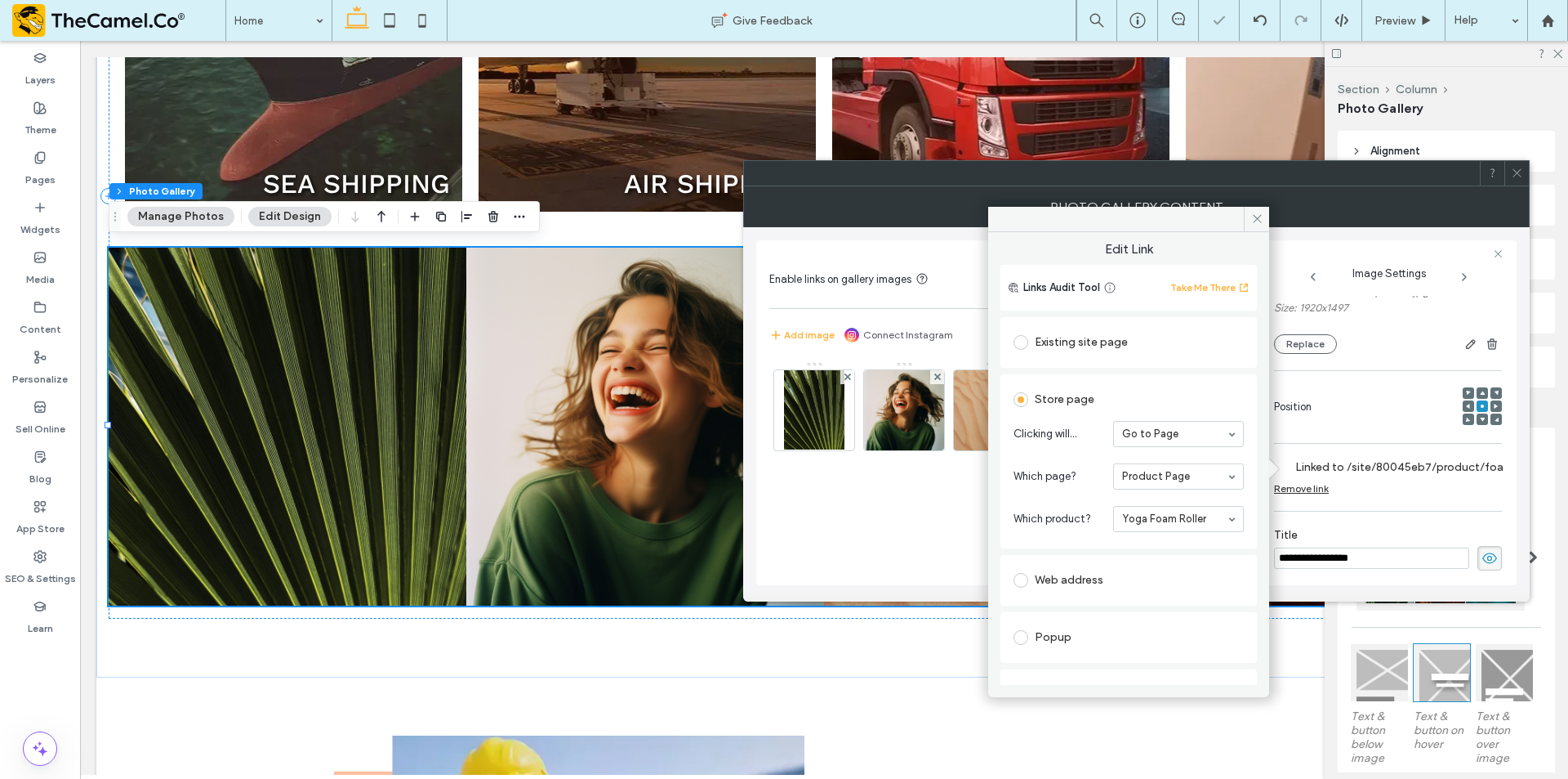
click at [1517, 184] on span at bounding box center [1516, 173] width 12 height 25
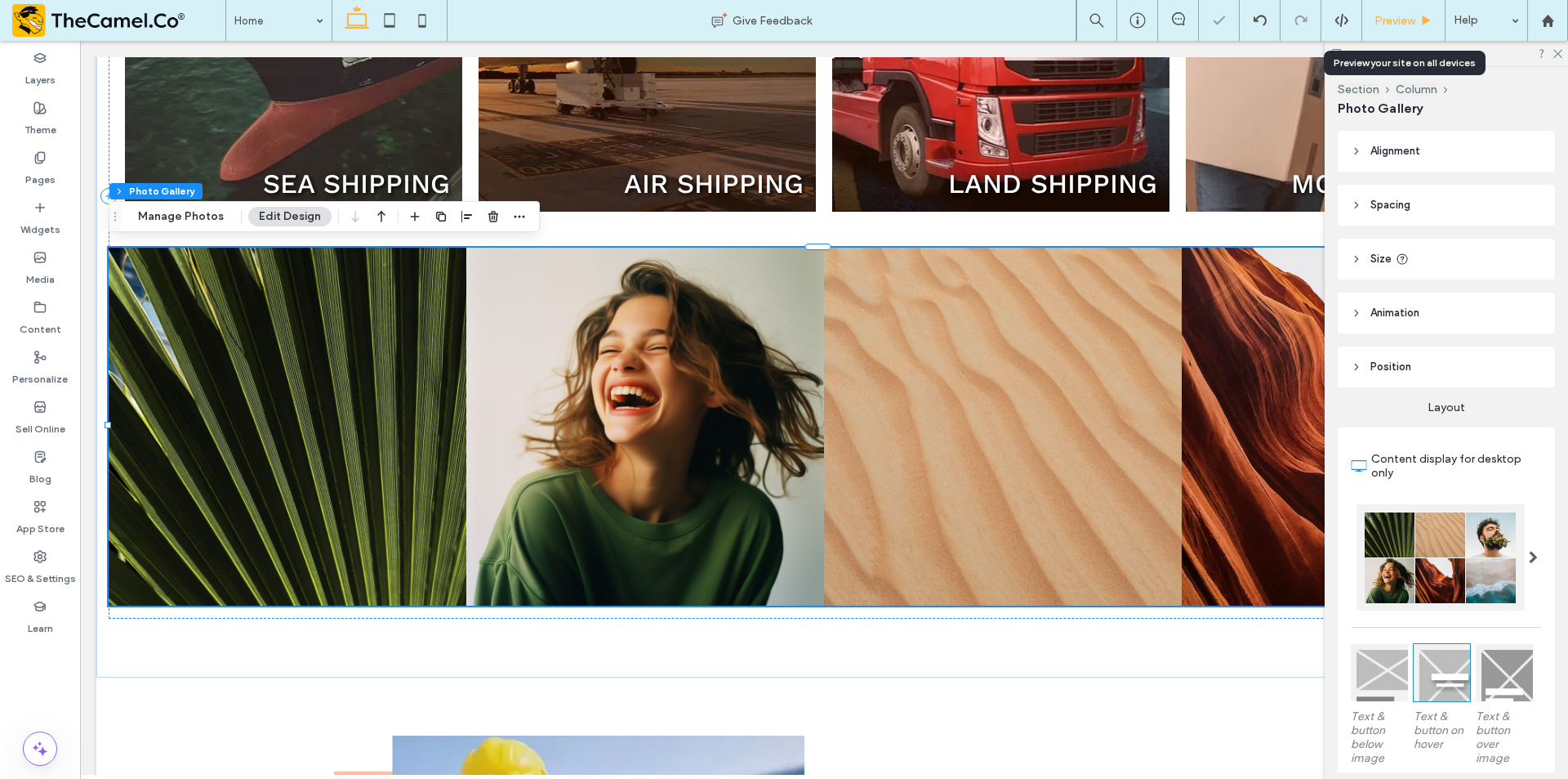
click at [1374, 16] on span "Preview" at bounding box center [1394, 21] width 41 height 14
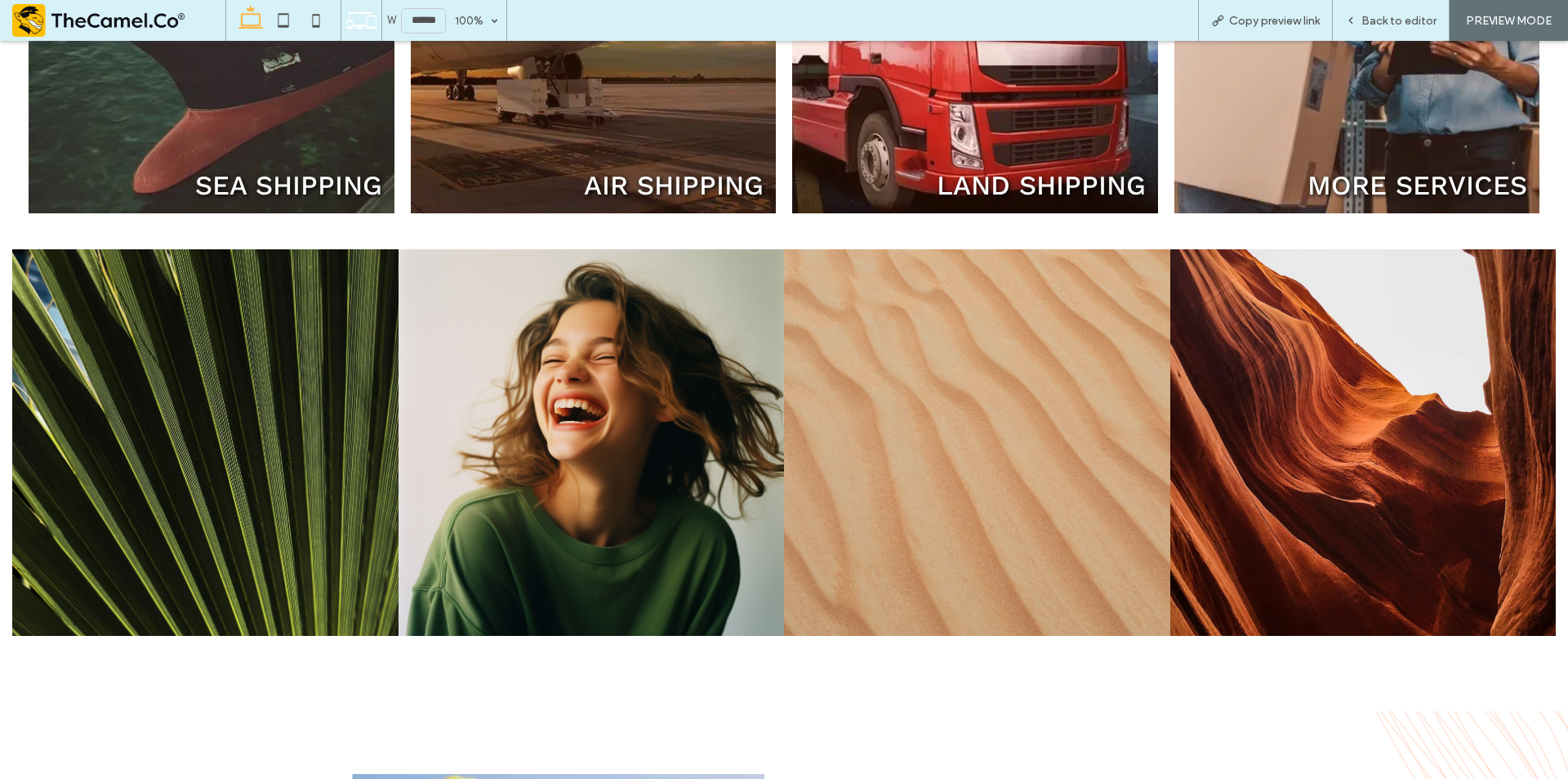
scroll to position [1274, 0]
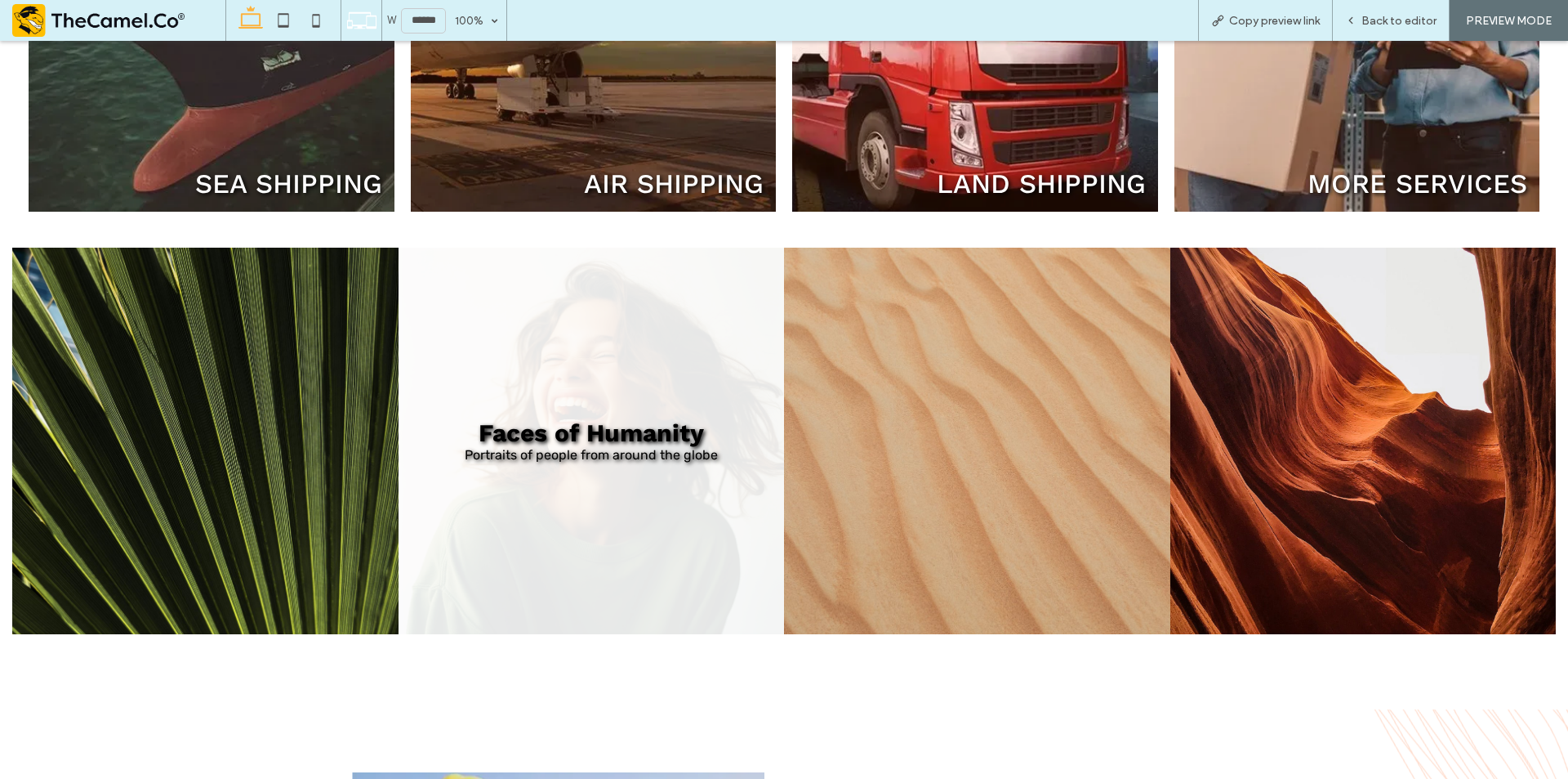
click at [684, 368] on link at bounding box center [592, 441] width 386 height 386
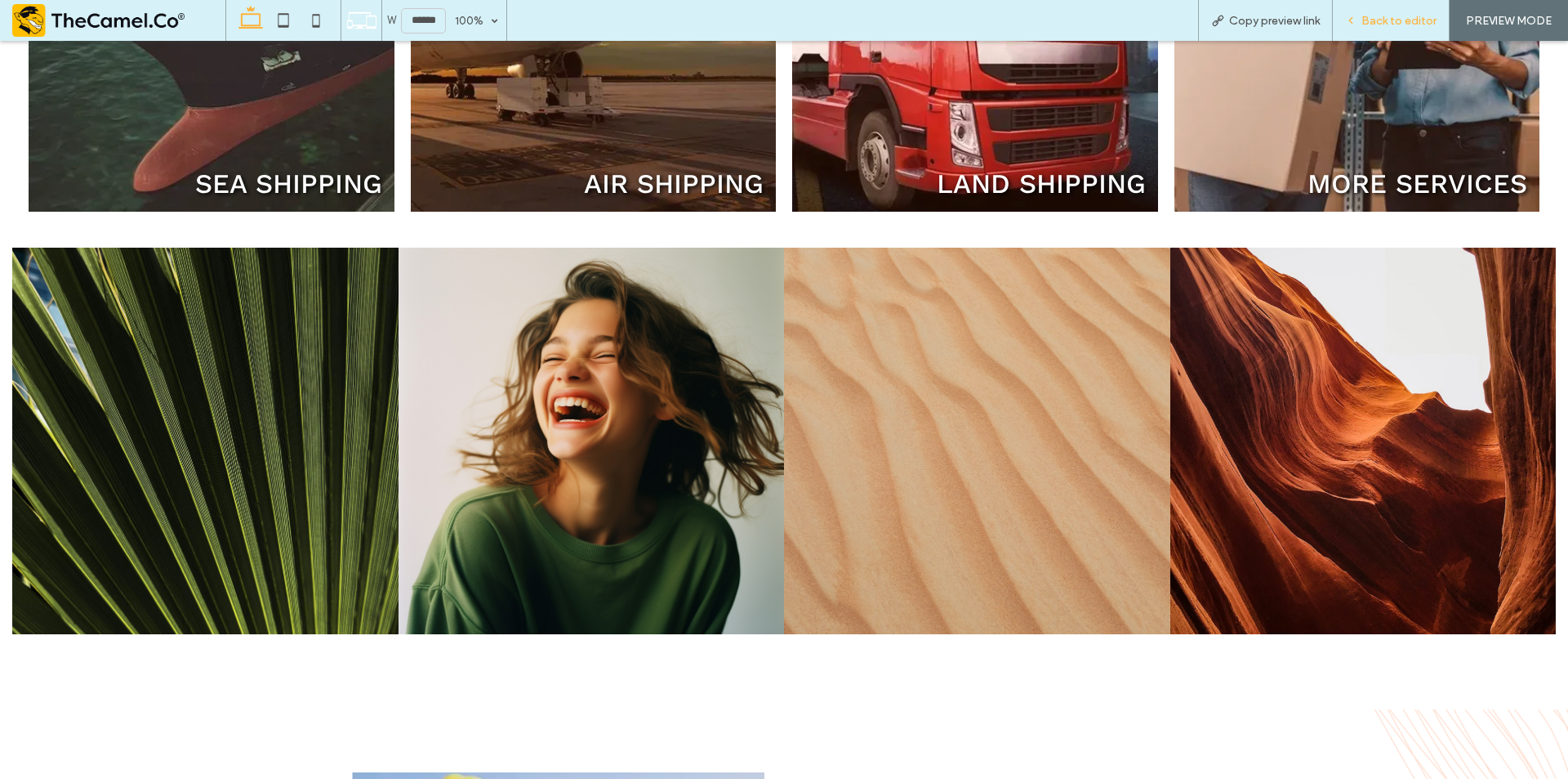
click at [1371, 33] on div "Back to editor" at bounding box center [1390, 20] width 117 height 41
click at [1380, 16] on span "Back to editor" at bounding box center [1398, 21] width 75 height 14
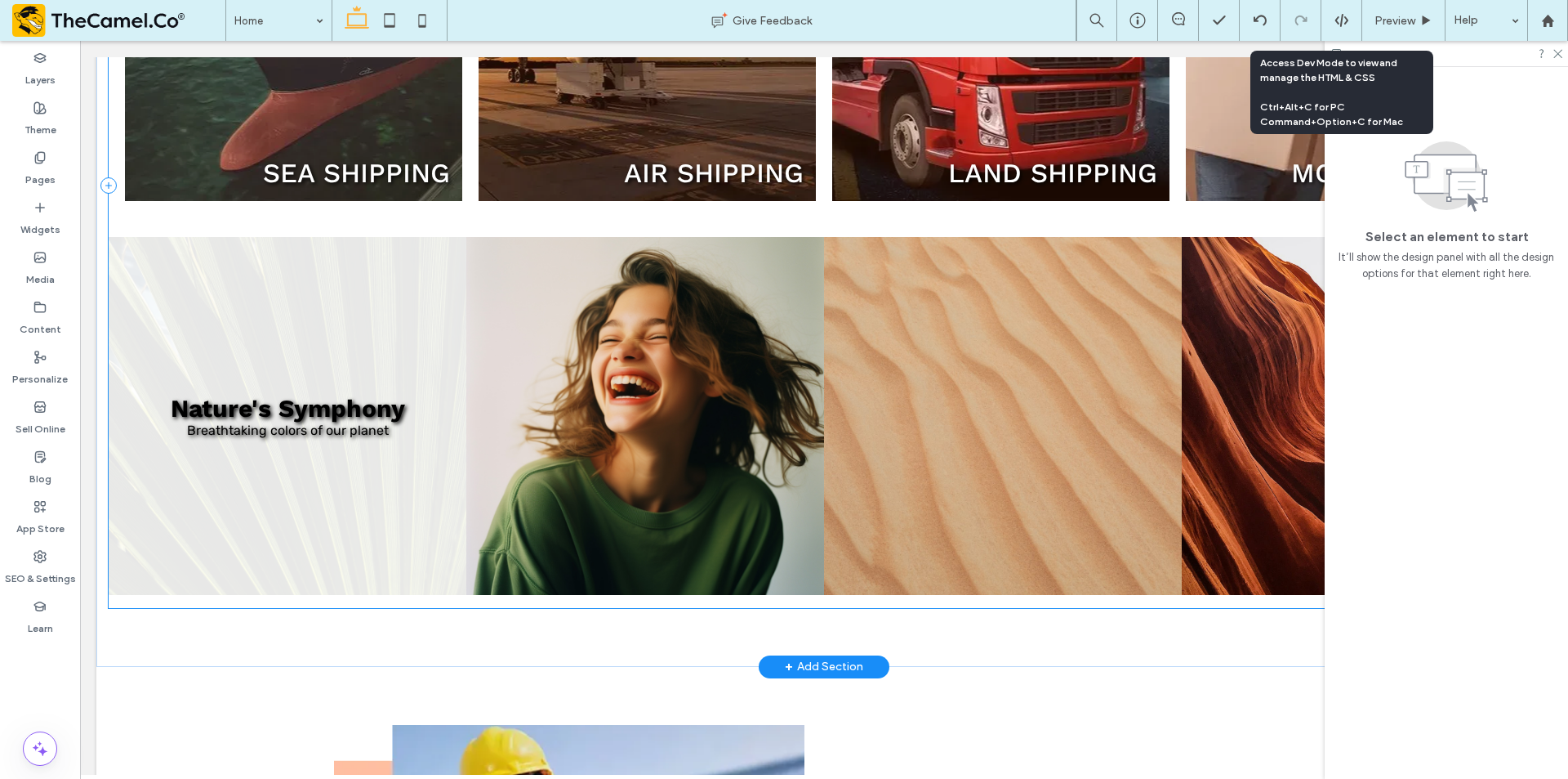
scroll to position [1250, 0]
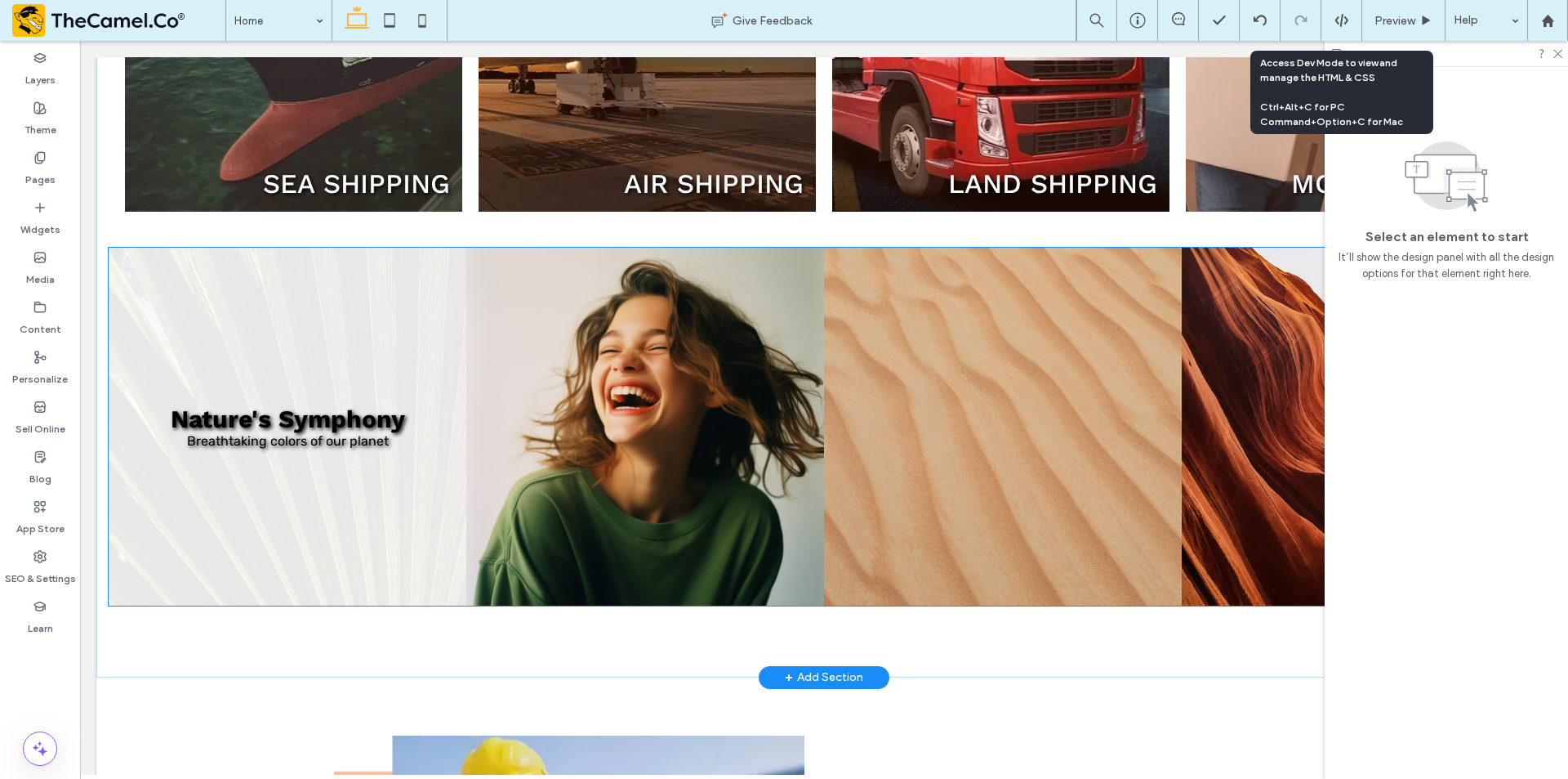
click at [228, 427] on link at bounding box center [288, 427] width 358 height 358
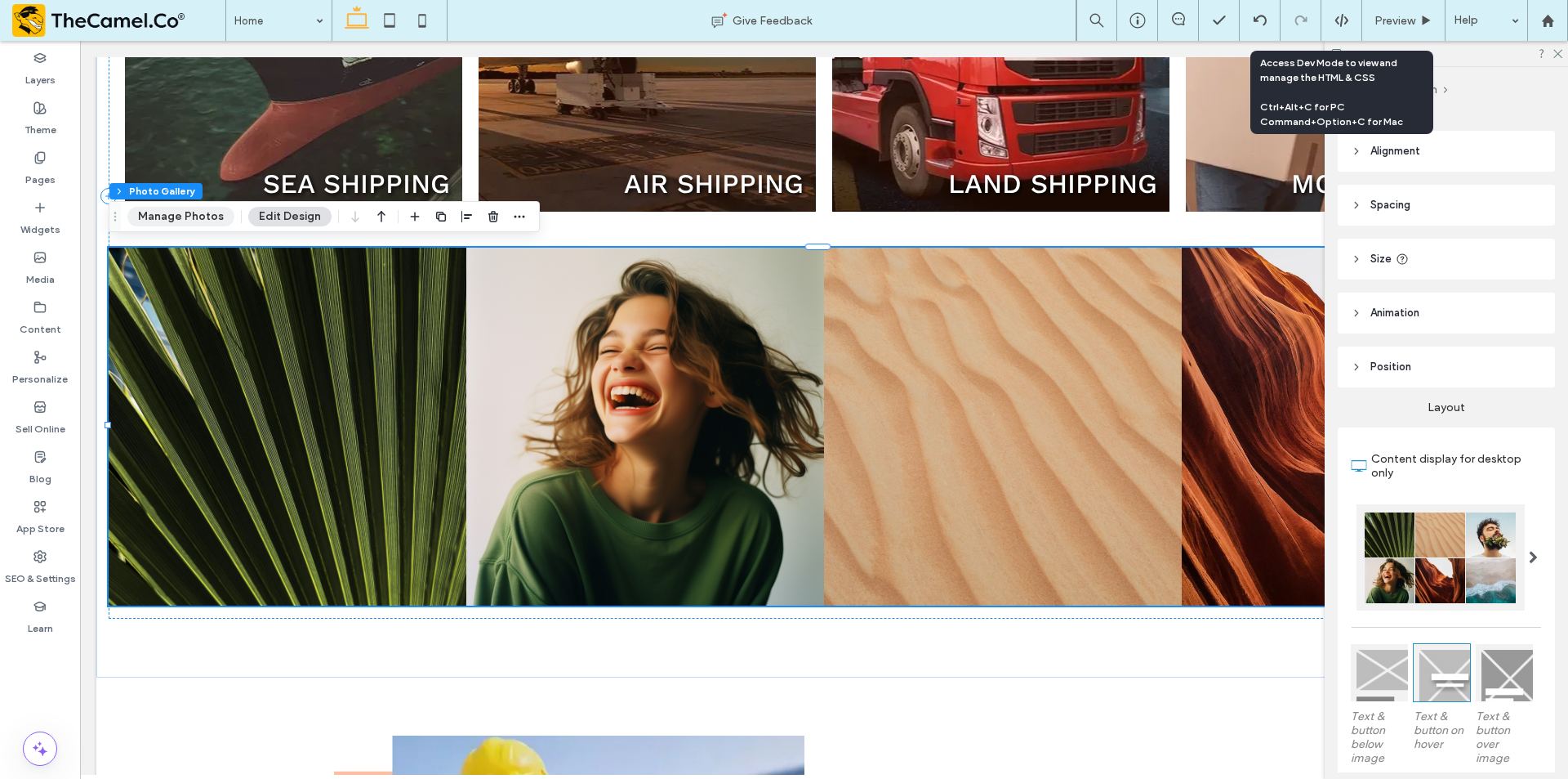
click at [190, 212] on button "Manage Photos" at bounding box center [180, 217] width 107 height 20
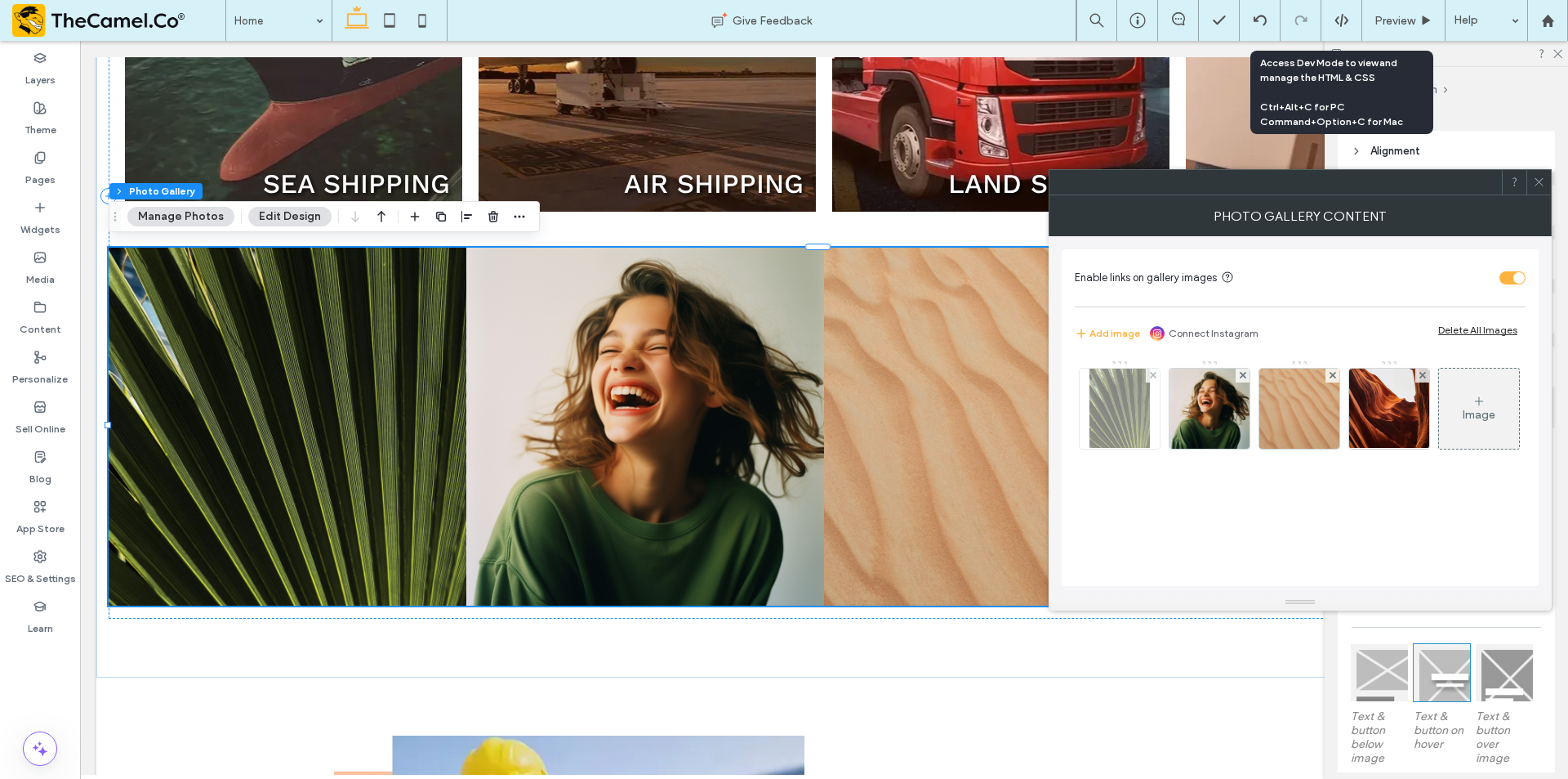
click at [1080, 431] on div at bounding box center [1119, 408] width 80 height 80
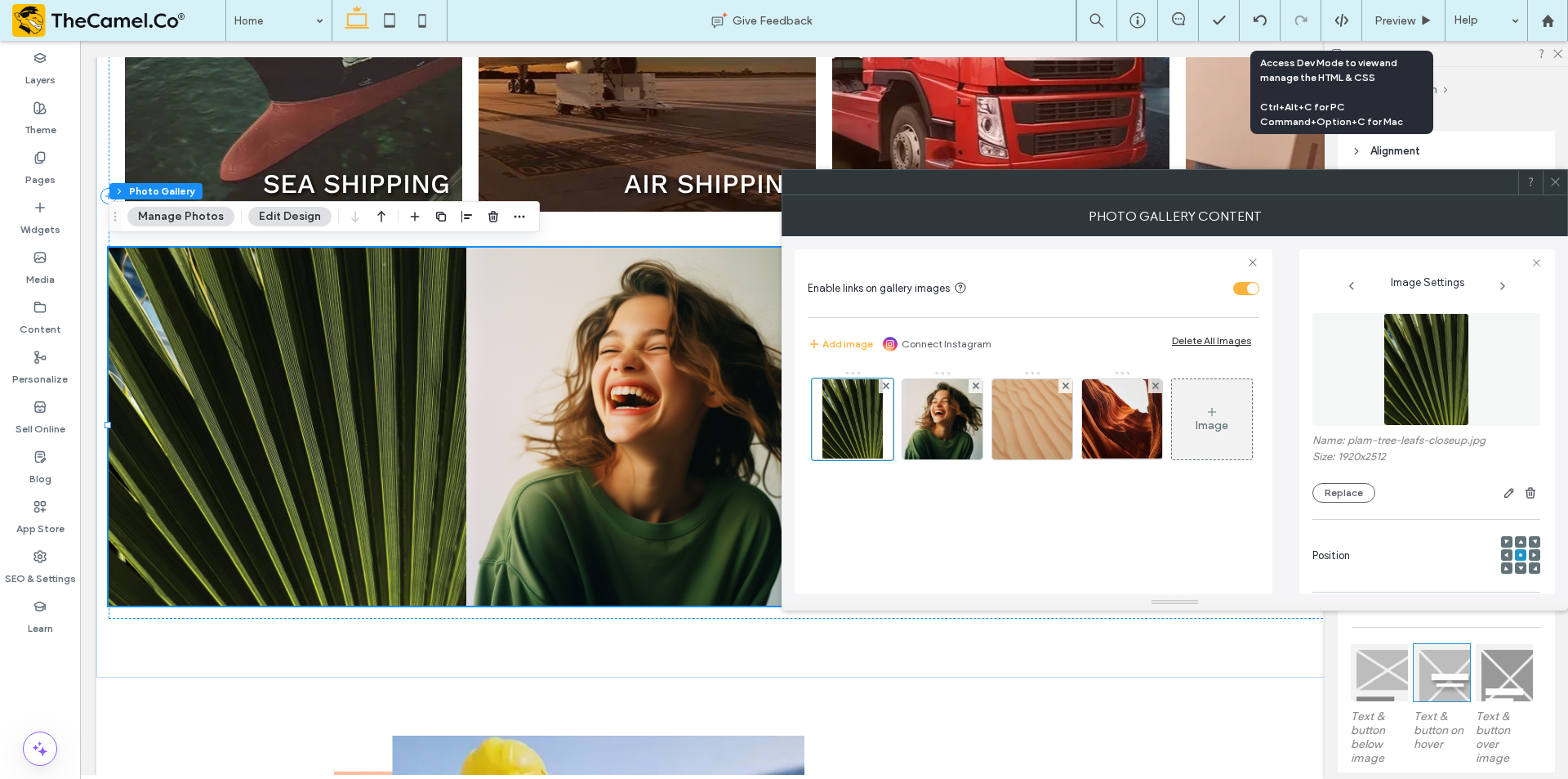
scroll to position [239, 0]
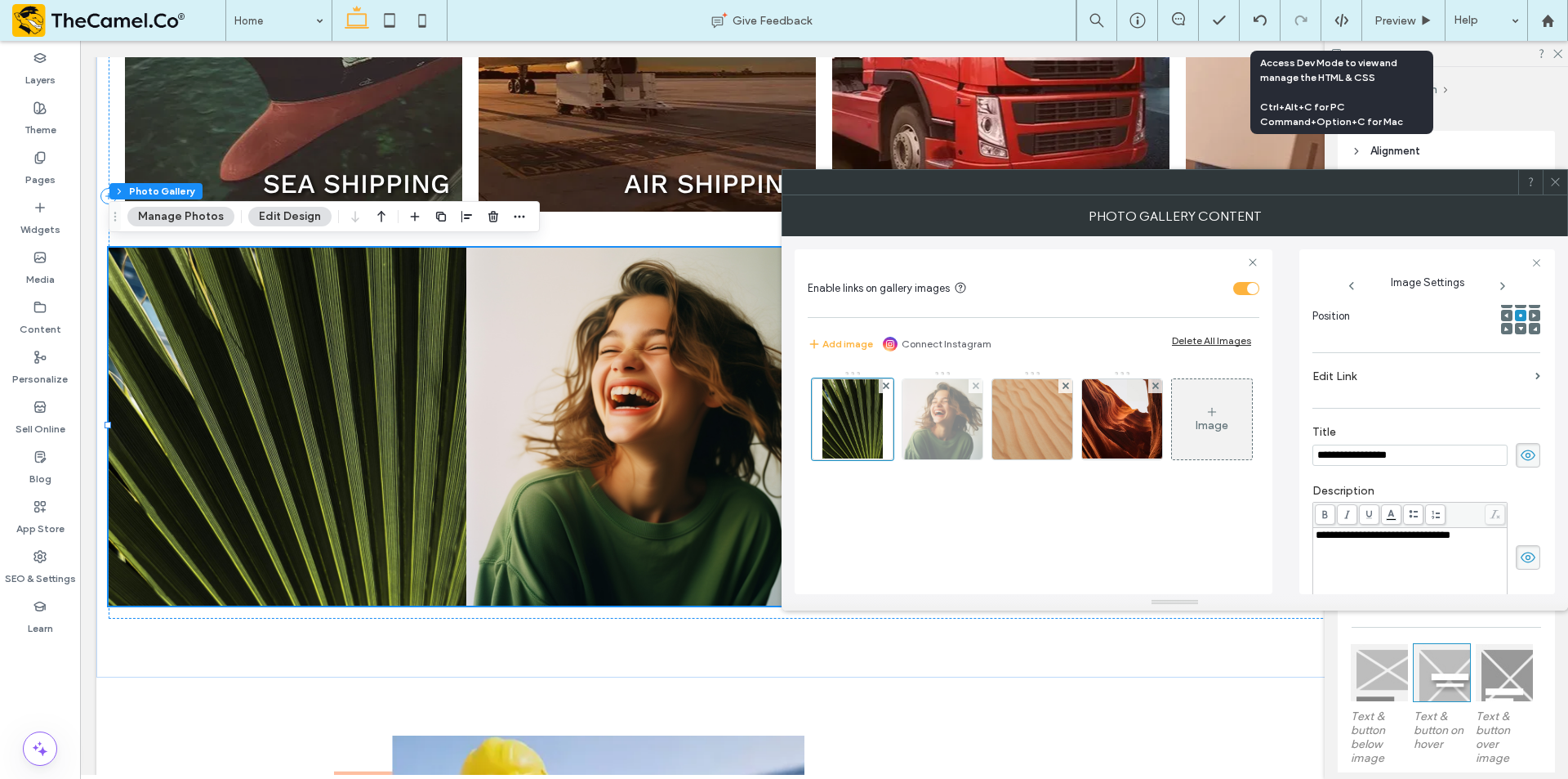
click at [948, 435] on img at bounding box center [942, 419] width 80 height 80
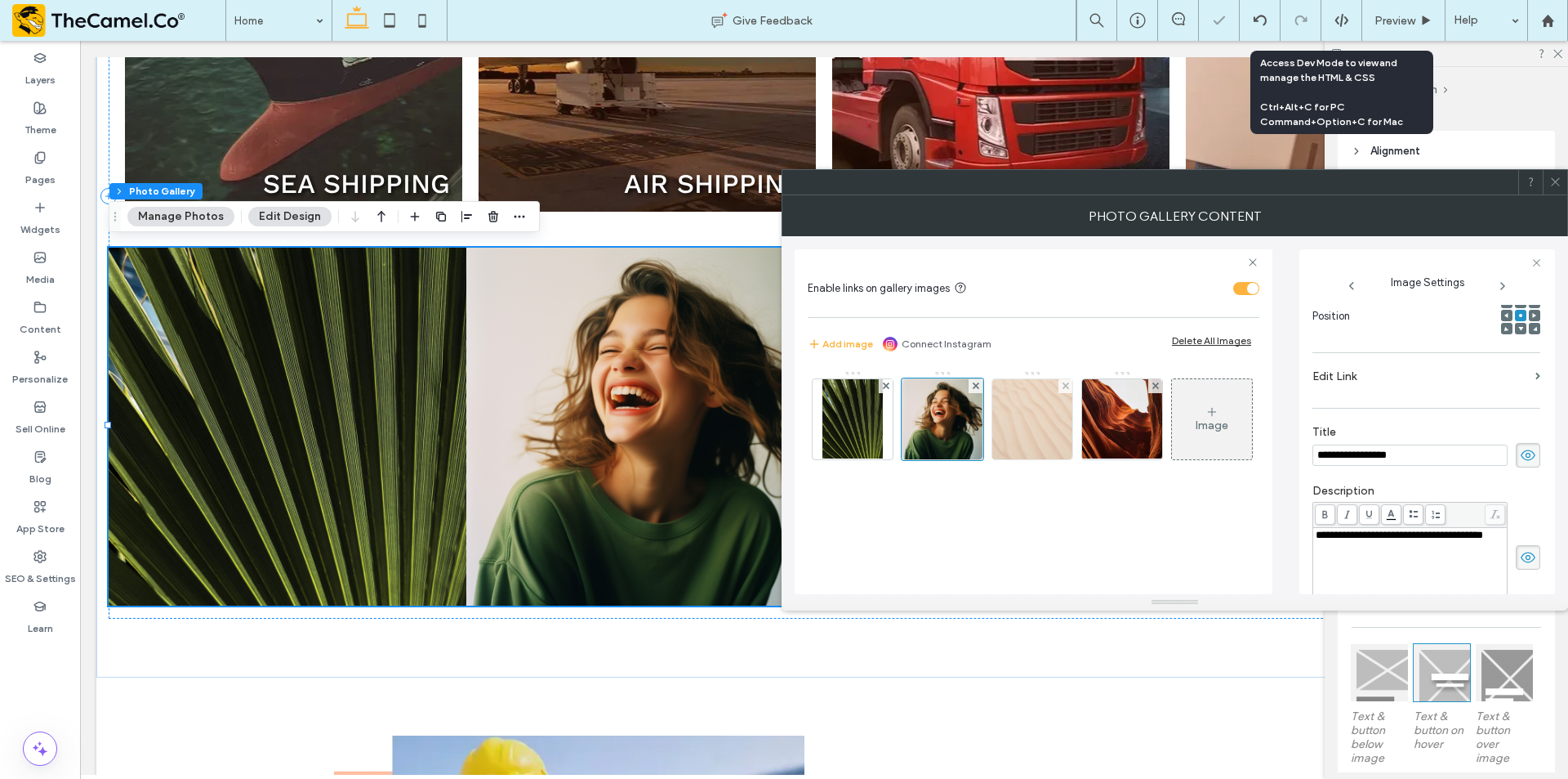
click at [1071, 440] on img at bounding box center [1032, 419] width 80 height 80
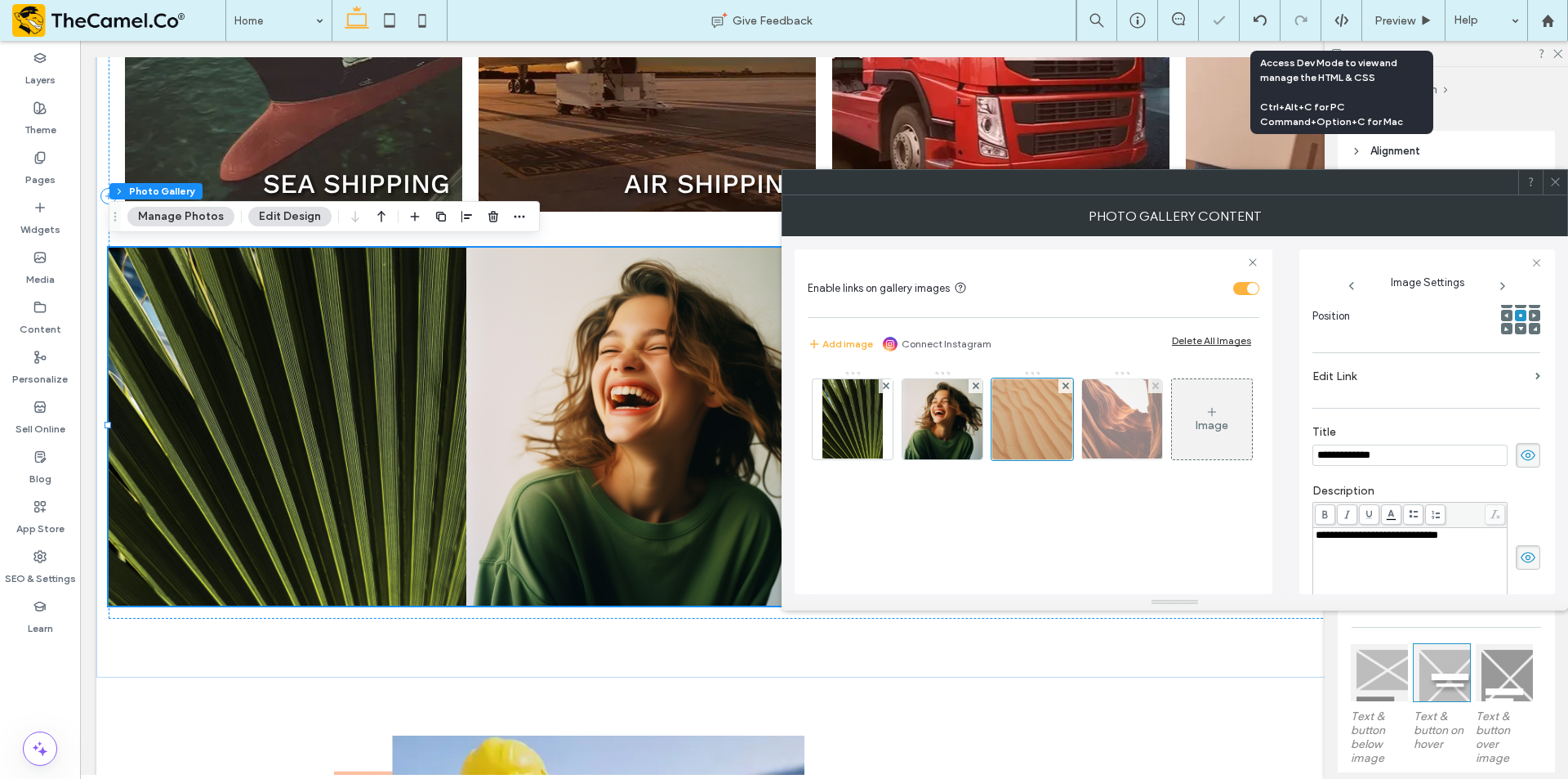
click at [1135, 430] on img at bounding box center [1121, 419] width 103 height 80
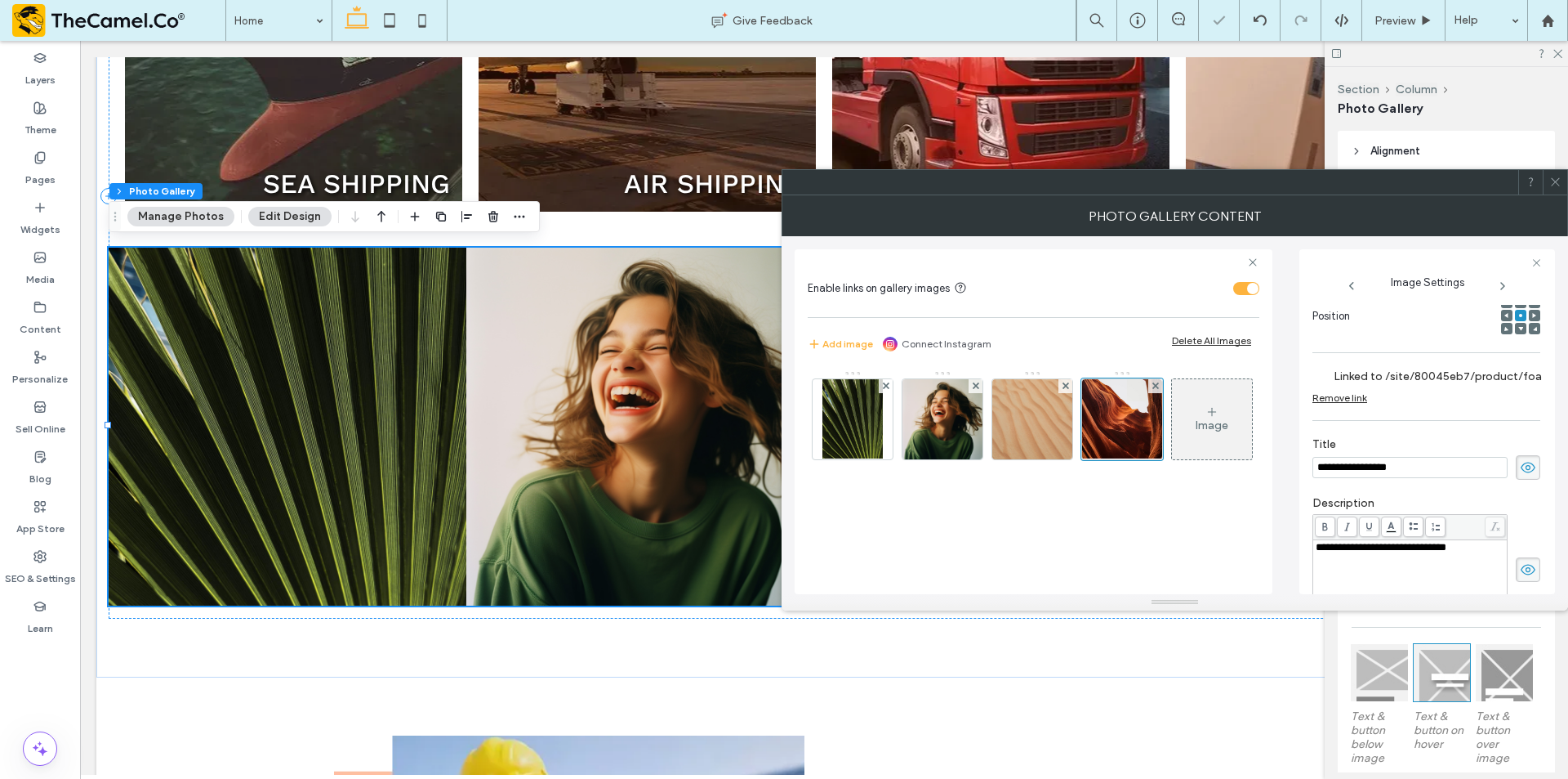
click at [1556, 183] on use at bounding box center [1554, 182] width 8 height 8
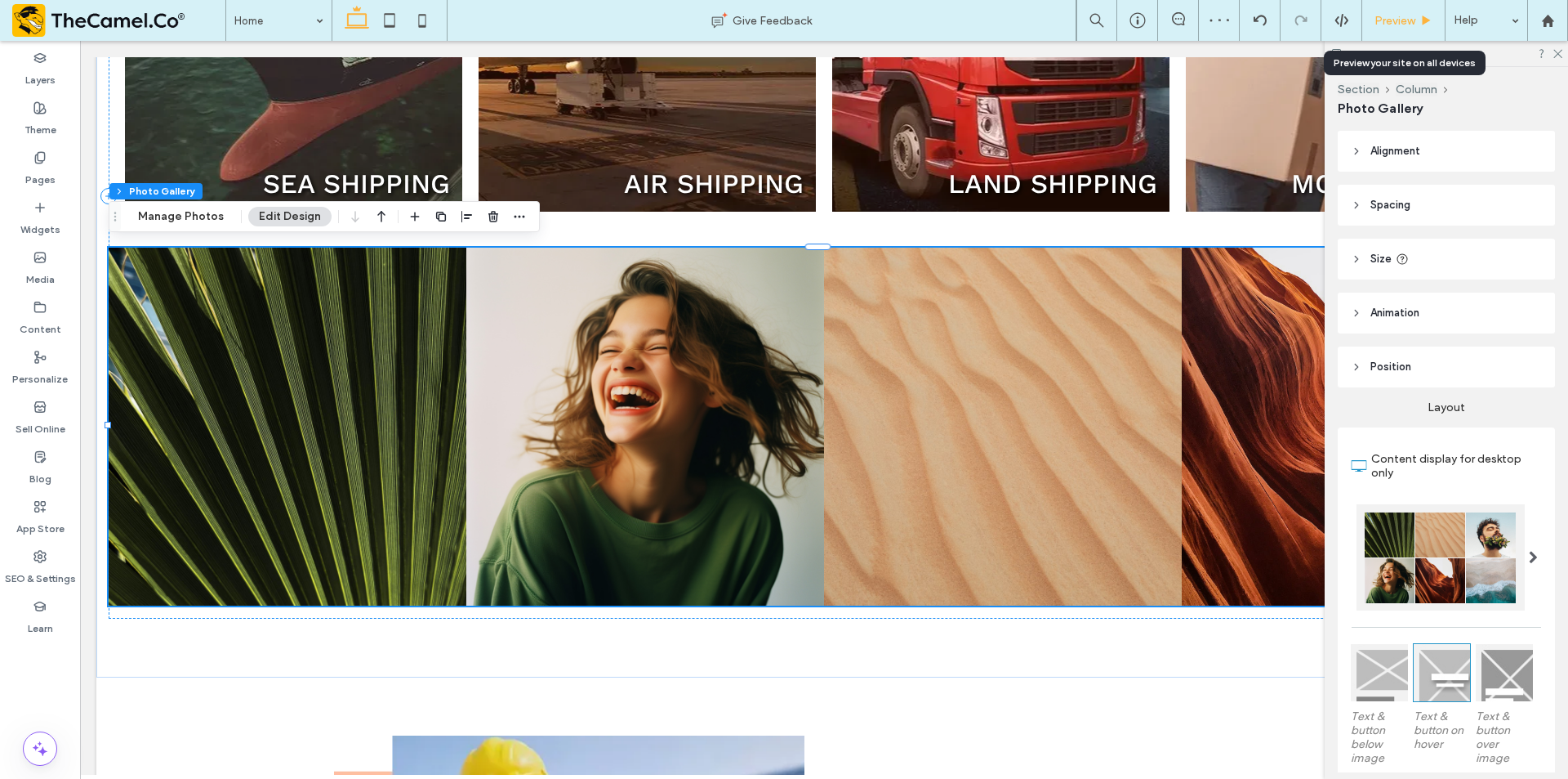
click at [1398, 18] on span "Preview" at bounding box center [1394, 21] width 41 height 14
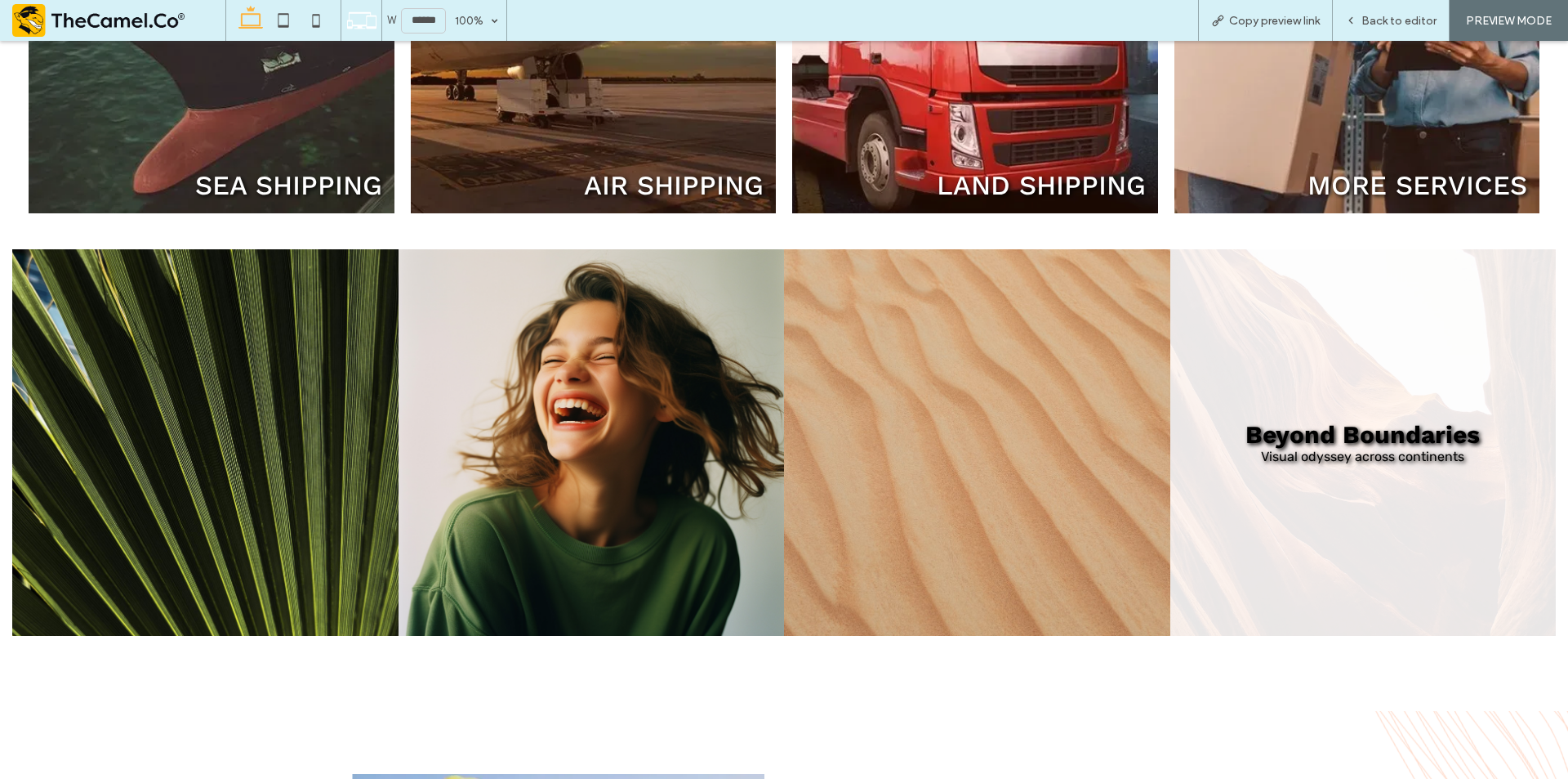
scroll to position [1274, 0]
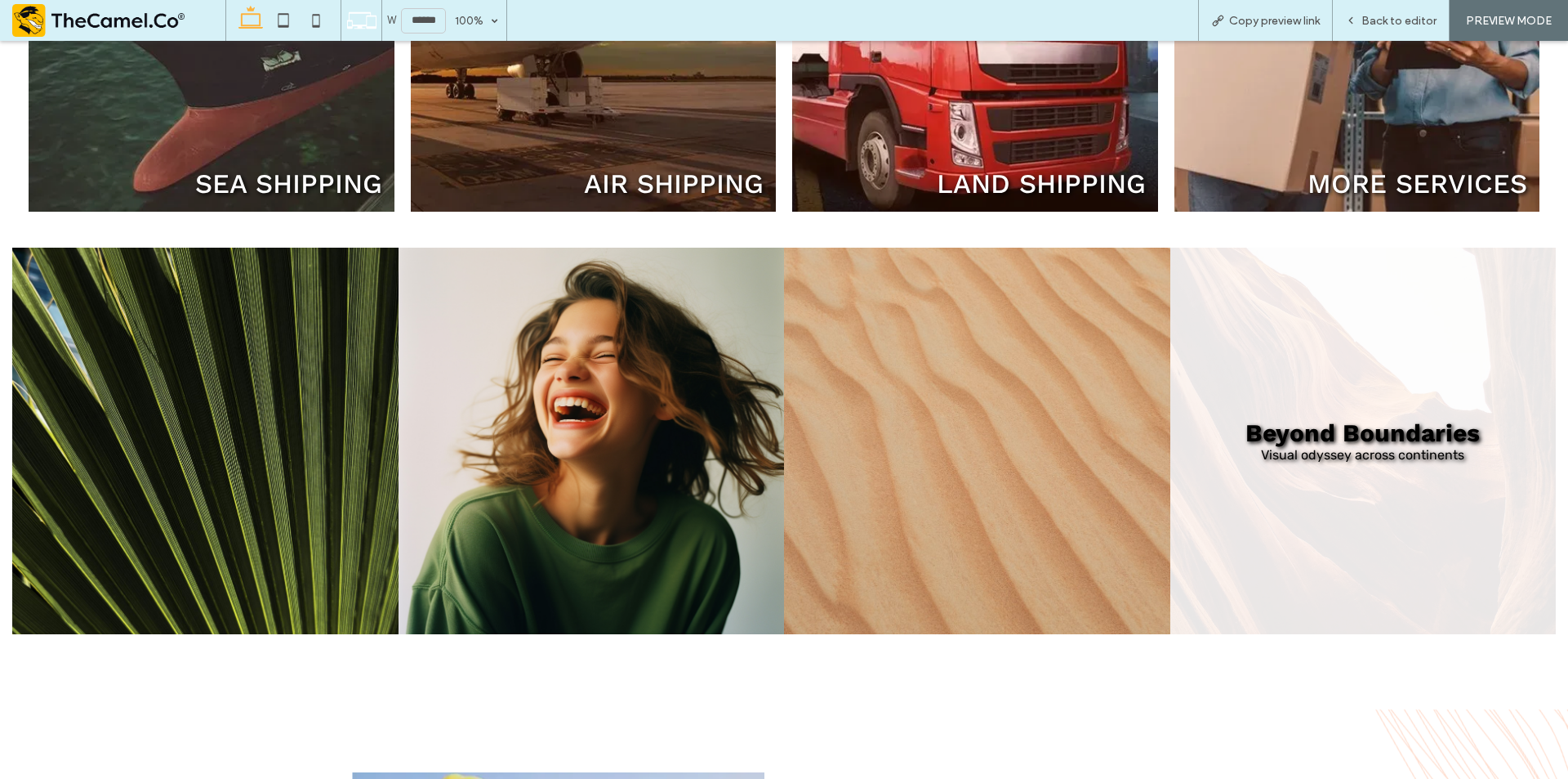
click at [1309, 348] on link at bounding box center [1363, 441] width 386 height 386
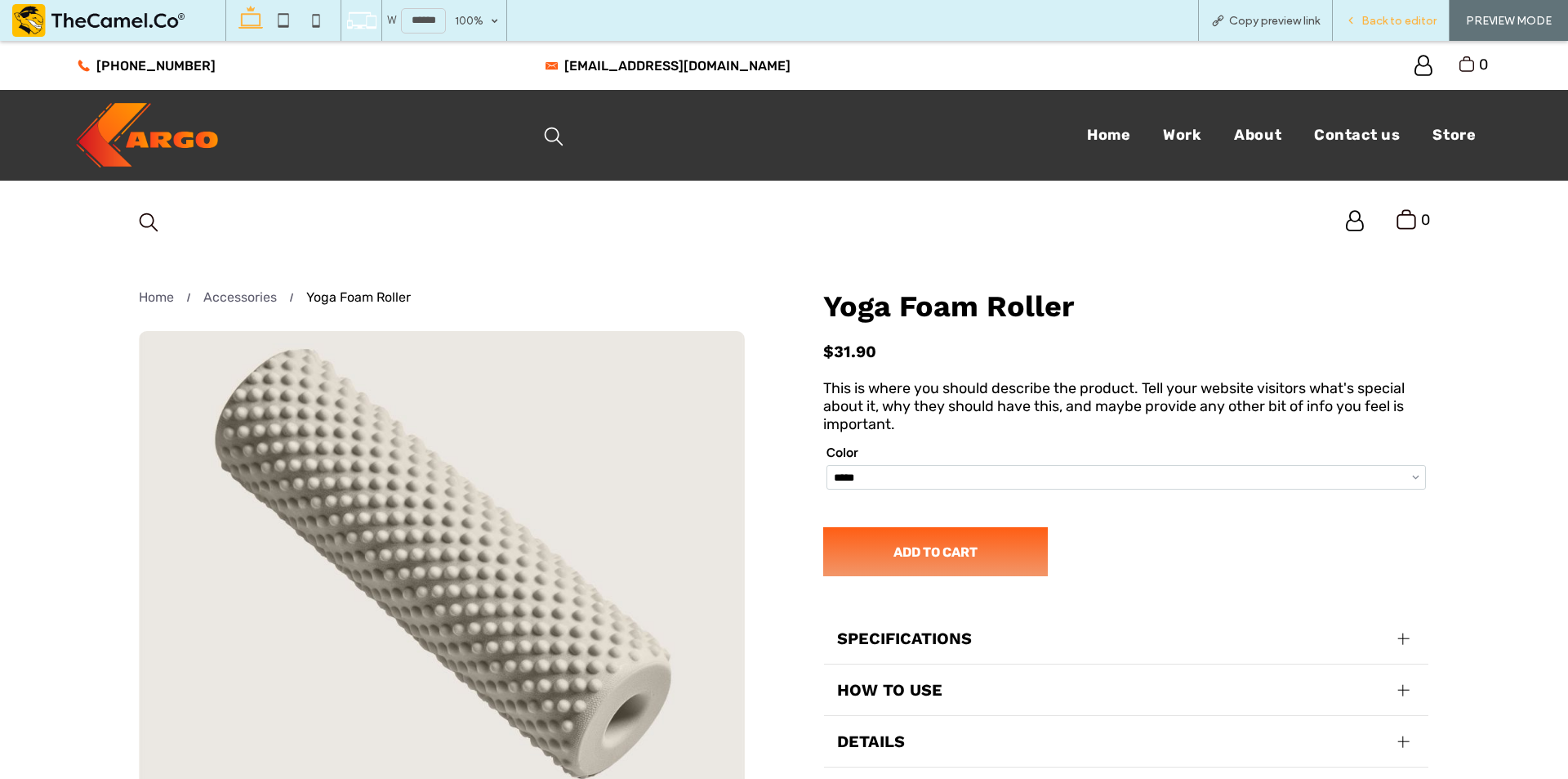
click at [1364, 25] on span "Back to editor" at bounding box center [1398, 21] width 75 height 14
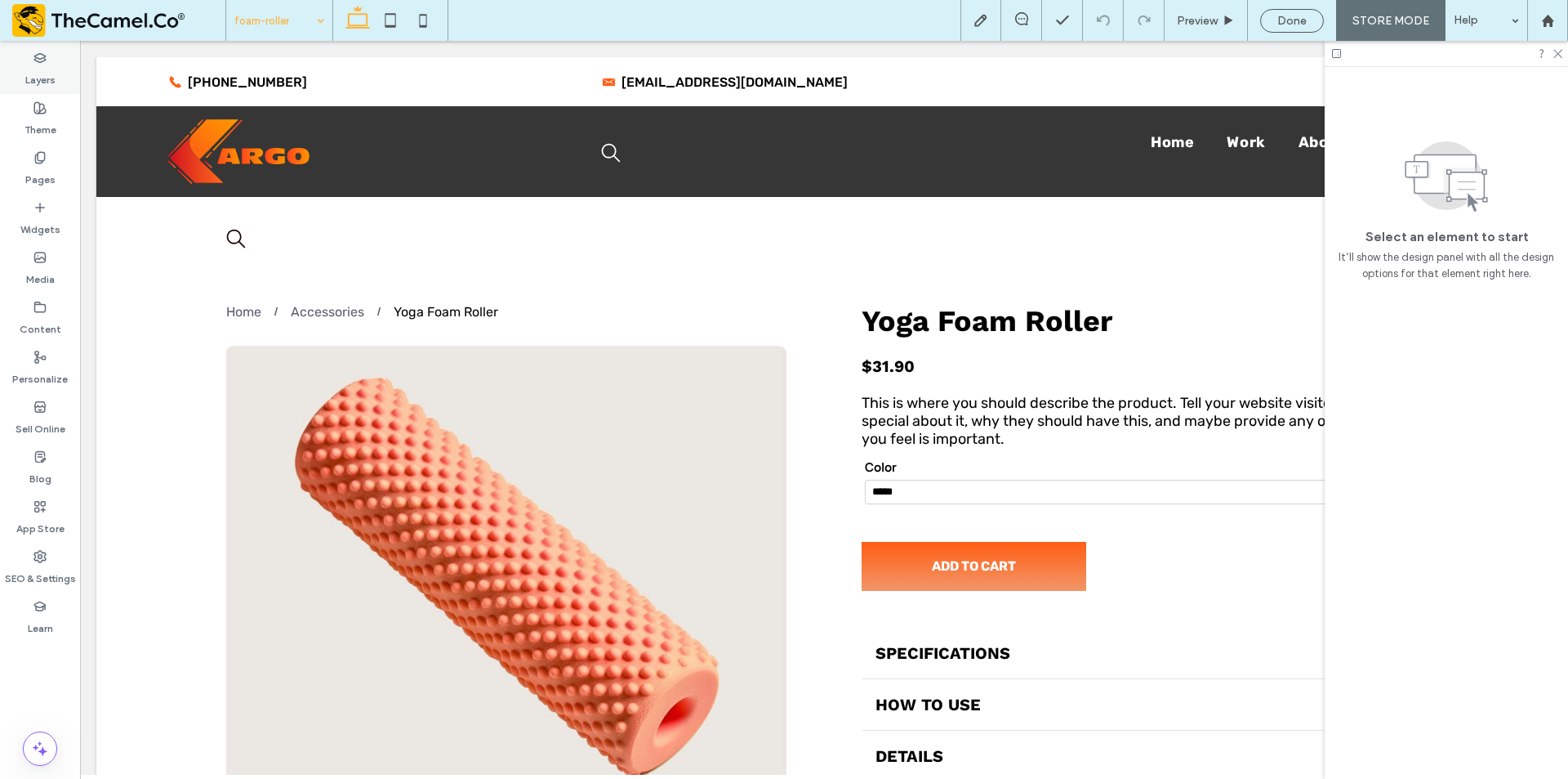
click at [35, 83] on label "Layers" at bounding box center [40, 76] width 30 height 23
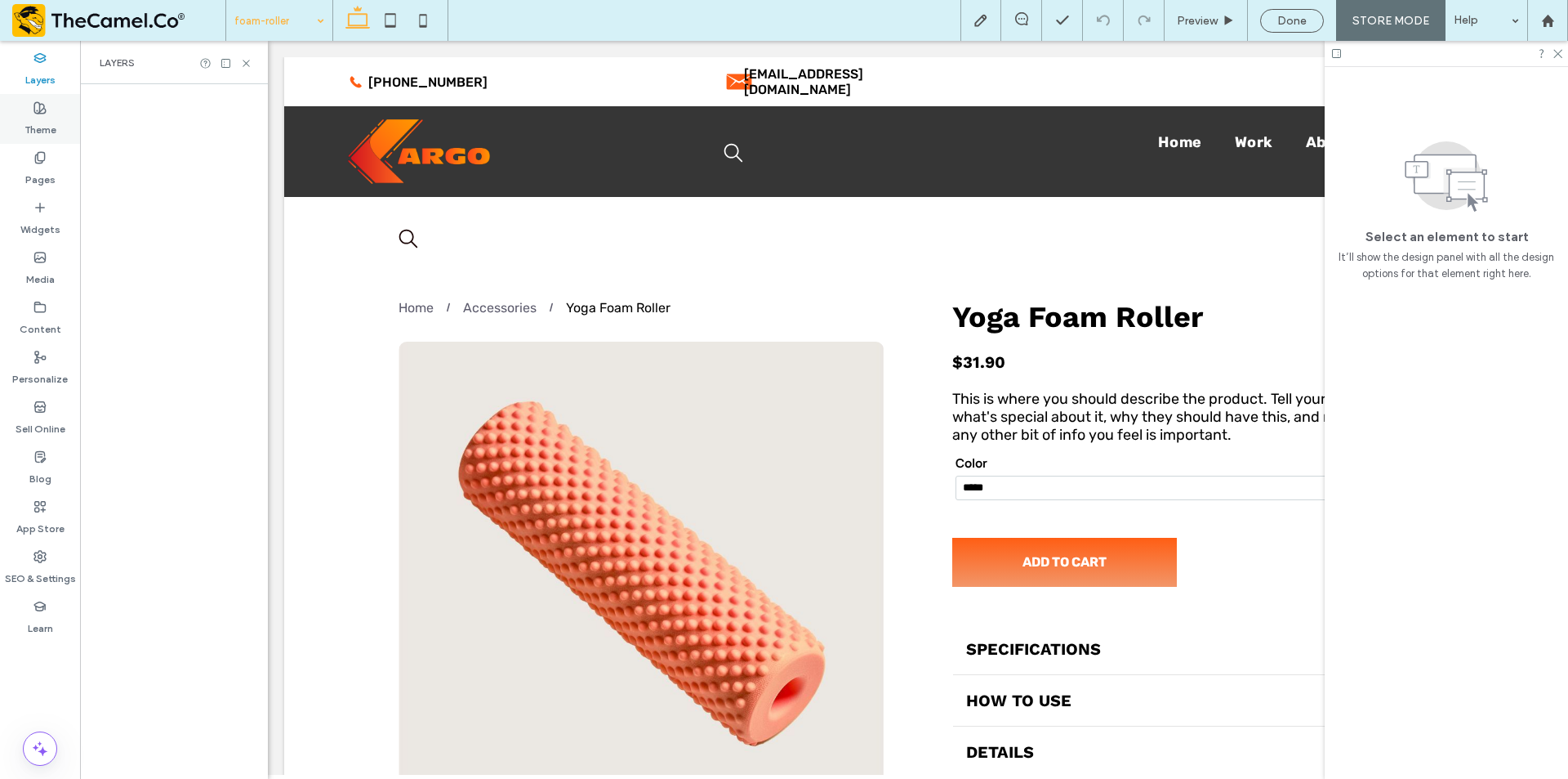
click at [34, 106] on use at bounding box center [39, 107] width 11 height 11
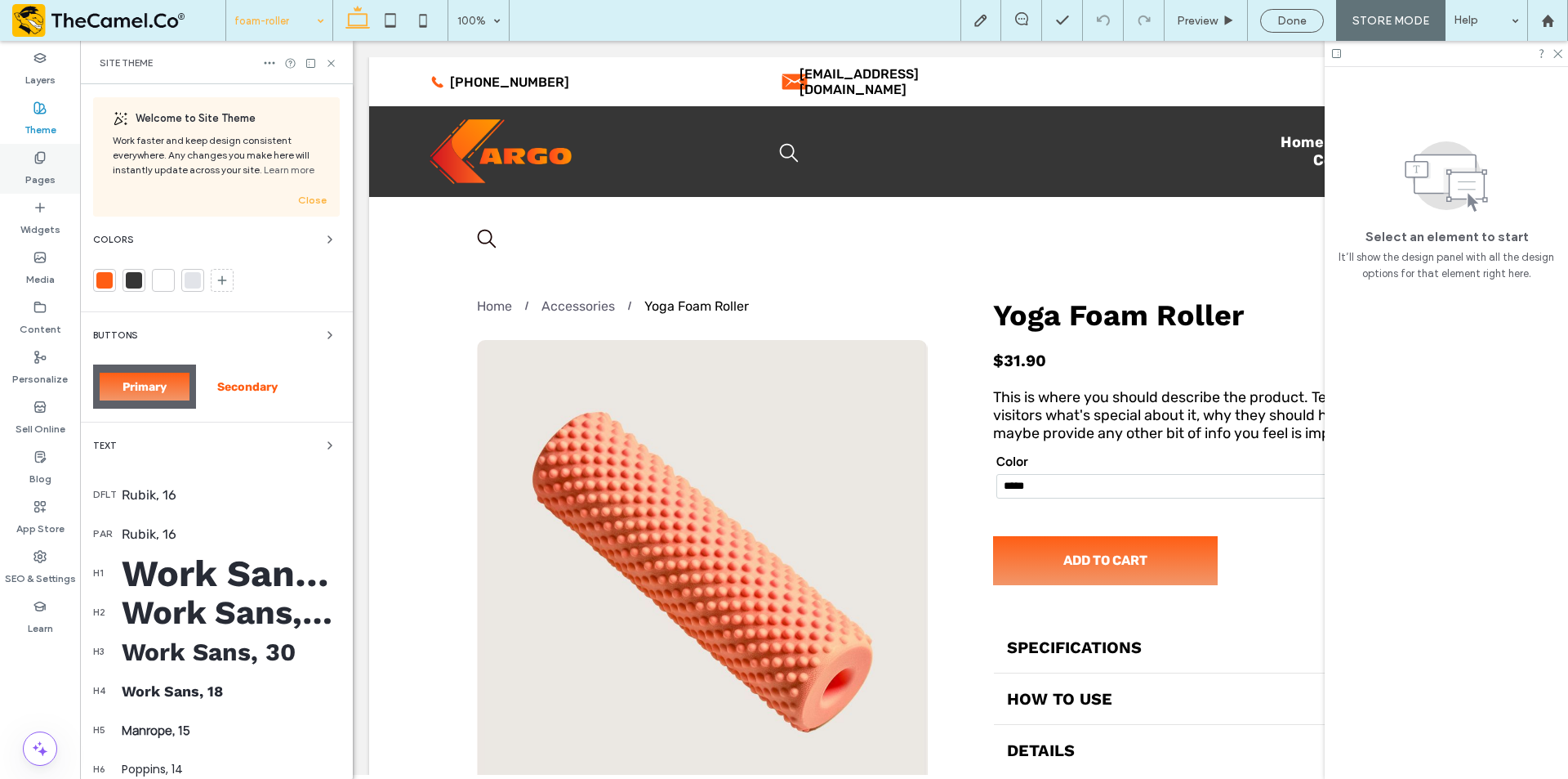
click at [30, 179] on label "Pages" at bounding box center [40, 175] width 30 height 23
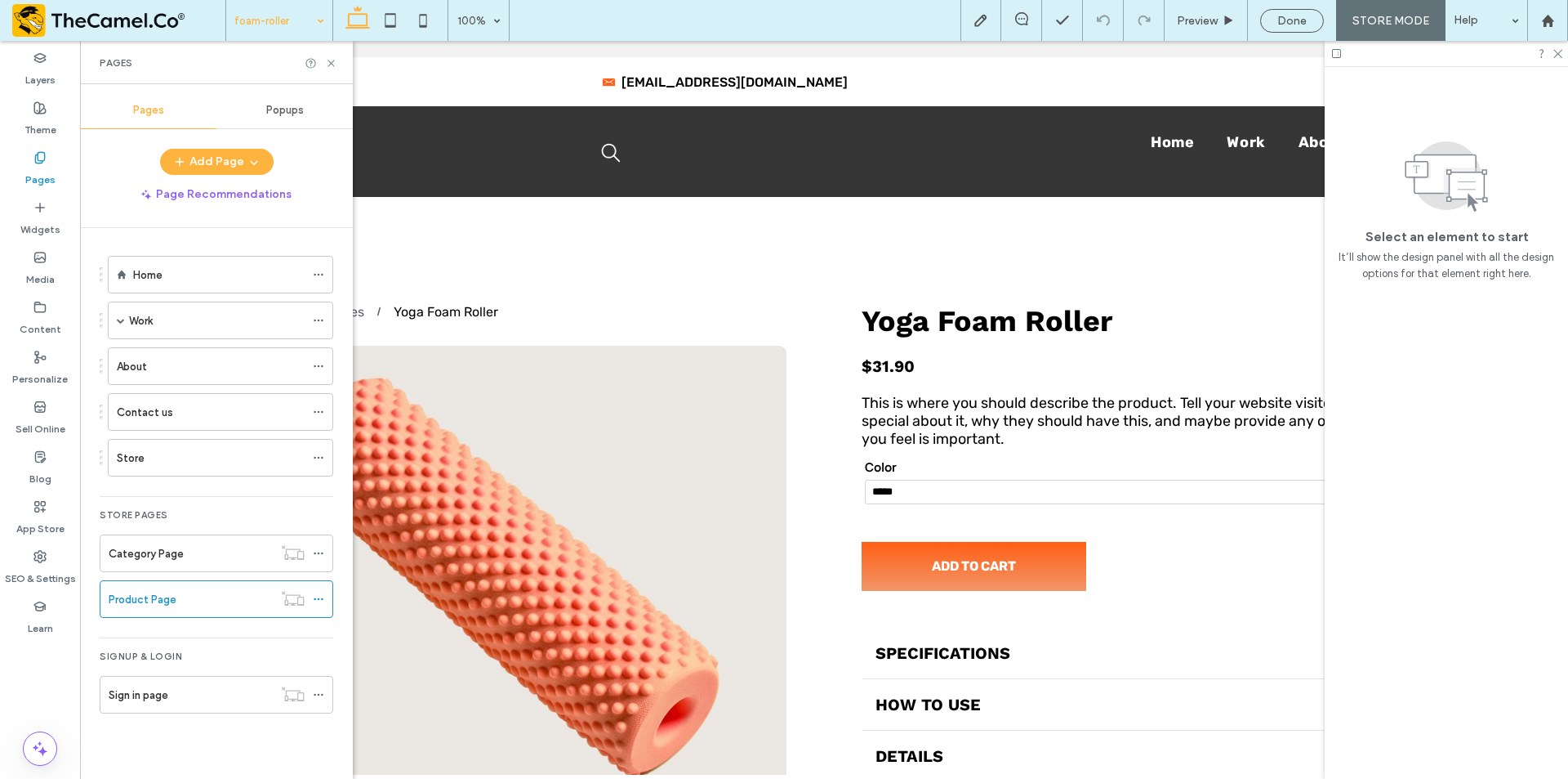
click at [198, 276] on div at bounding box center [193, 280] width 16 height 16
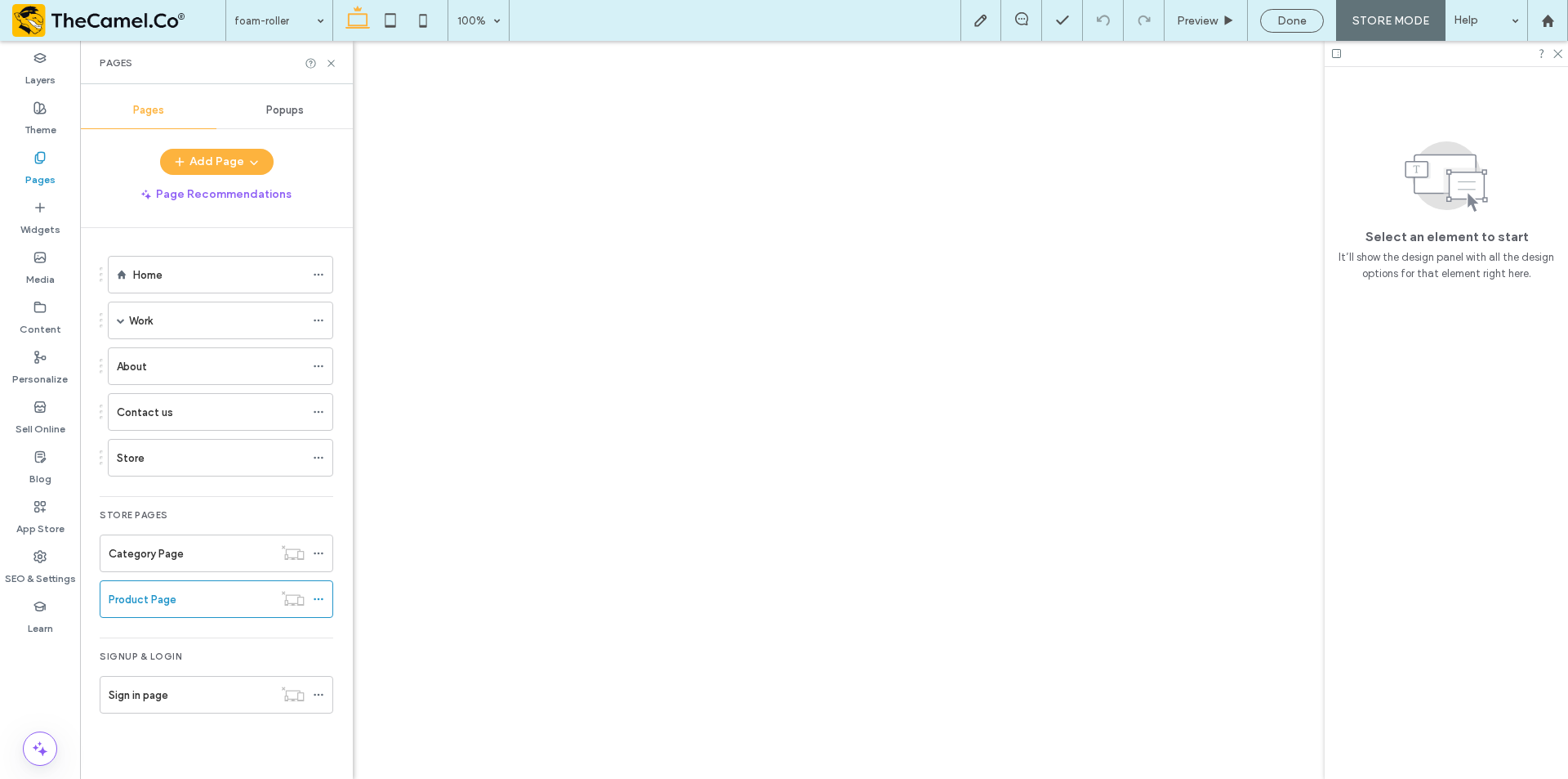
click at [203, 259] on div "Home" at bounding box center [219, 275] width 172 height 36
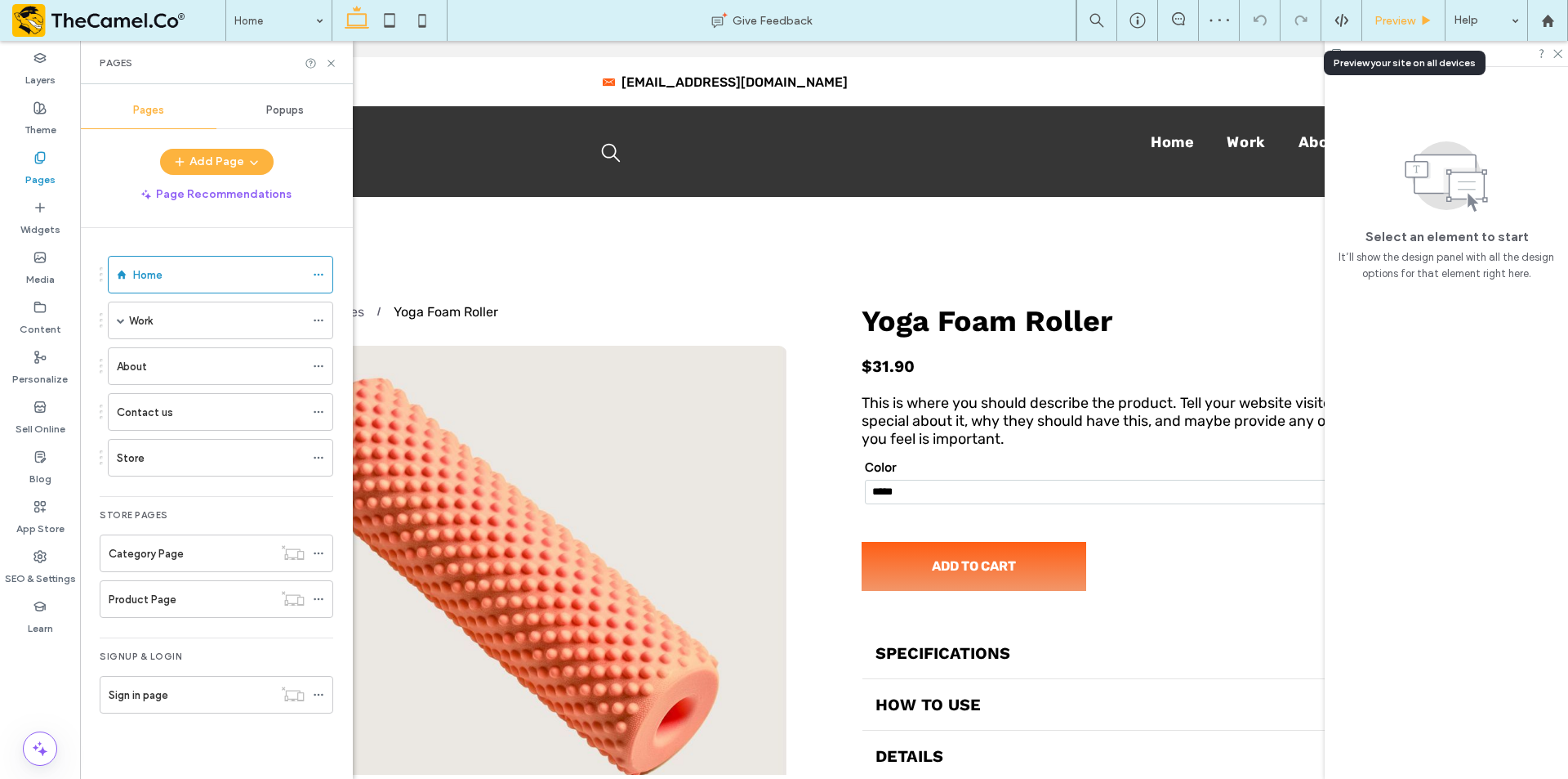
click at [1413, 10] on div "Preview" at bounding box center [1403, 20] width 83 height 41
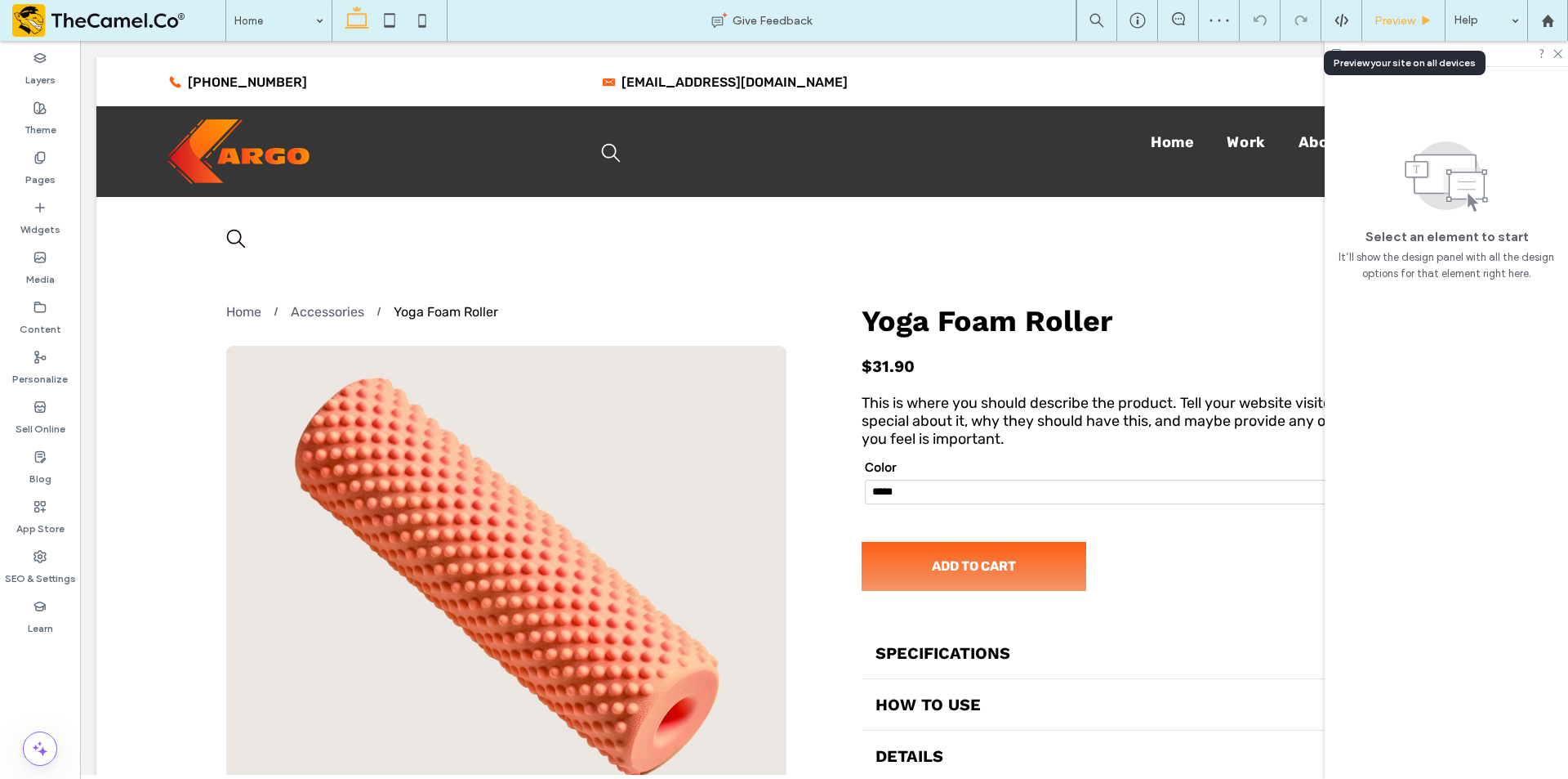
click at [1411, 21] on span "Preview" at bounding box center [1394, 21] width 41 height 14
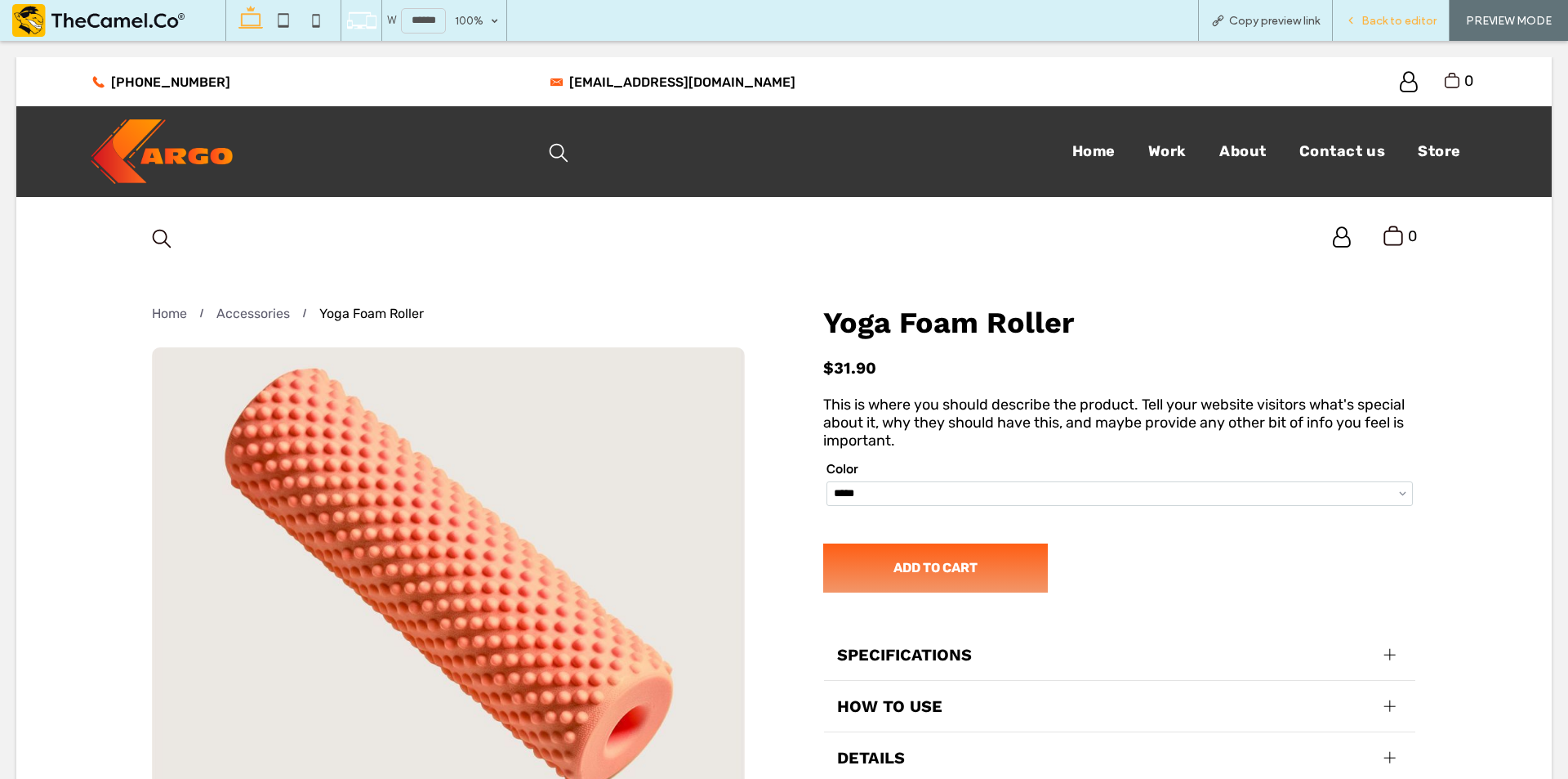
click at [1395, 20] on span "Back to editor" at bounding box center [1398, 21] width 75 height 14
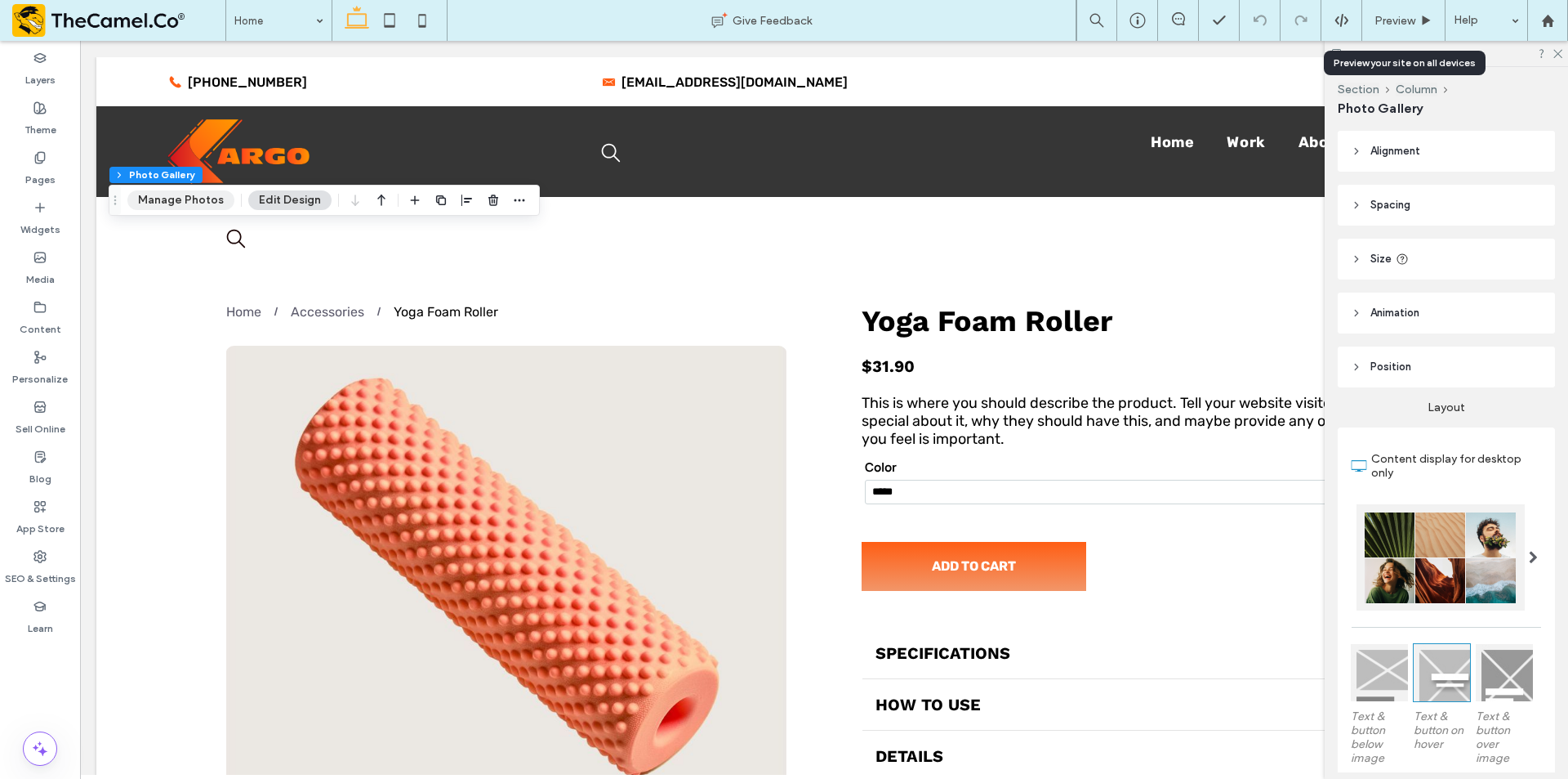
click at [167, 193] on button "Manage Photos" at bounding box center [180, 200] width 107 height 20
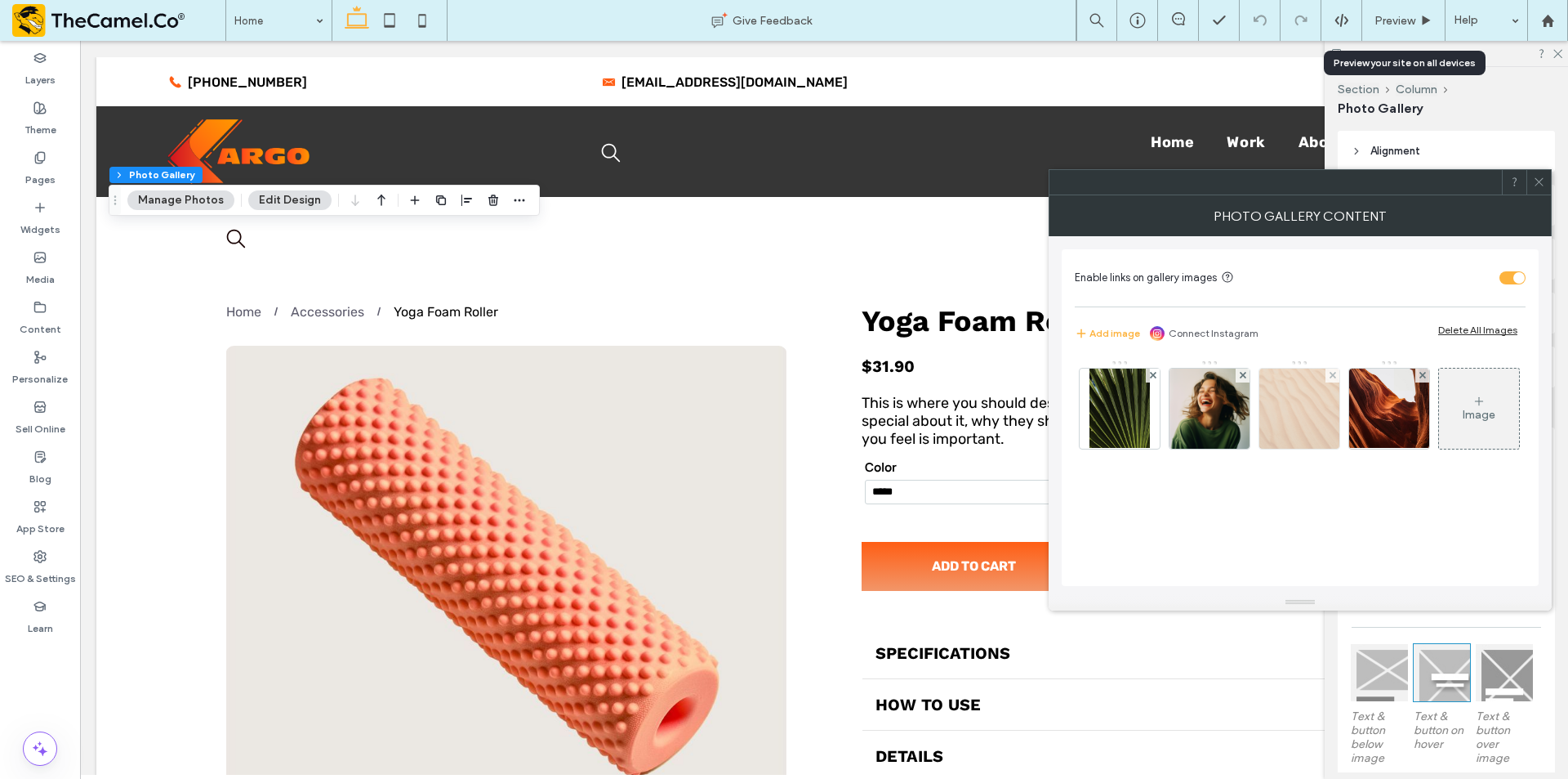
click at [1306, 419] on img at bounding box center [1299, 408] width 80 height 80
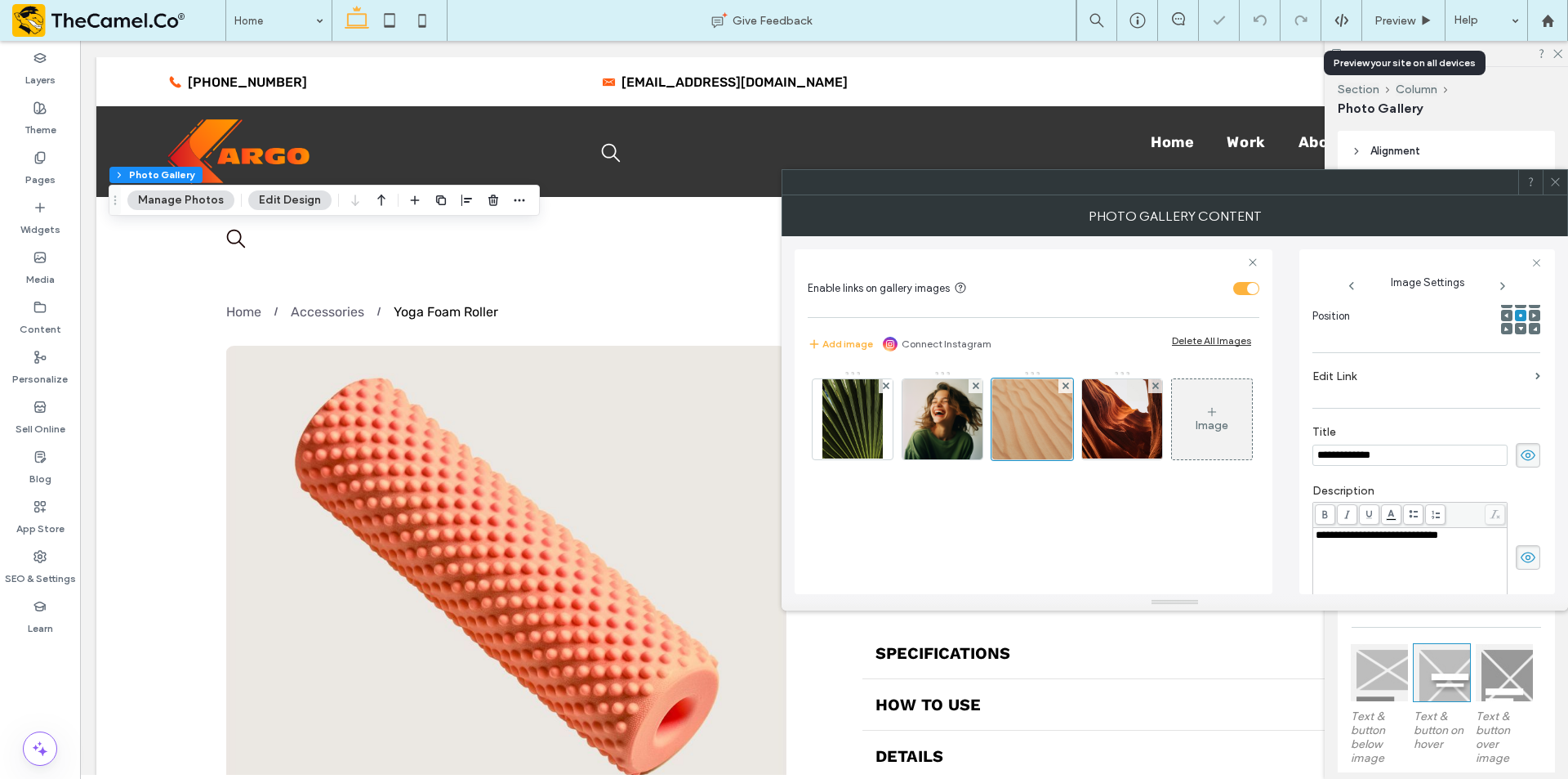
click at [1432, 368] on label "Edit Link" at bounding box center [1420, 376] width 216 height 30
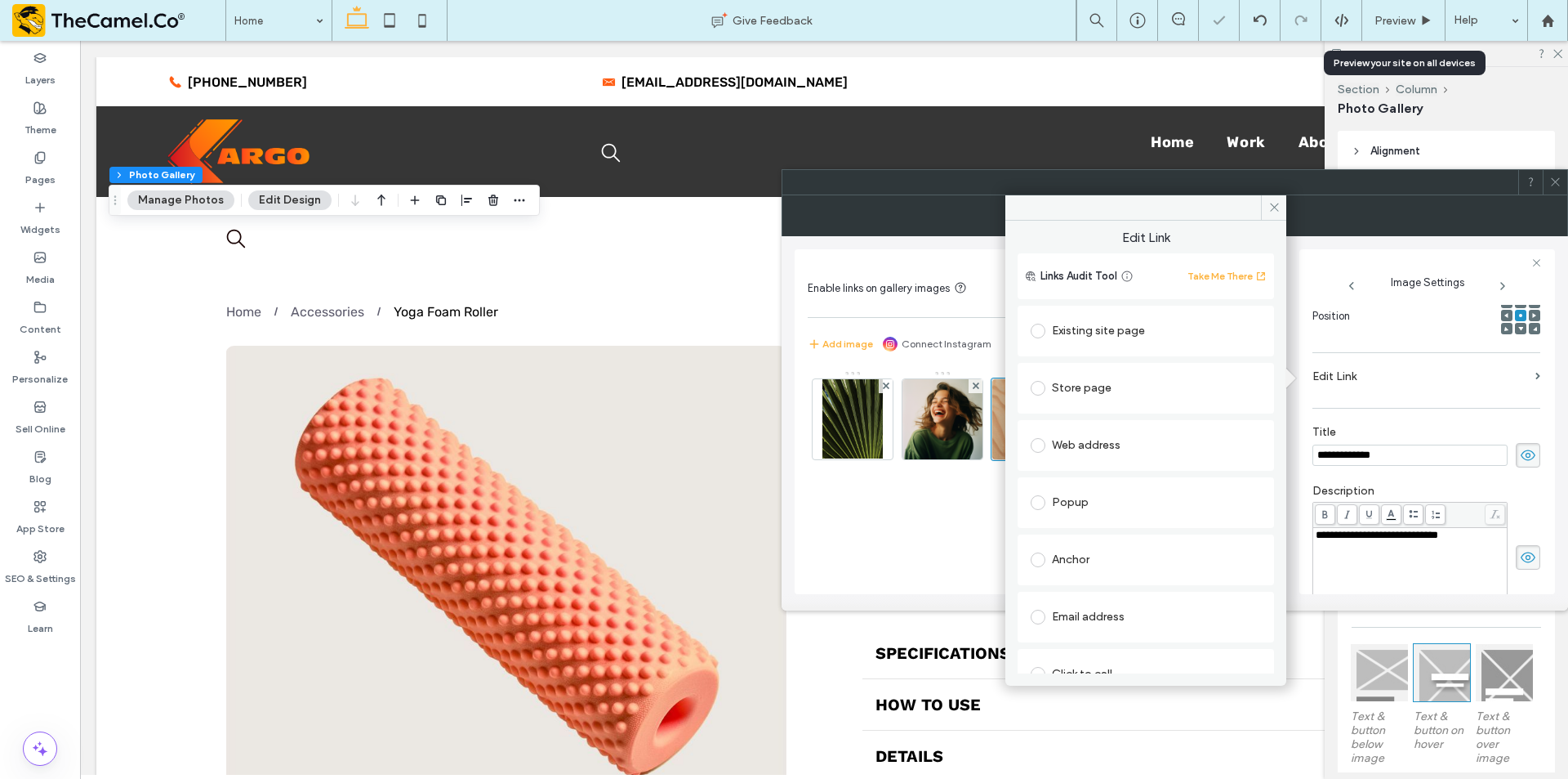
click at [1098, 390] on div "Store page" at bounding box center [1145, 388] width 230 height 26
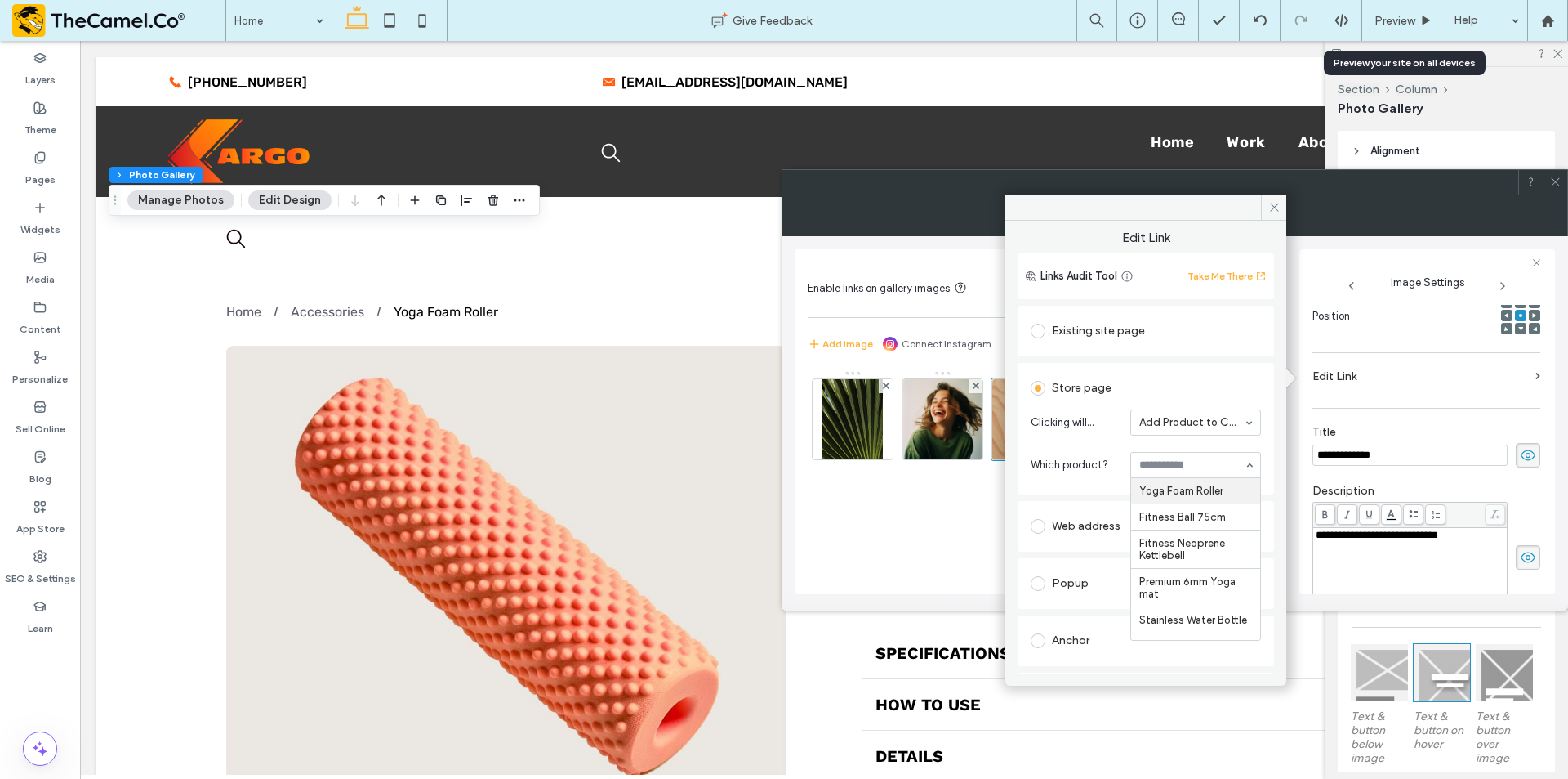
click at [1184, 442] on section "Clicking will... Add Product to Cart" at bounding box center [1145, 422] width 230 height 42
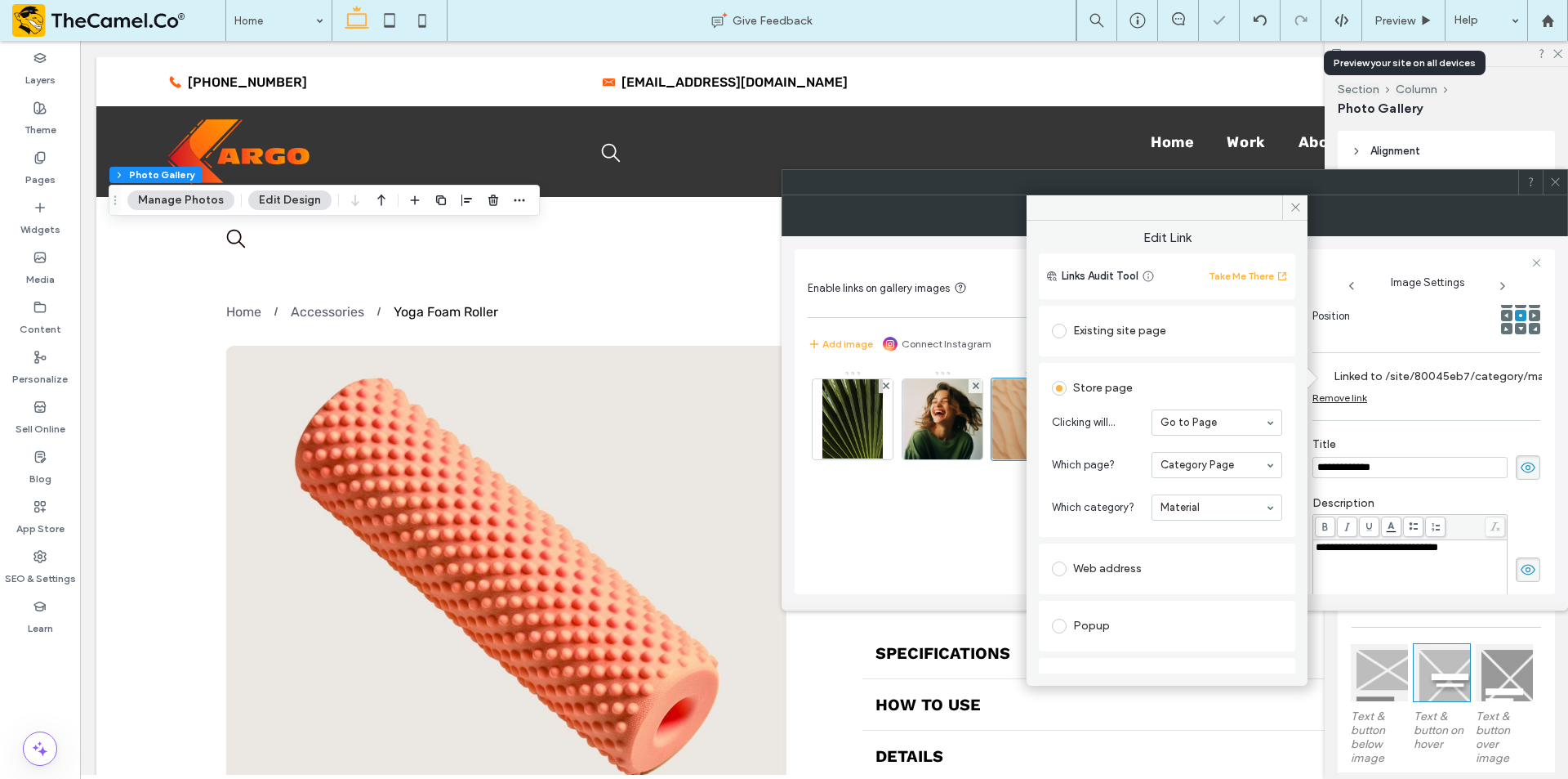
click at [1556, 186] on icon at bounding box center [1555, 182] width 12 height 12
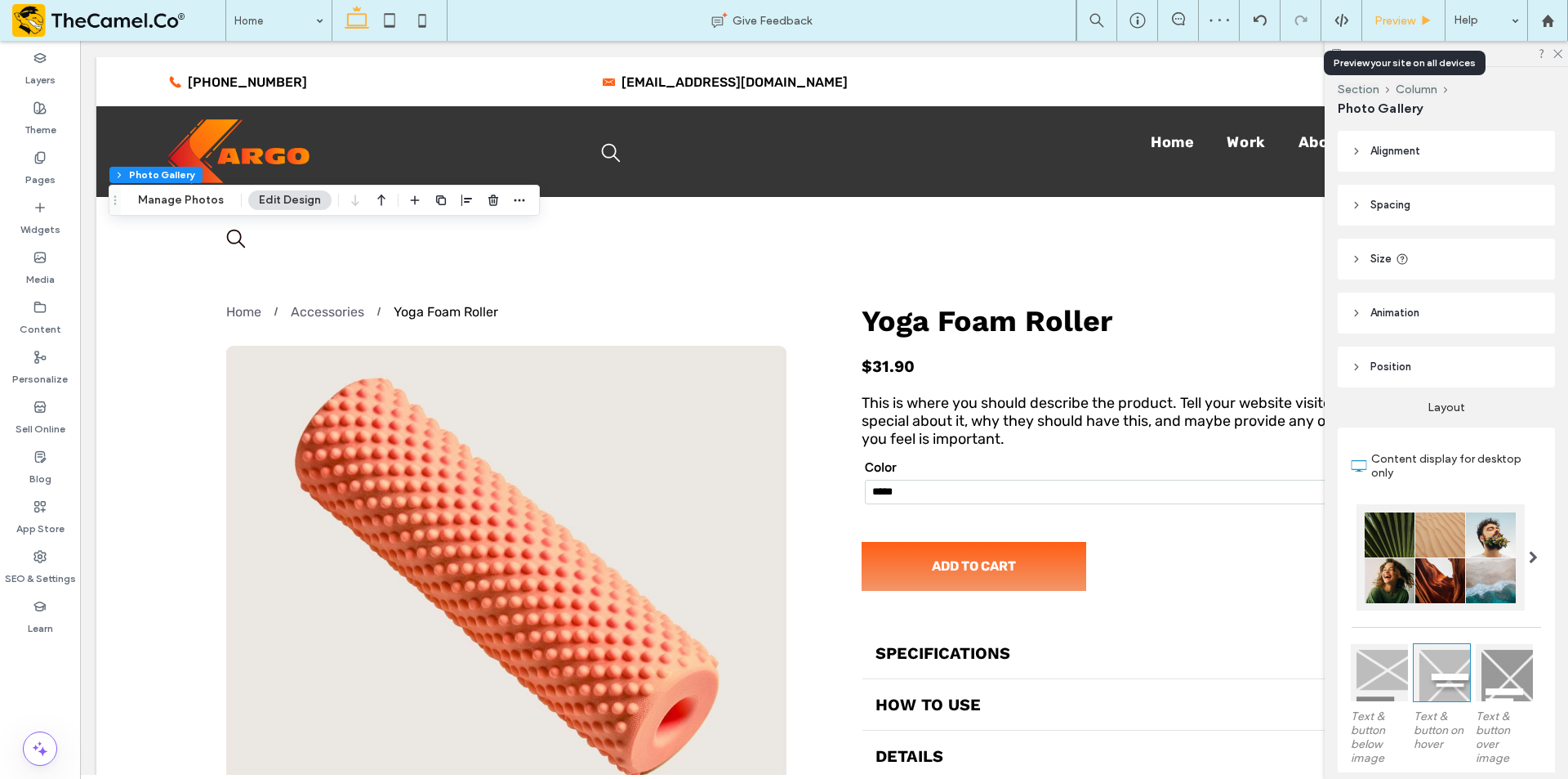
click at [1393, 16] on span "Preview" at bounding box center [1394, 21] width 41 height 14
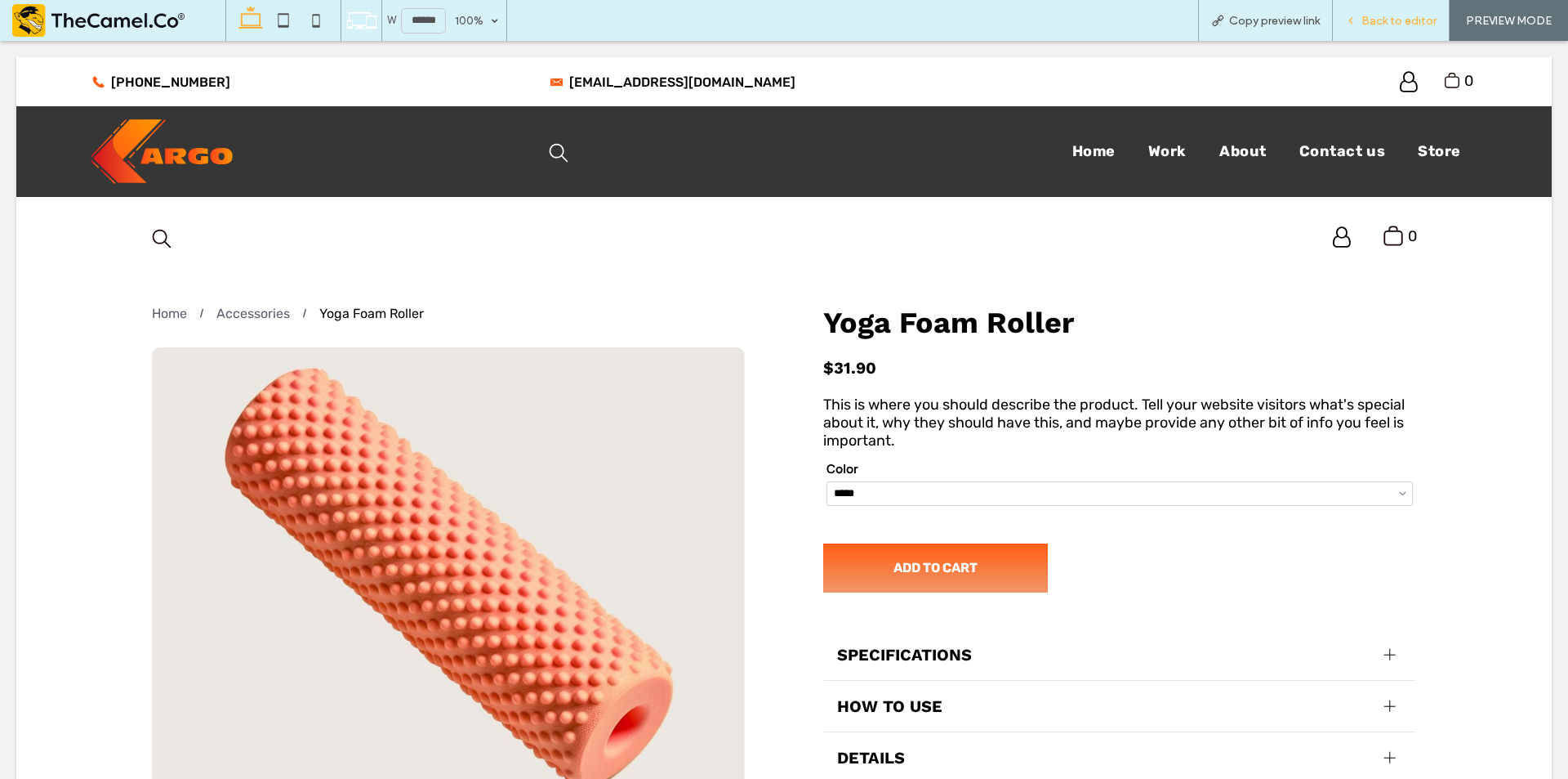
click at [1380, 23] on span "Back to editor" at bounding box center [1398, 21] width 75 height 14
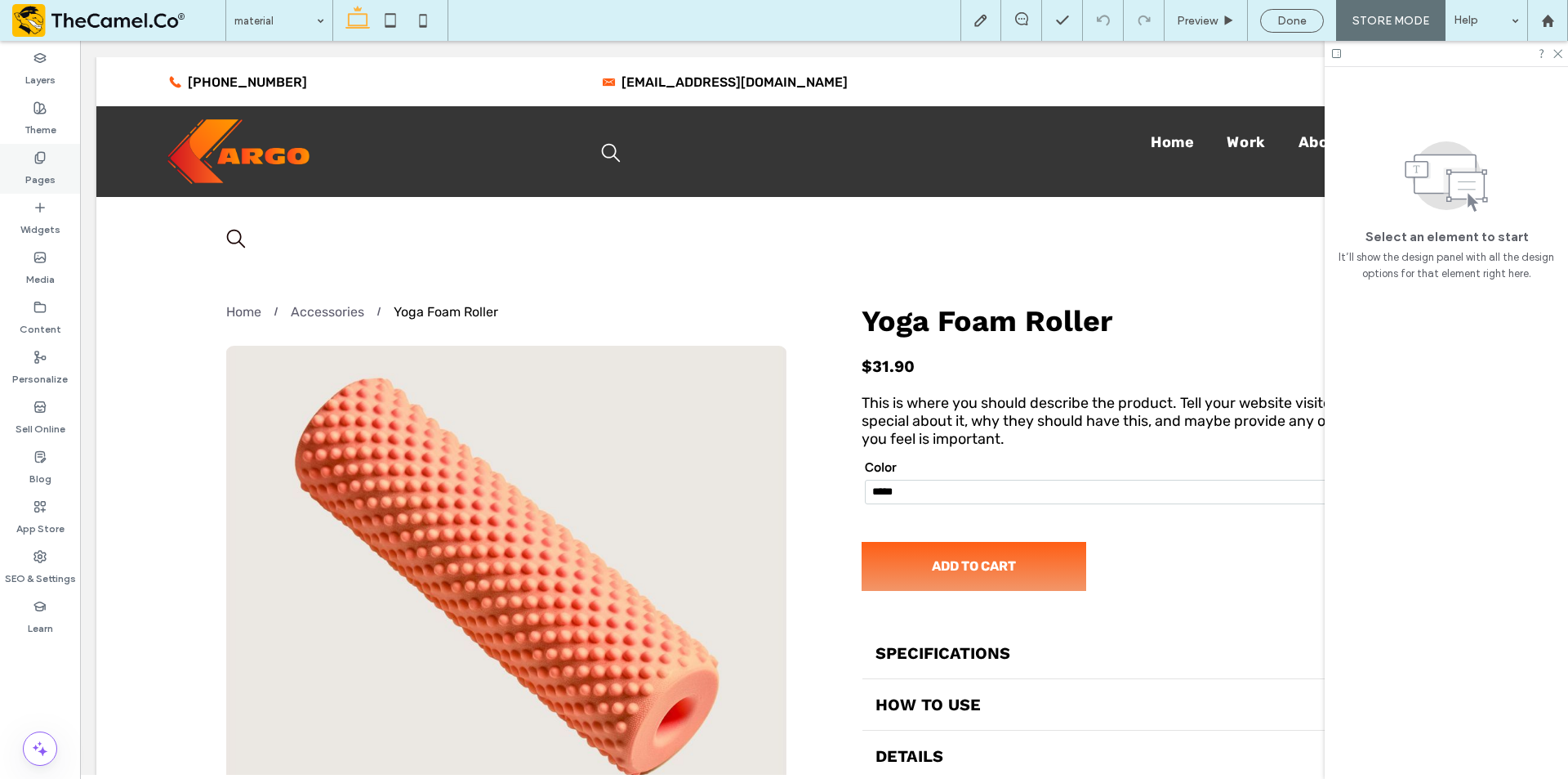
click at [33, 165] on label "Pages" at bounding box center [40, 175] width 30 height 23
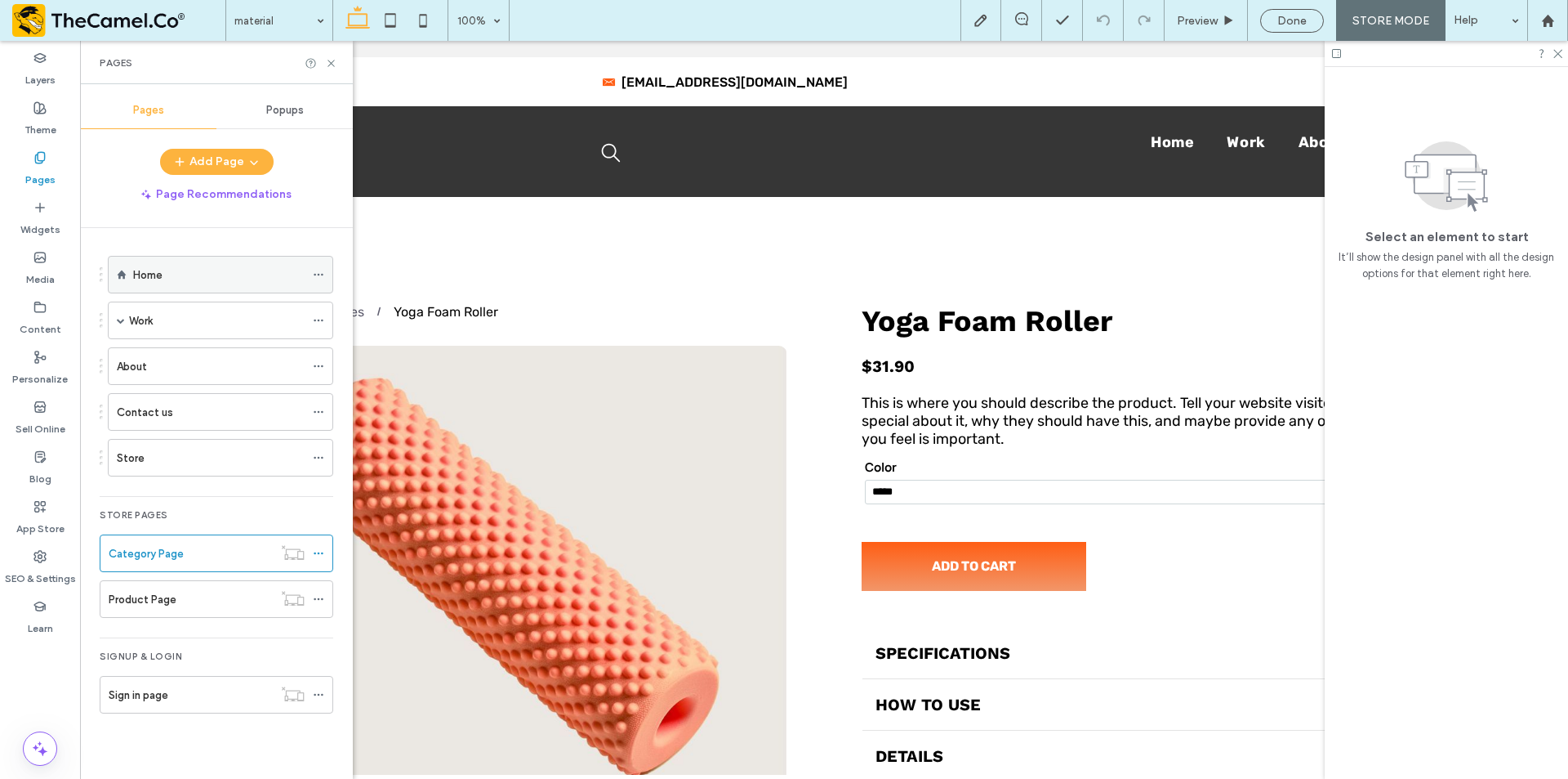
click at [177, 273] on div "Home" at bounding box center [219, 274] width 172 height 17
